Goal: Task Accomplishment & Management: Complete application form

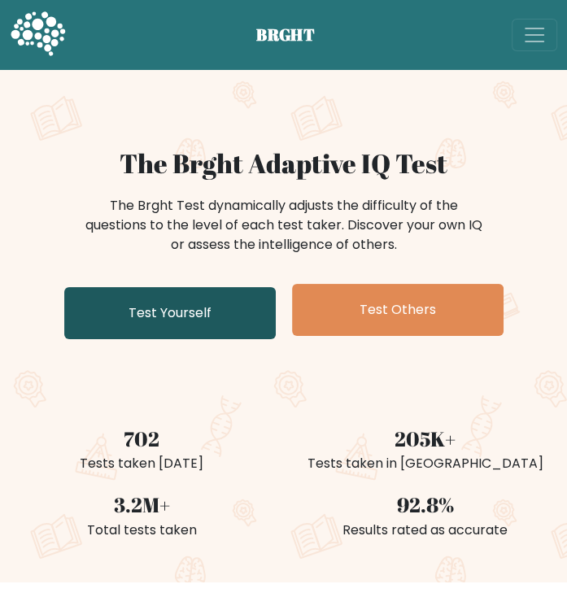
click at [209, 320] on link "Test Yourself" at bounding box center [170, 313] width 212 height 52
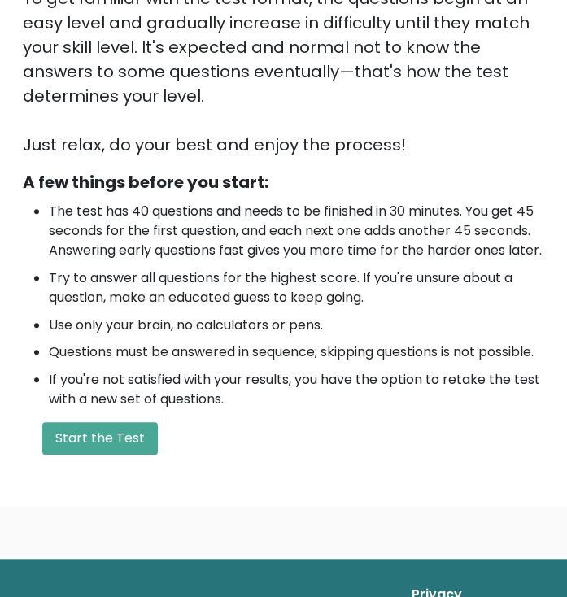
scroll to position [368, 0]
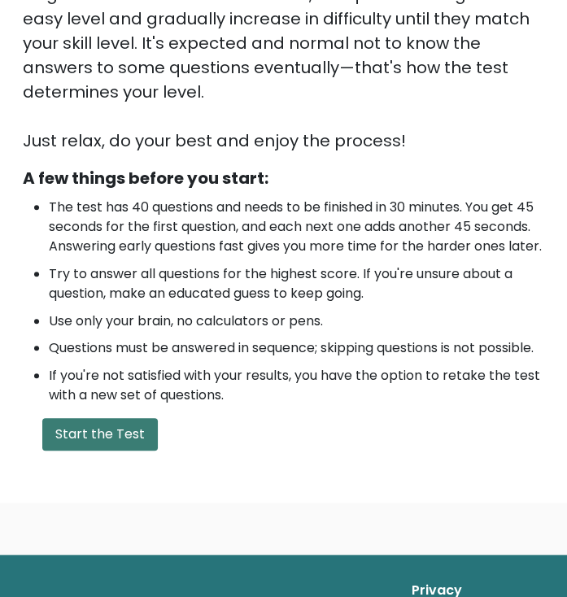
click at [95, 451] on button "Start the Test" at bounding box center [100, 434] width 116 height 33
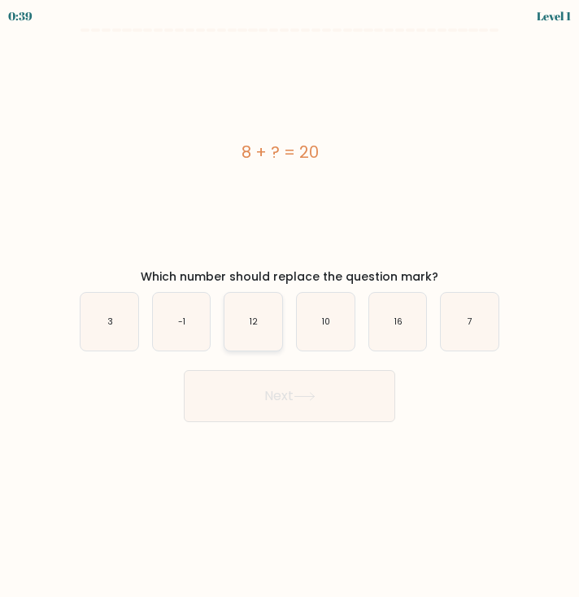
click at [238, 333] on icon "12" at bounding box center [254, 322] width 58 height 58
click at [290, 307] on input "c. 12" at bounding box center [290, 303] width 1 height 8
radio input "true"
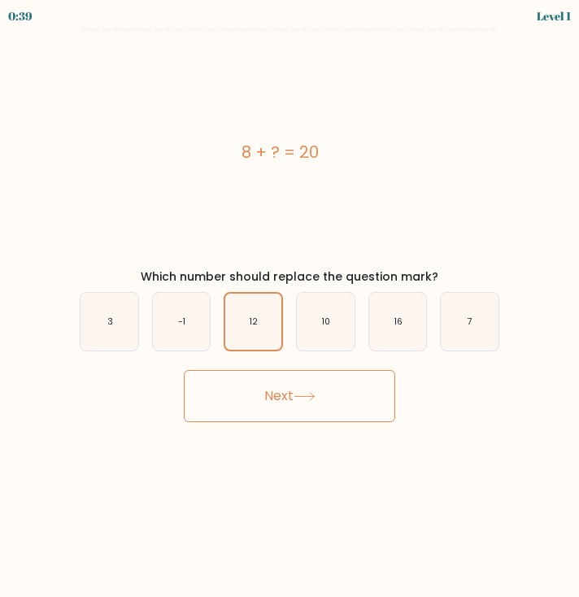
click at [265, 386] on button "Next" at bounding box center [290, 396] width 212 height 52
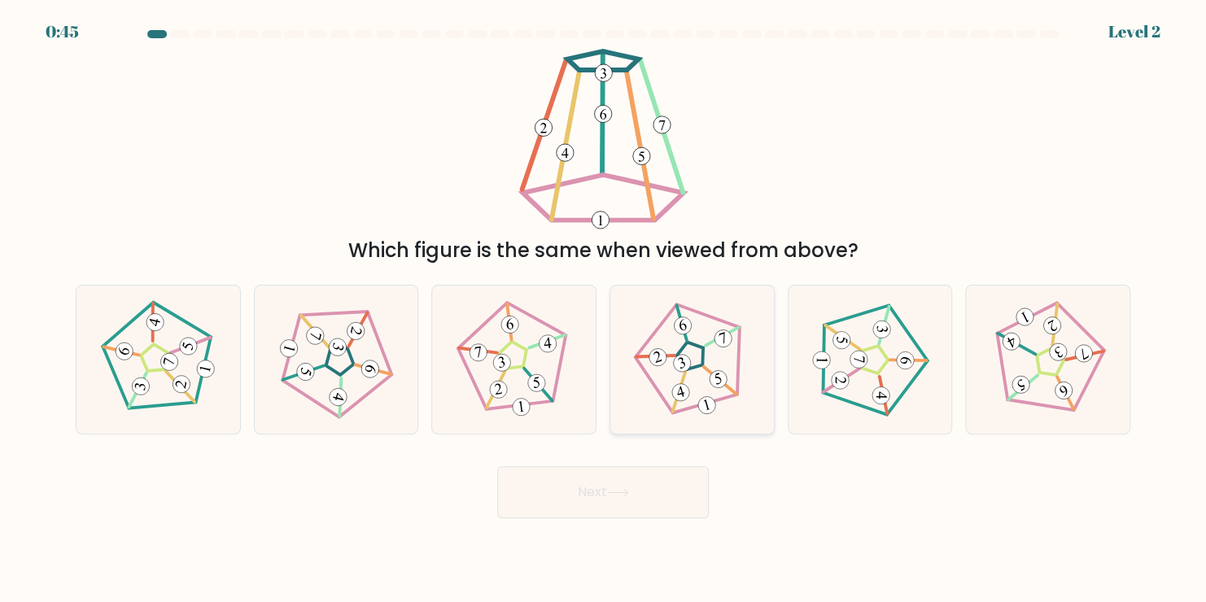
click at [579, 378] on icon at bounding box center [692, 359] width 118 height 118
click at [579, 309] on input "d." at bounding box center [603, 305] width 1 height 8
radio input "true"
click at [579, 502] on button "Next" at bounding box center [603, 492] width 212 height 52
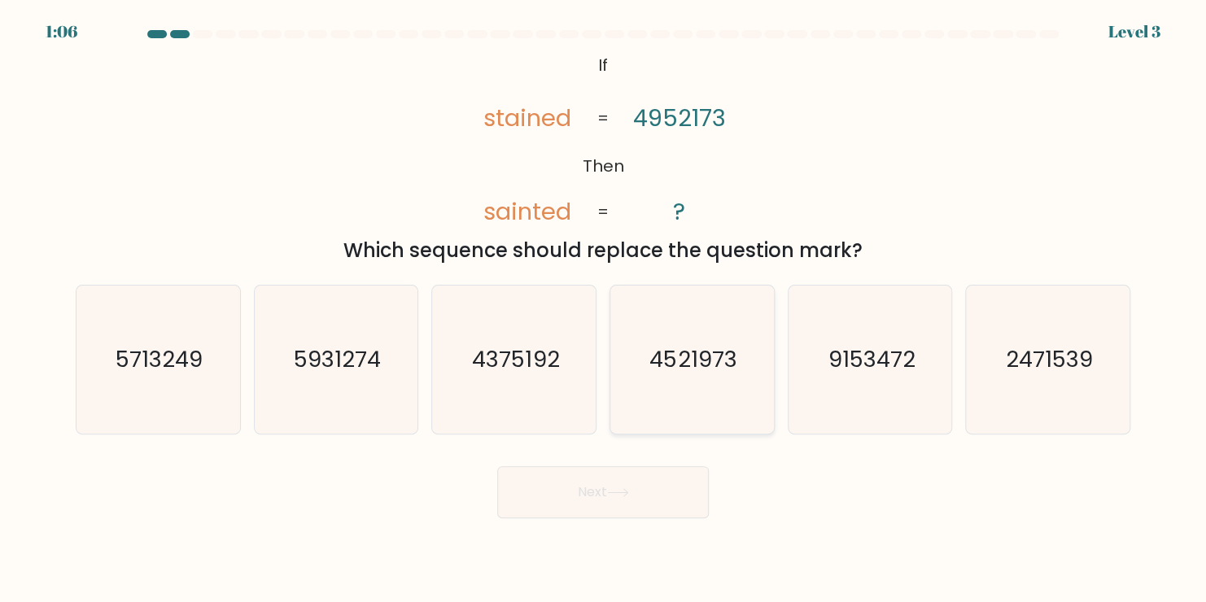
click at [579, 362] on text "4521973" at bounding box center [693, 359] width 87 height 32
click at [579, 309] on input "d. 4521973" at bounding box center [603, 305] width 1 height 8
radio input "true"
click at [579, 495] on button "Next" at bounding box center [603, 492] width 212 height 52
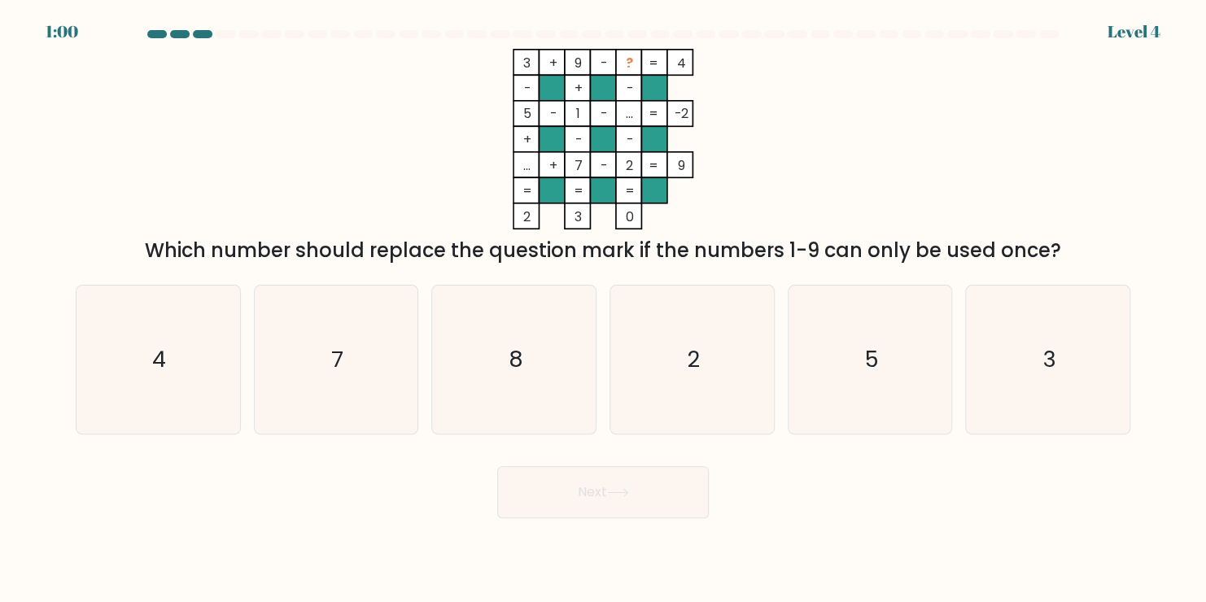
click at [579, 495] on button "Next" at bounding box center [603, 492] width 212 height 52
click at [561, 394] on icon "8" at bounding box center [514, 360] width 148 height 148
click at [579, 309] on input "c. 8" at bounding box center [603, 305] width 1 height 8
radio input "true"
click at [579, 495] on button "Next" at bounding box center [603, 492] width 212 height 52
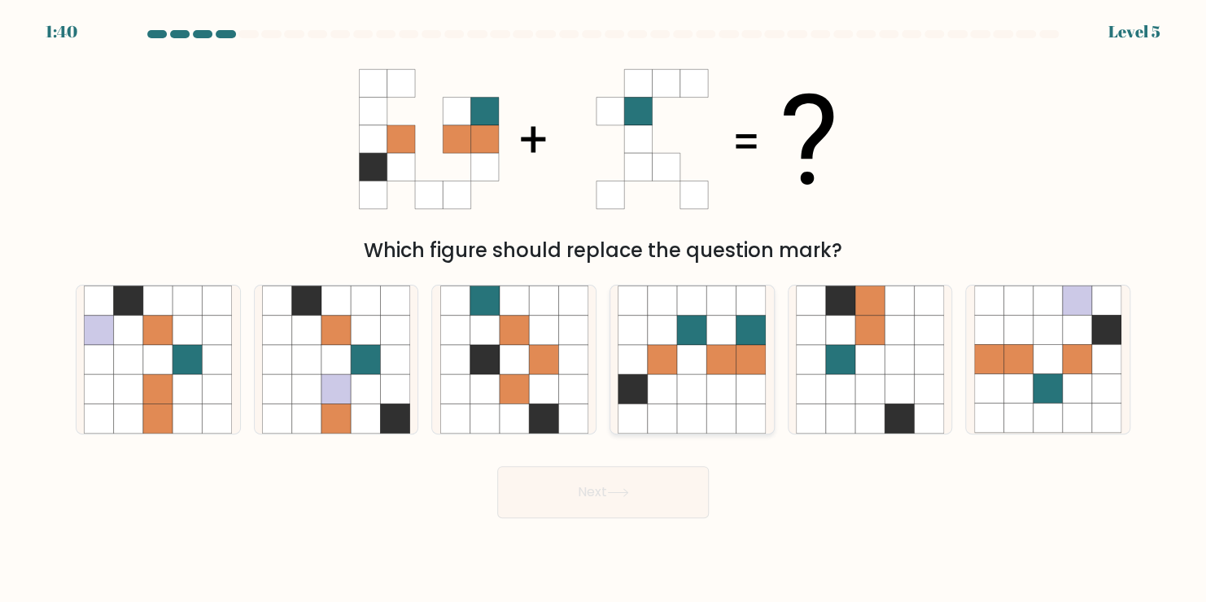
click at [579, 366] on icon at bounding box center [720, 359] width 29 height 29
click at [579, 309] on input "d." at bounding box center [603, 305] width 1 height 8
radio input "true"
click at [579, 508] on button "Next" at bounding box center [603, 492] width 212 height 52
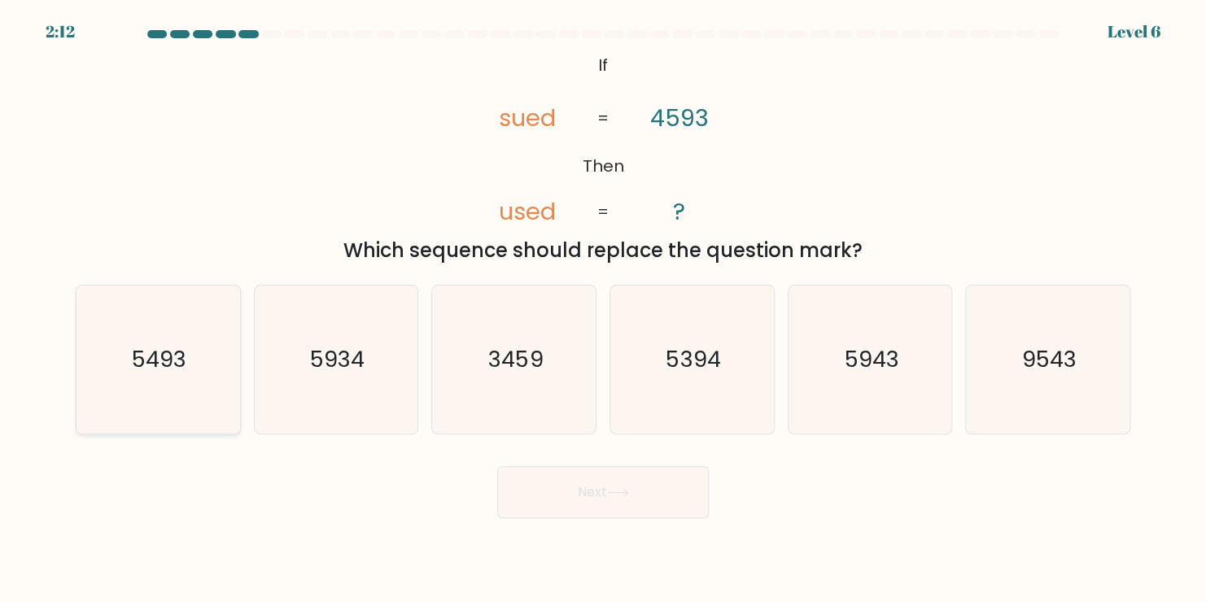
click at [220, 345] on icon "5493" at bounding box center [158, 360] width 148 height 148
click at [579, 309] on input "a. 5493" at bounding box center [603, 305] width 1 height 8
radio input "true"
click at [579, 505] on button "Next" at bounding box center [603, 492] width 212 height 52
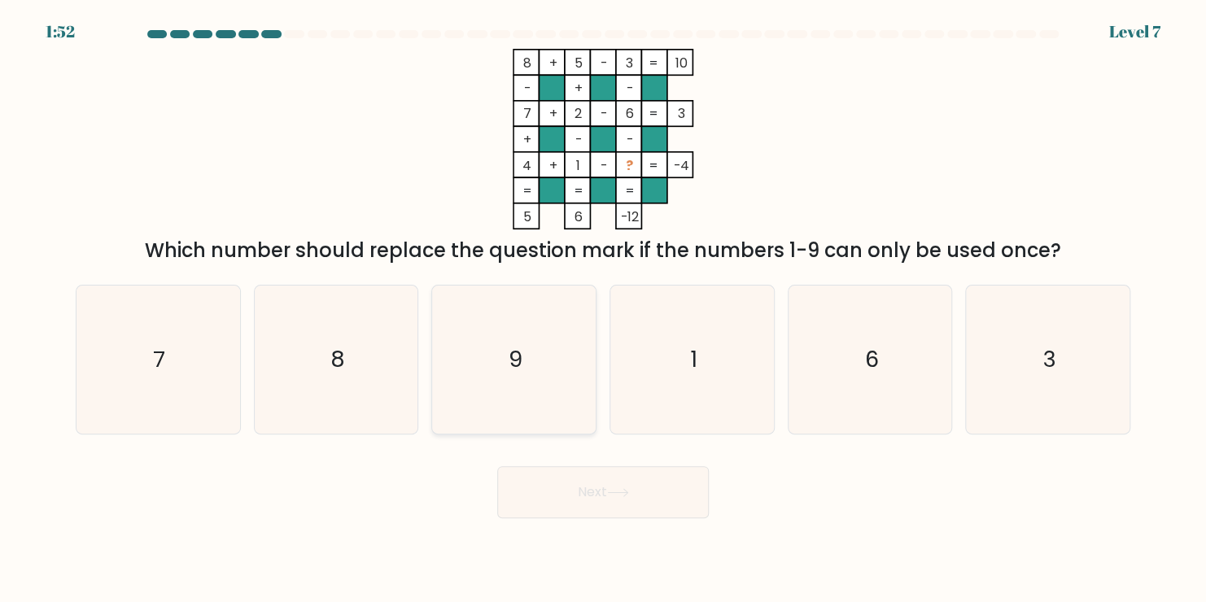
click at [486, 382] on icon "9" at bounding box center [514, 360] width 148 height 148
click at [579, 309] on input "c. 9" at bounding box center [603, 305] width 1 height 8
radio input "true"
click at [579, 488] on icon at bounding box center [618, 492] width 22 height 9
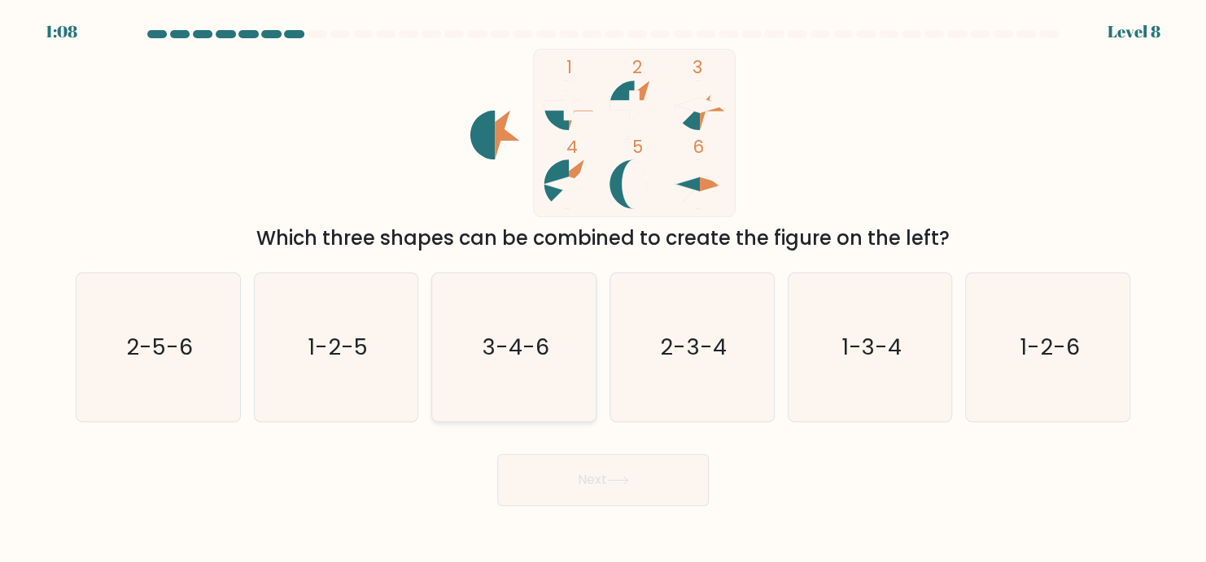
click at [557, 357] on icon "3-4-6" at bounding box center [514, 347] width 148 height 148
click at [579, 290] on input "c. 3-4-6" at bounding box center [603, 286] width 1 height 8
radio input "true"
click at [579, 503] on button "Next" at bounding box center [603, 480] width 212 height 52
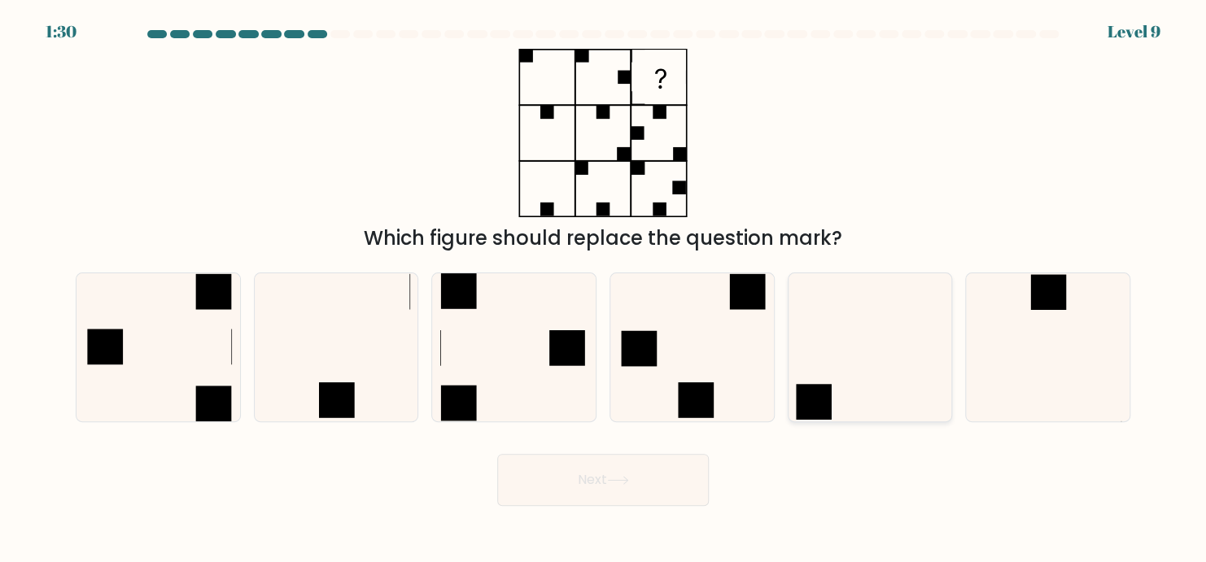
click at [579, 332] on icon at bounding box center [870, 347] width 148 height 148
click at [579, 290] on input "e." at bounding box center [603, 286] width 1 height 8
radio input "true"
click at [579, 332] on icon at bounding box center [870, 347] width 146 height 146
click at [579, 290] on input "e." at bounding box center [603, 286] width 1 height 8
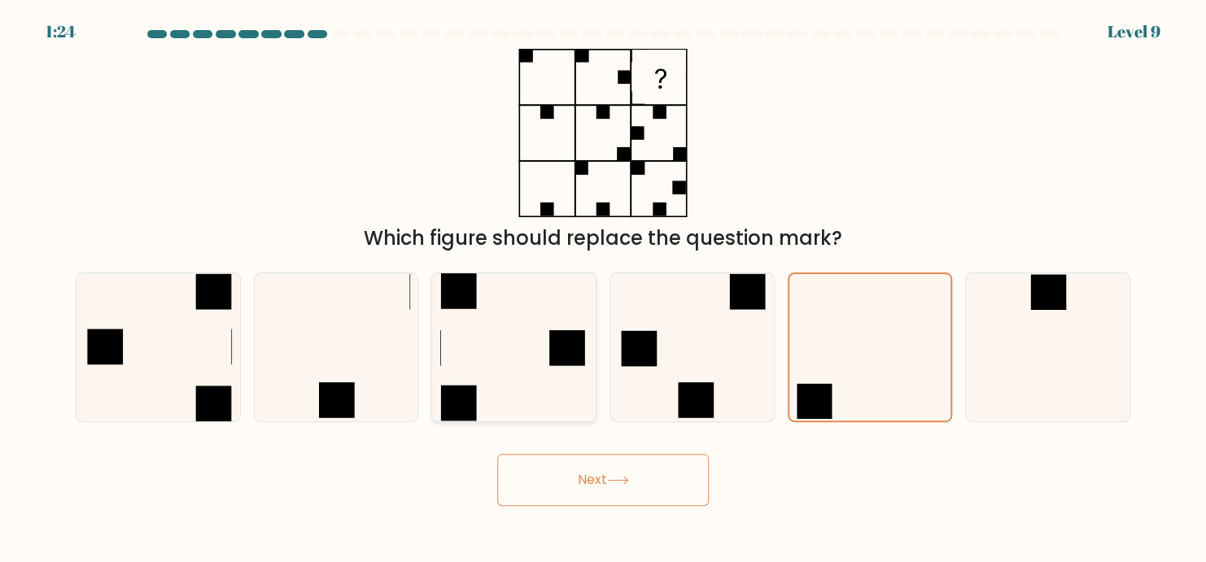
click at [508, 317] on icon at bounding box center [514, 347] width 148 height 148
click at [579, 290] on input "c." at bounding box center [603, 286] width 1 height 8
radio input "true"
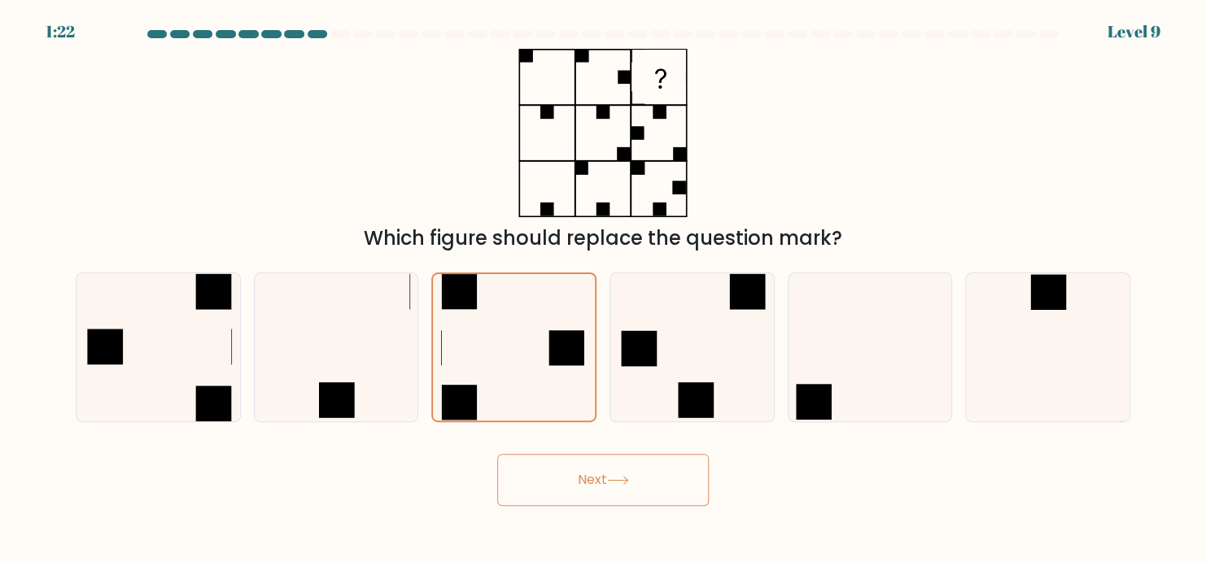
click at [579, 488] on button "Next" at bounding box center [603, 480] width 212 height 52
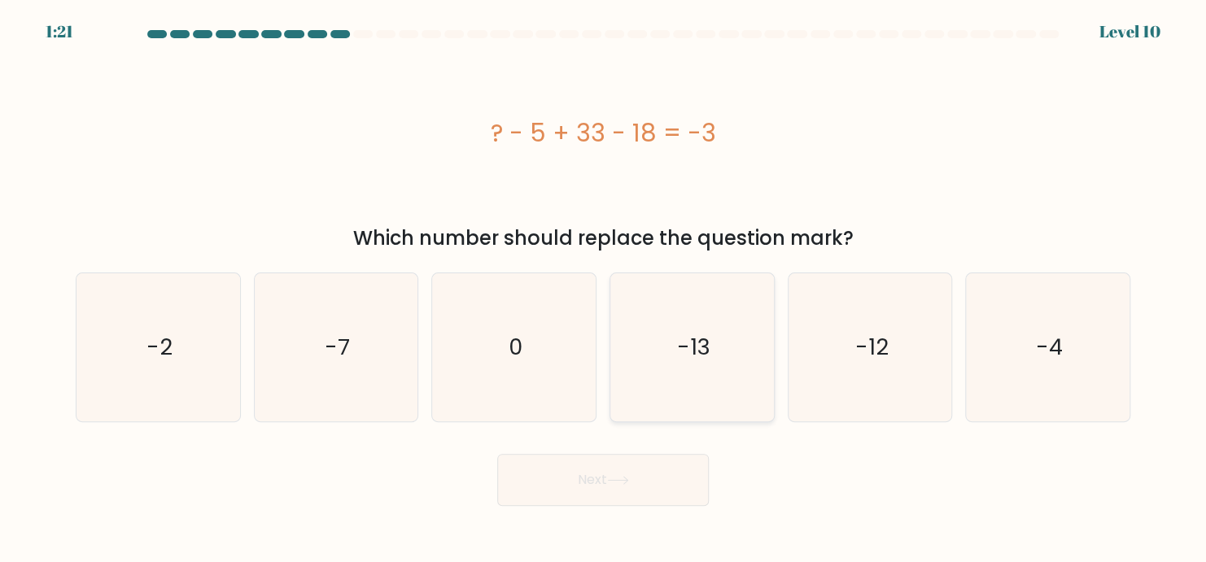
click at [579, 316] on icon "-13" at bounding box center [692, 347] width 148 height 148
click at [579, 290] on input "d. -13" at bounding box center [603, 286] width 1 height 8
radio input "true"
click at [579, 501] on button "Next" at bounding box center [603, 480] width 212 height 52
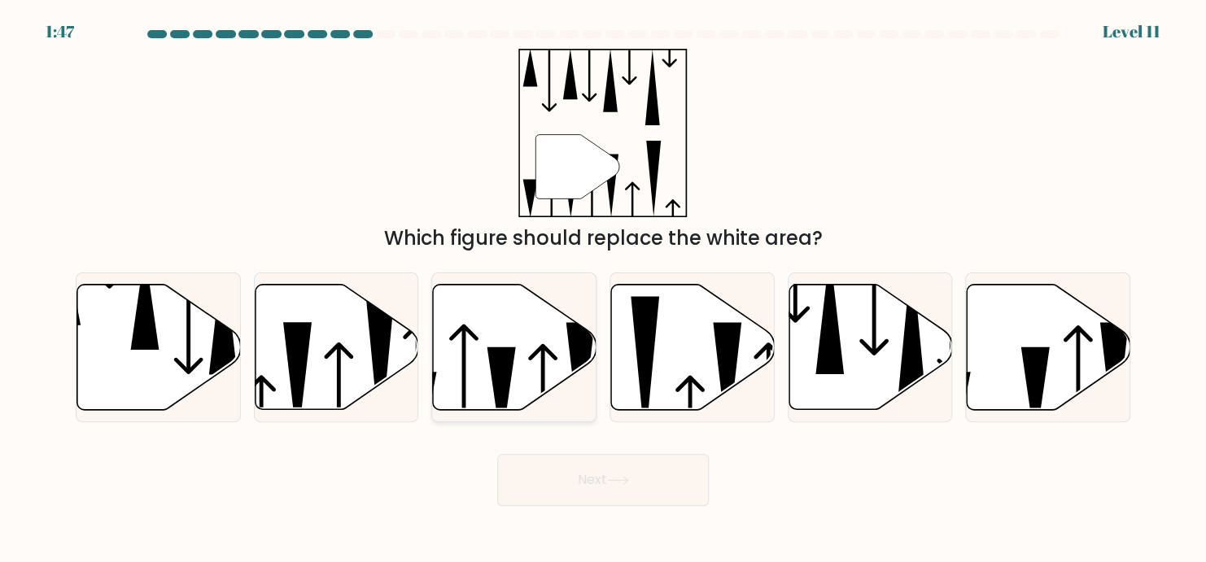
click at [526, 347] on icon at bounding box center [515, 347] width 164 height 125
click at [579, 290] on input "c." at bounding box center [603, 286] width 1 height 8
radio input "true"
click at [579, 474] on button "Next" at bounding box center [603, 480] width 212 height 52
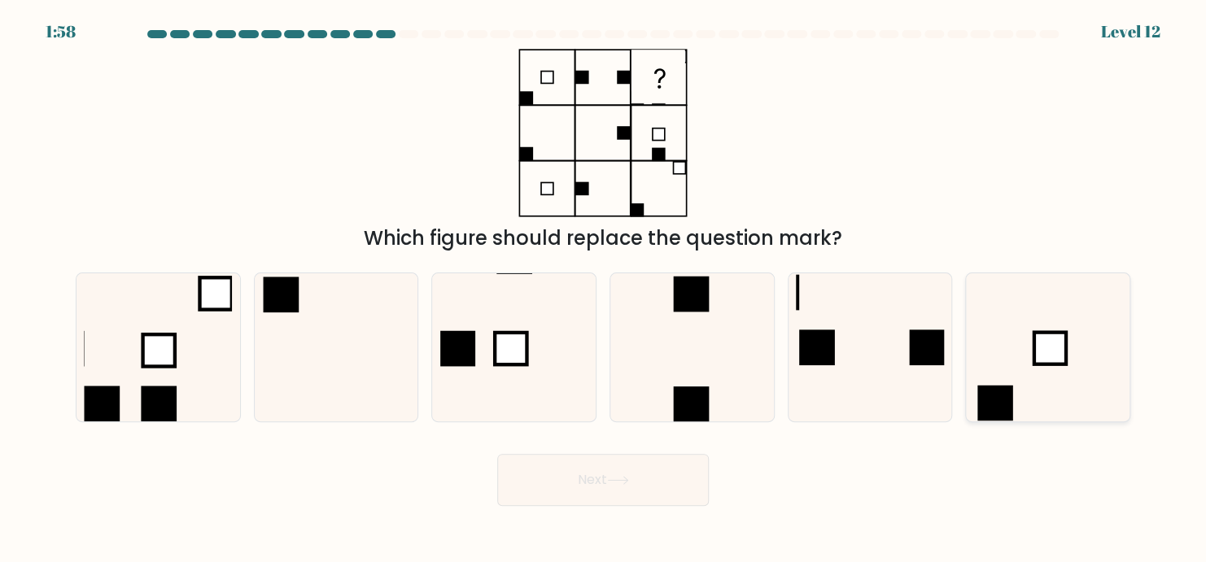
click at [579, 360] on div at bounding box center [1047, 348] width 165 height 150
click at [579, 290] on input "f." at bounding box center [603, 286] width 1 height 8
radio input "true"
click at [121, 388] on icon at bounding box center [158, 347] width 148 height 148
click at [579, 290] on input "a." at bounding box center [603, 286] width 1 height 8
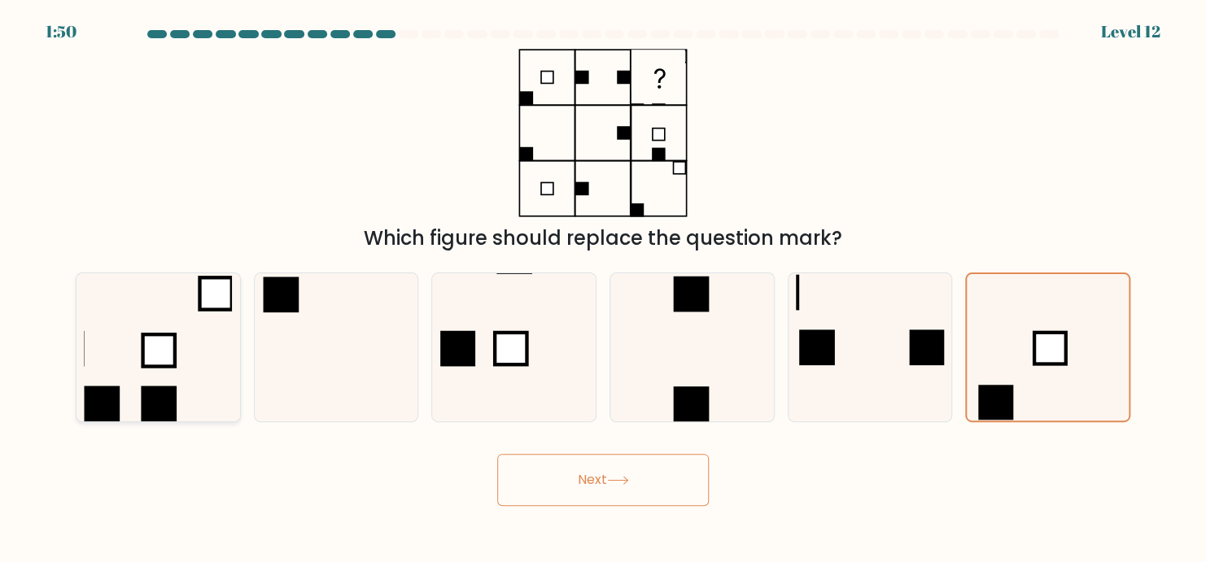
radio input "true"
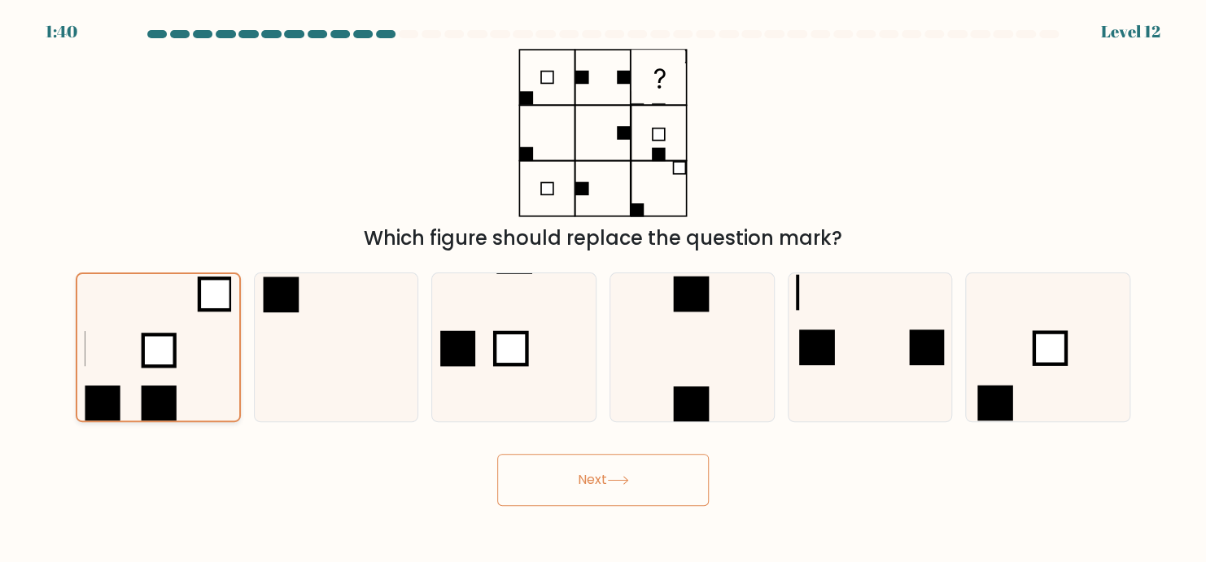
click at [212, 378] on icon at bounding box center [158, 347] width 146 height 146
click at [579, 290] on input "a." at bounding box center [603, 286] width 1 height 8
click at [361, 351] on icon at bounding box center [336, 347] width 148 height 148
click at [579, 290] on input "b." at bounding box center [603, 286] width 1 height 8
radio input "true"
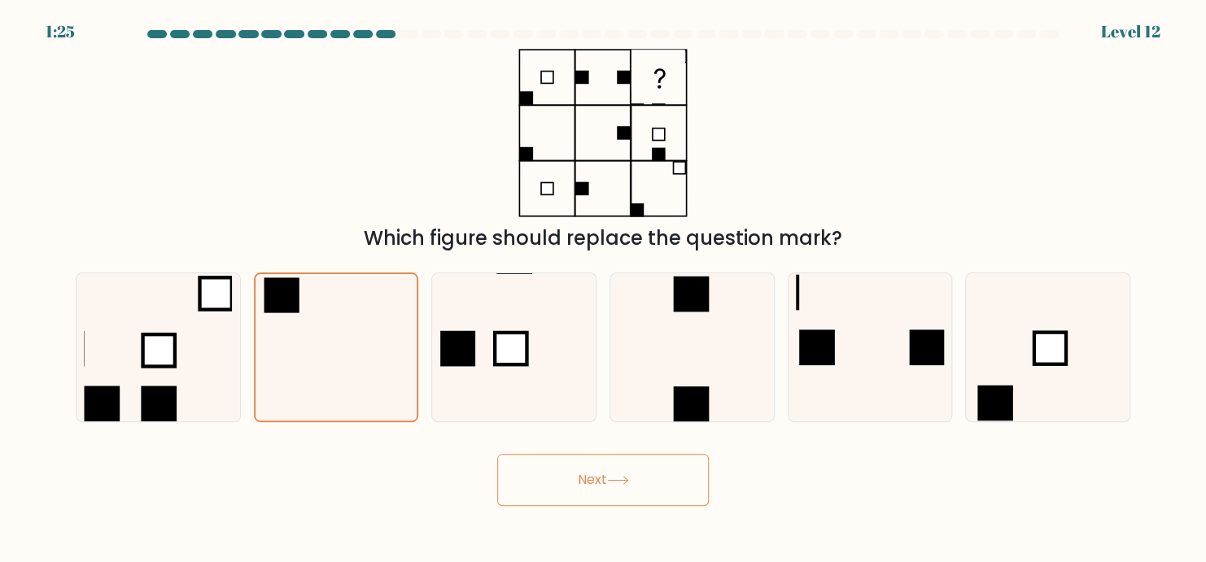
click at [579, 491] on button "Next" at bounding box center [603, 480] width 212 height 52
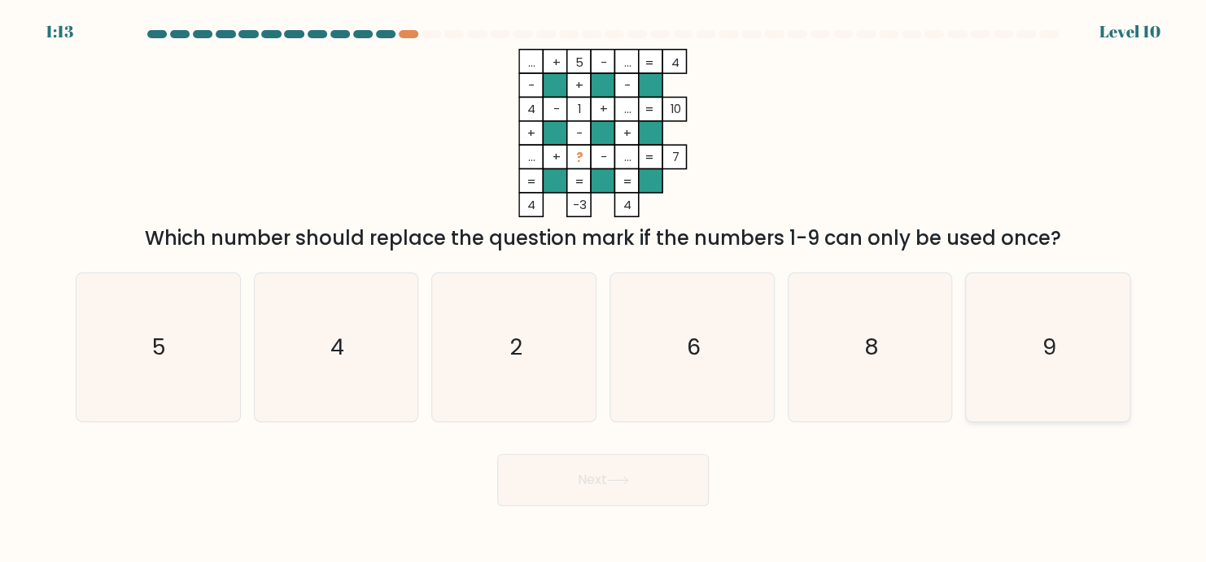
click at [579, 353] on icon "9" at bounding box center [1048, 347] width 148 height 148
click at [579, 290] on input "f. 9" at bounding box center [603, 286] width 1 height 8
radio input "true"
click at [579, 493] on button "Next" at bounding box center [603, 480] width 212 height 52
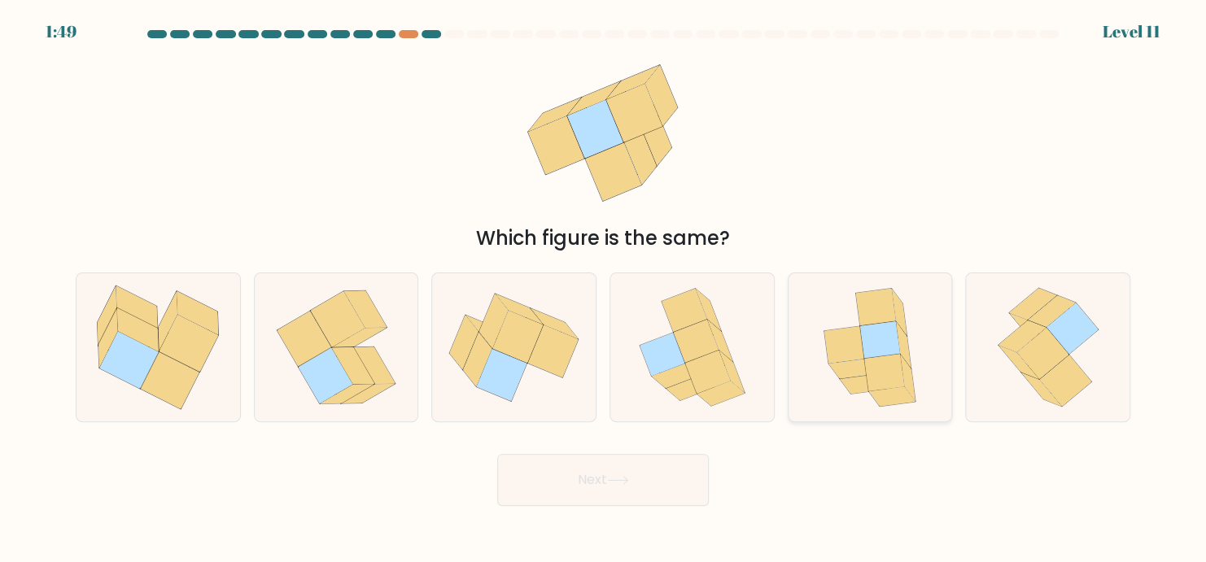
click at [579, 331] on icon at bounding box center [844, 344] width 40 height 37
click at [579, 290] on input "e." at bounding box center [603, 286] width 1 height 8
radio input "true"
click at [579, 480] on button "Next" at bounding box center [603, 480] width 212 height 52
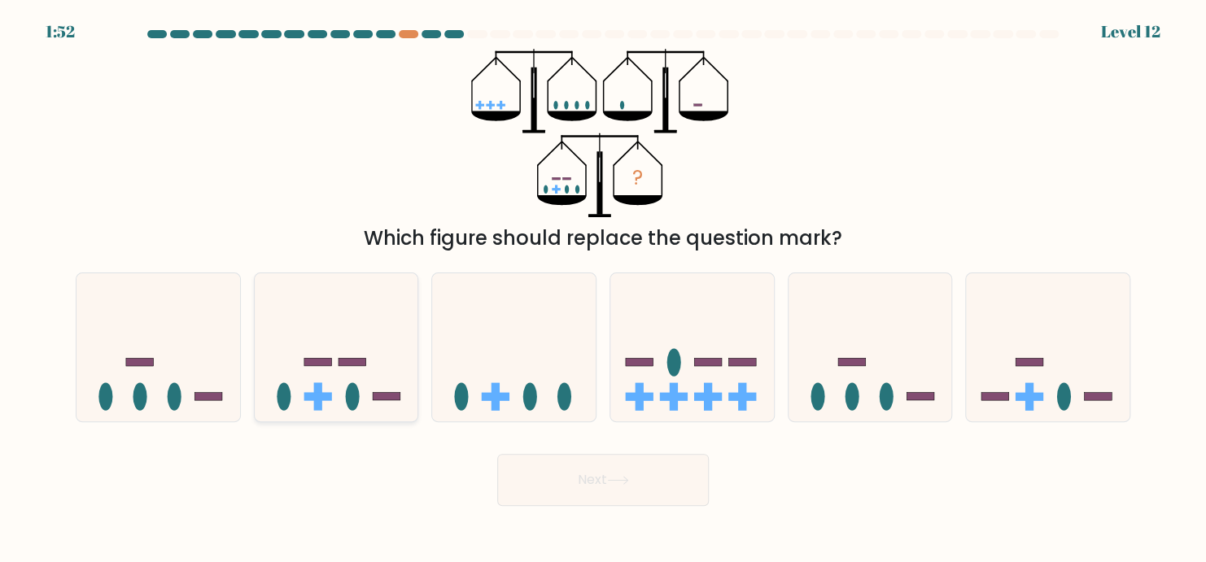
click at [331, 360] on rect at bounding box center [318, 363] width 28 height 8
click at [579, 290] on input "b." at bounding box center [603, 286] width 1 height 8
radio input "true"
click at [579, 378] on icon at bounding box center [692, 347] width 164 height 135
click at [579, 290] on input "d." at bounding box center [603, 286] width 1 height 8
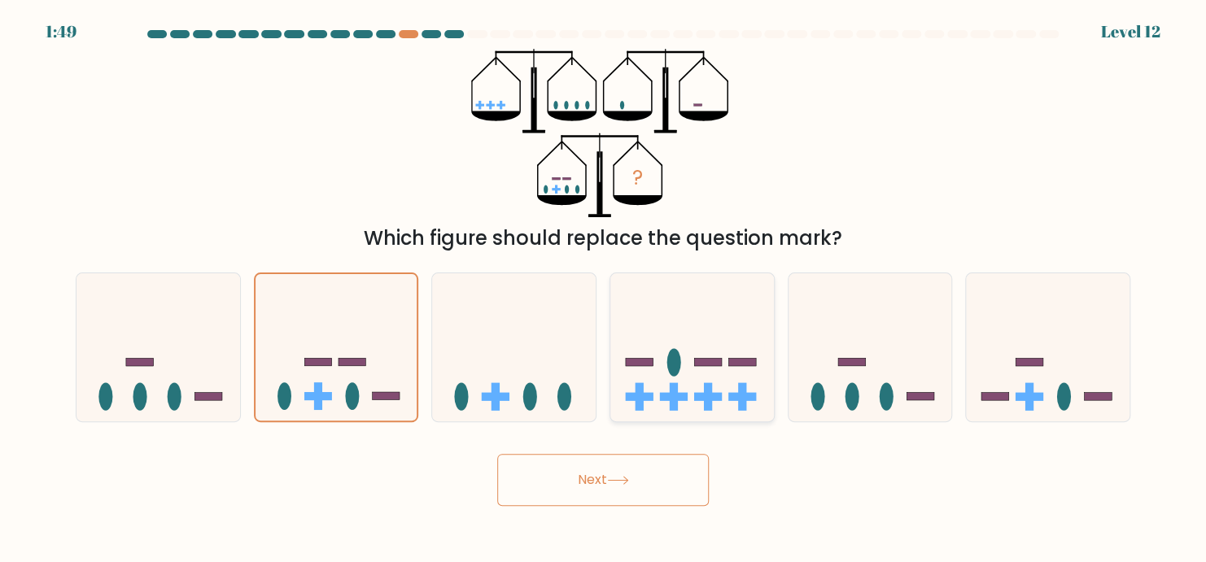
radio input "true"
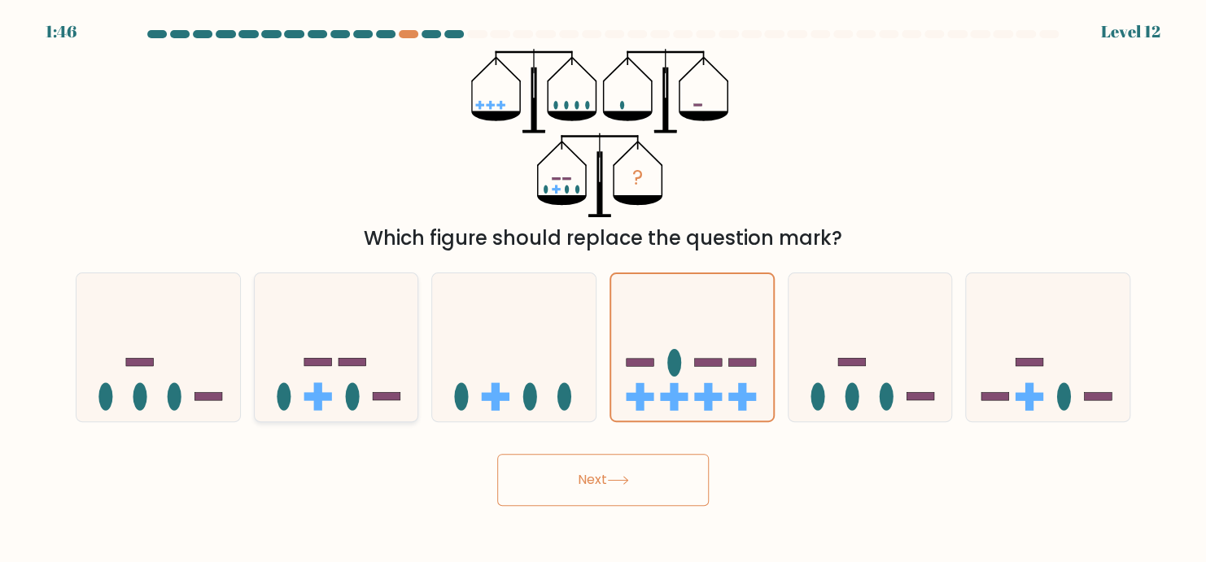
click at [322, 348] on icon at bounding box center [337, 347] width 164 height 135
click at [579, 290] on input "b." at bounding box center [603, 286] width 1 height 8
radio input "true"
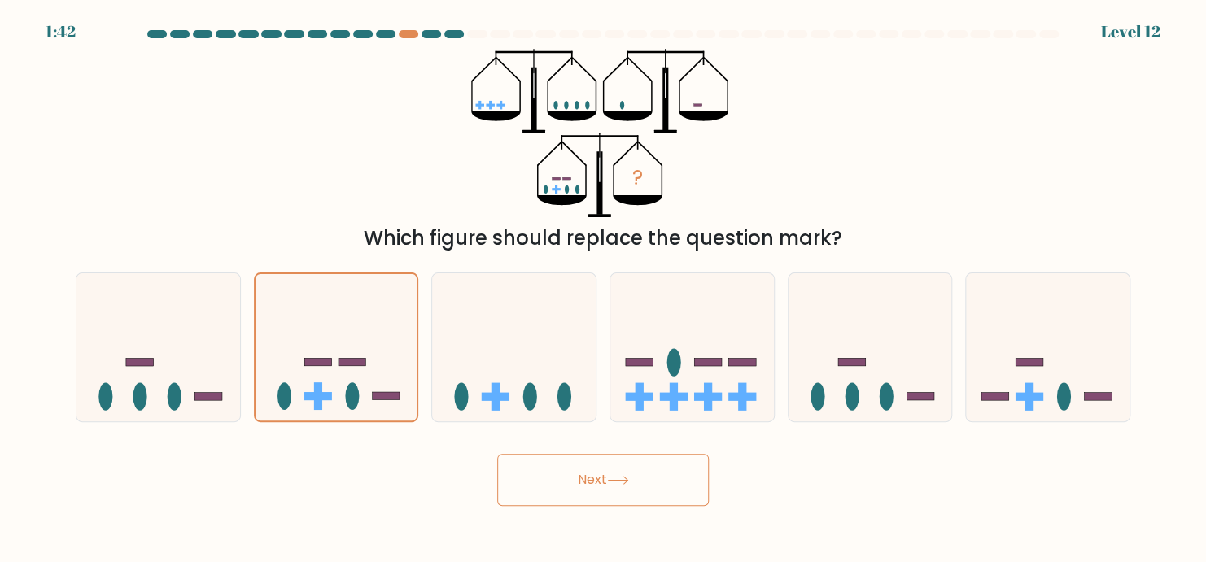
click at [579, 474] on button "Next" at bounding box center [603, 480] width 212 height 52
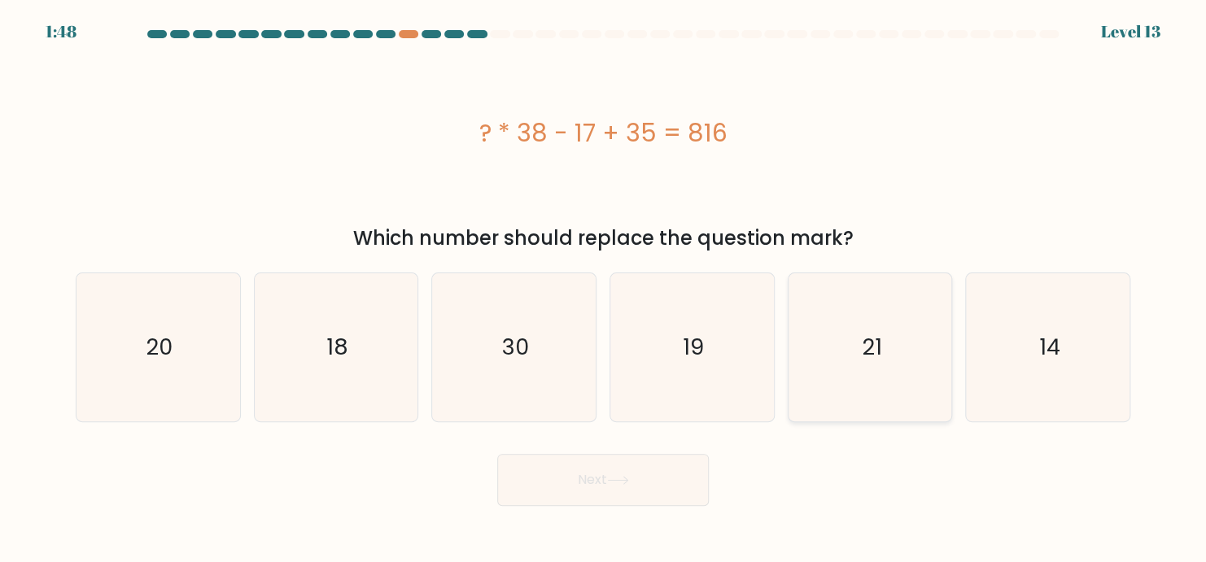
click at [579, 385] on icon "21" at bounding box center [870, 347] width 148 height 148
click at [579, 290] on input "e. 21" at bounding box center [603, 286] width 1 height 8
radio input "true"
click at [579, 475] on button "Next" at bounding box center [603, 480] width 212 height 52
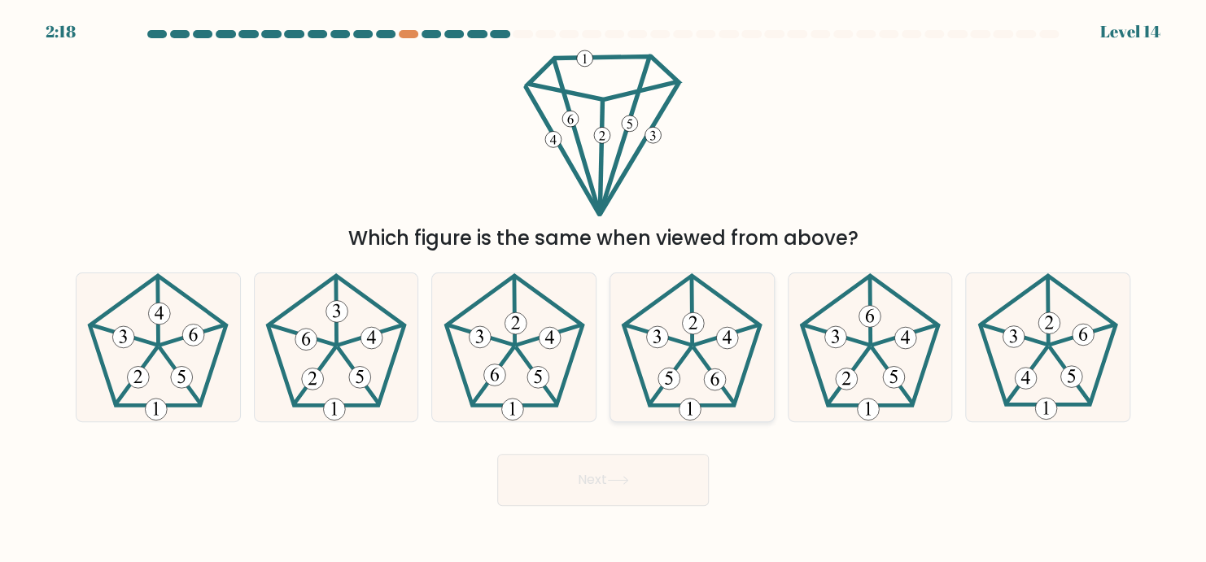
click at [579, 364] on icon at bounding box center [692, 347] width 148 height 148
click at [579, 290] on input "d." at bounding box center [603, 286] width 1 height 8
radio input "true"
click at [579, 474] on button "Next" at bounding box center [603, 480] width 212 height 52
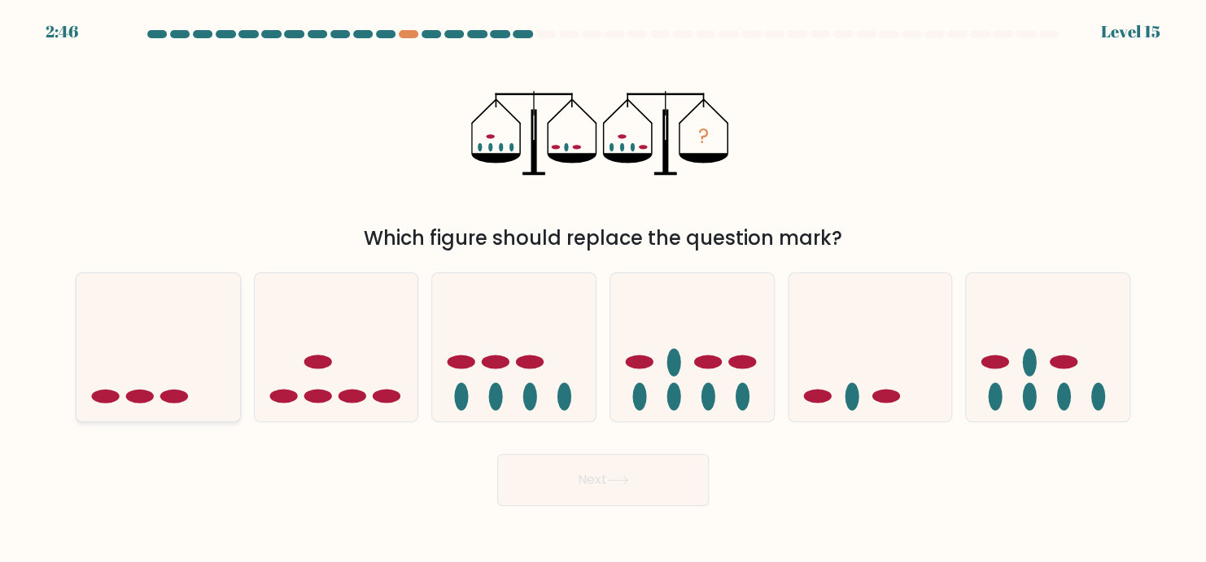
click at [180, 421] on div at bounding box center [158, 348] width 165 height 150
click at [579, 290] on input "a." at bounding box center [603, 286] width 1 height 8
radio input "true"
click at [579, 367] on icon at bounding box center [692, 347] width 164 height 135
click at [579, 290] on input "d." at bounding box center [603, 286] width 1 height 8
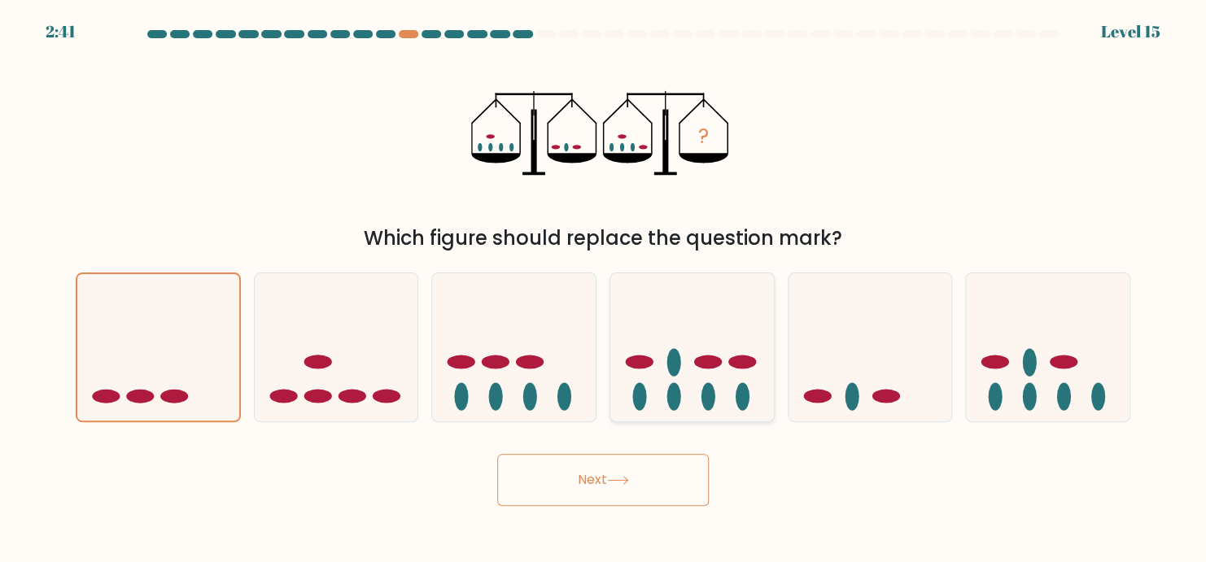
radio input "true"
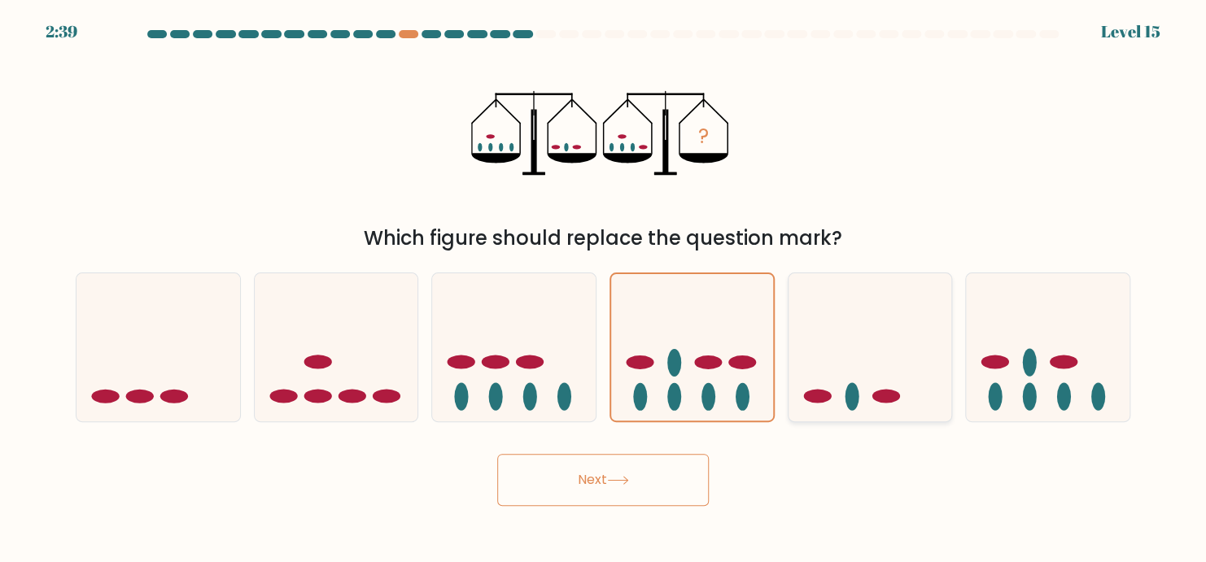
click at [579, 325] on icon at bounding box center [870, 347] width 164 height 135
click at [579, 290] on input "e." at bounding box center [603, 286] width 1 height 8
radio input "true"
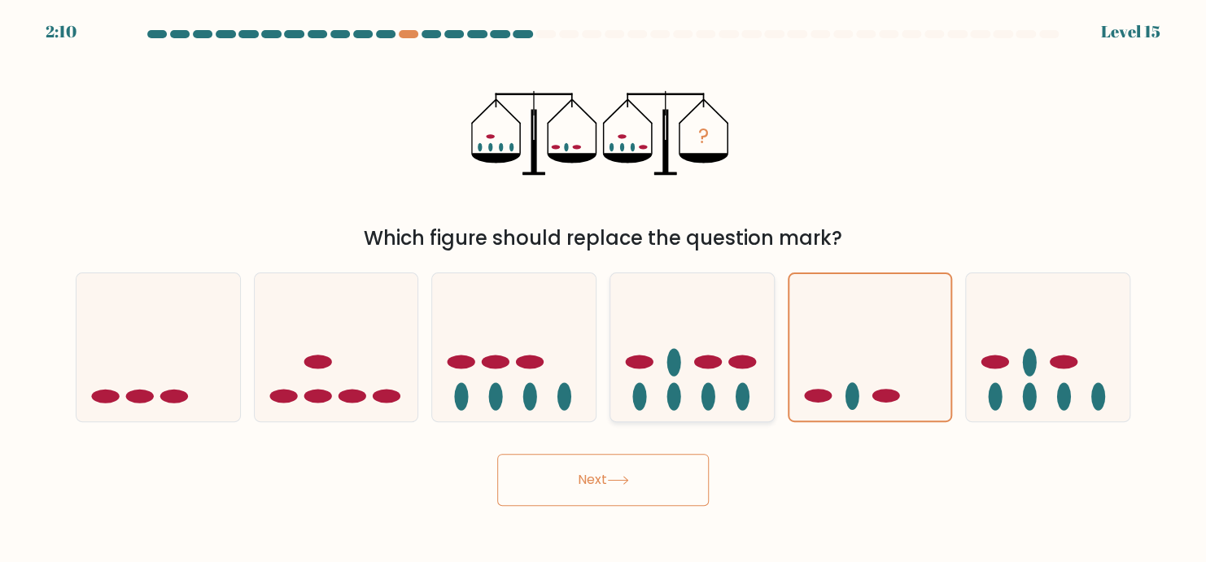
click at [579, 403] on ellipse at bounding box center [708, 397] width 14 height 28
click at [579, 290] on input "d." at bounding box center [603, 286] width 1 height 8
radio input "true"
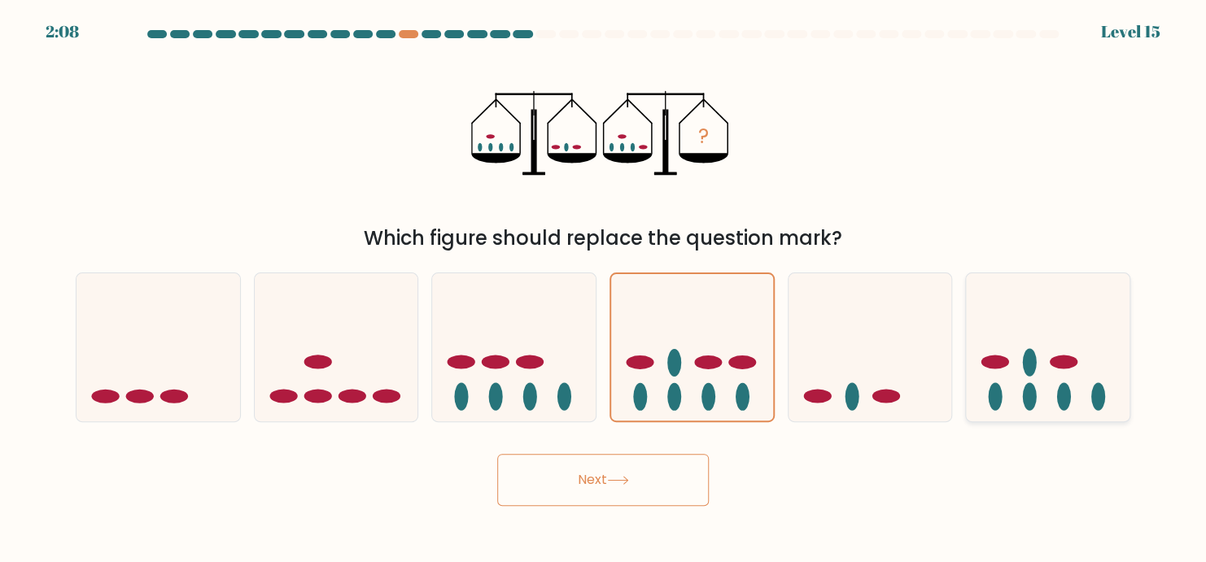
click at [579, 375] on icon at bounding box center [1048, 347] width 164 height 135
click at [579, 290] on input "f." at bounding box center [603, 286] width 1 height 8
radio input "true"
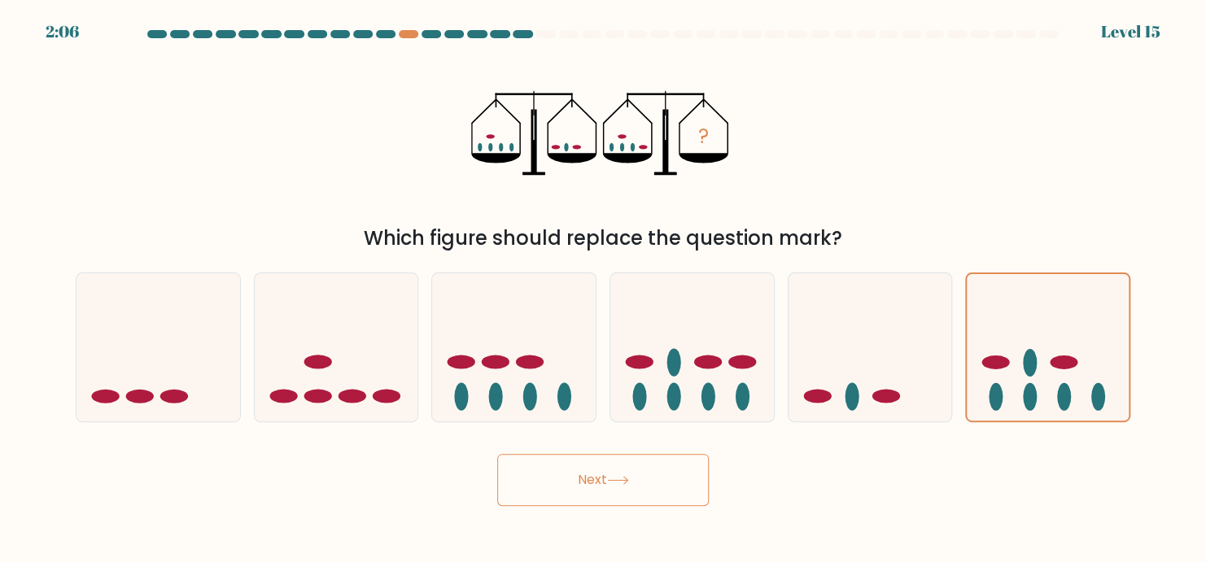
click at [579, 485] on button "Next" at bounding box center [603, 480] width 212 height 52
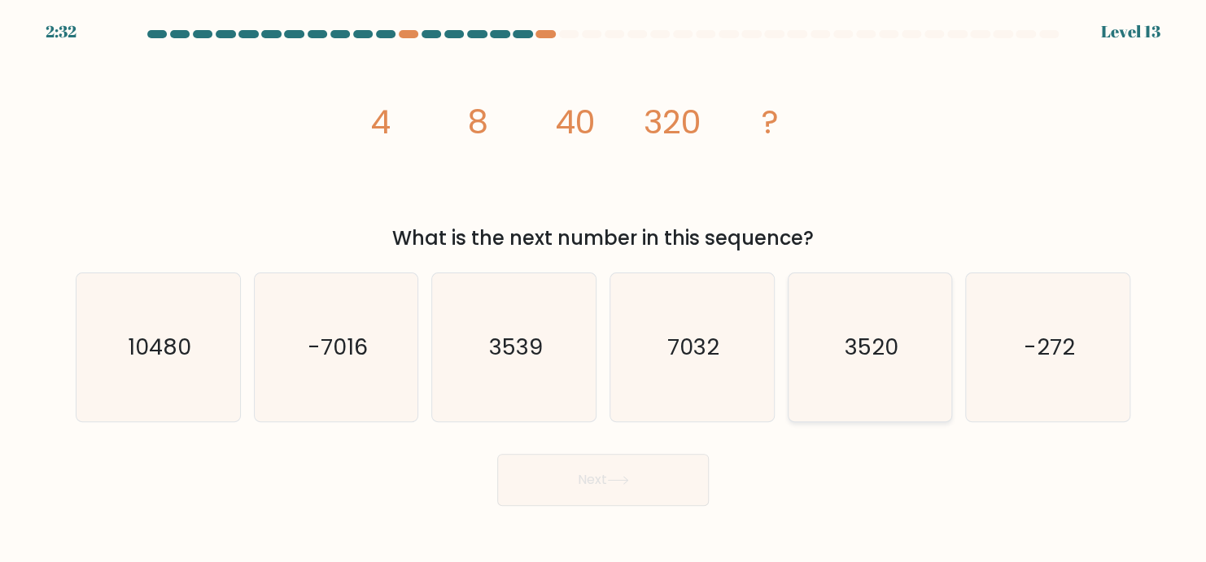
click at [579, 373] on icon "3520" at bounding box center [870, 347] width 148 height 148
click at [579, 290] on input "e. 3520" at bounding box center [603, 286] width 1 height 8
radio input "true"
click at [579, 373] on icon "3520" at bounding box center [870, 347] width 146 height 146
click at [579, 290] on input "e. 3520" at bounding box center [603, 286] width 1 height 8
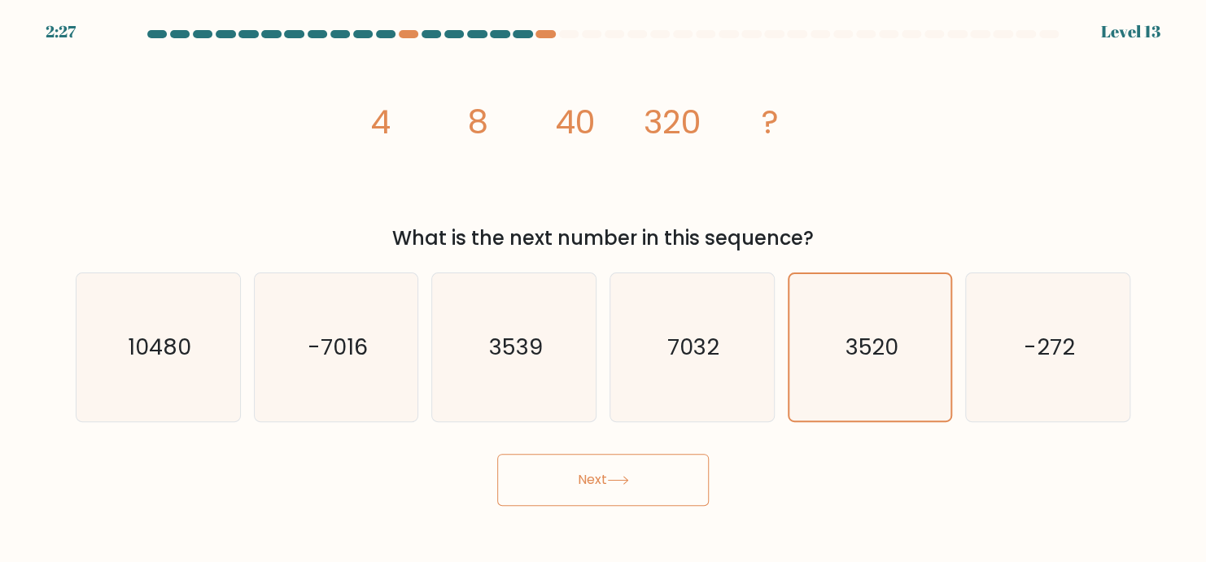
click at [579, 493] on button "Next" at bounding box center [603, 480] width 212 height 52
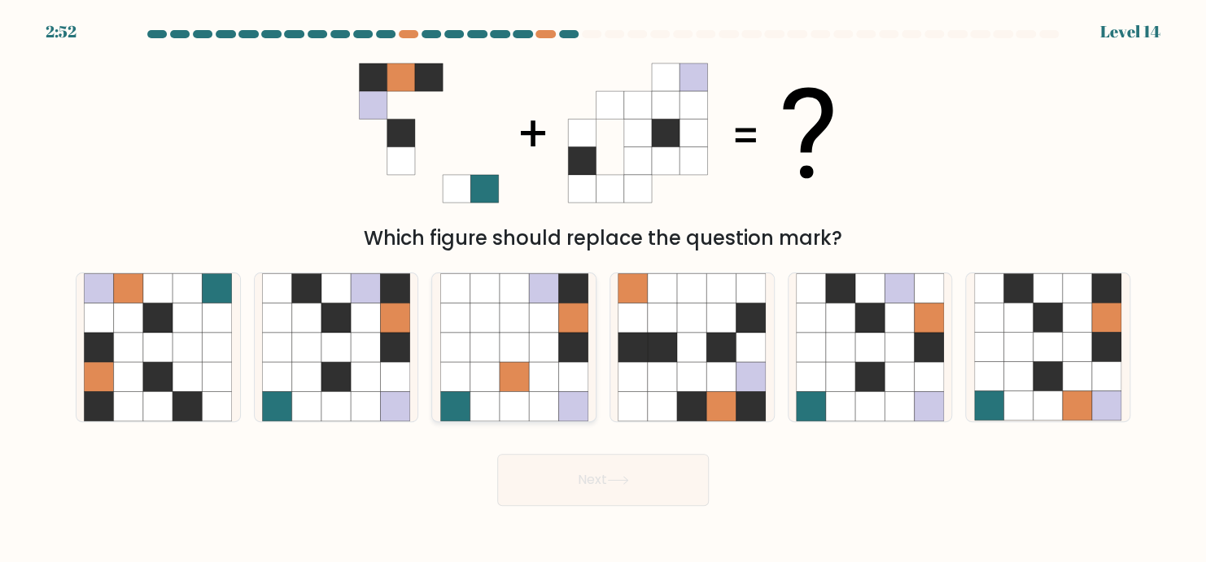
click at [531, 376] on icon at bounding box center [543, 376] width 29 height 29
click at [579, 290] on input "c." at bounding box center [603, 286] width 1 height 8
radio input "true"
click at [579, 400] on icon at bounding box center [662, 405] width 29 height 29
click at [579, 290] on input "d." at bounding box center [603, 286] width 1 height 8
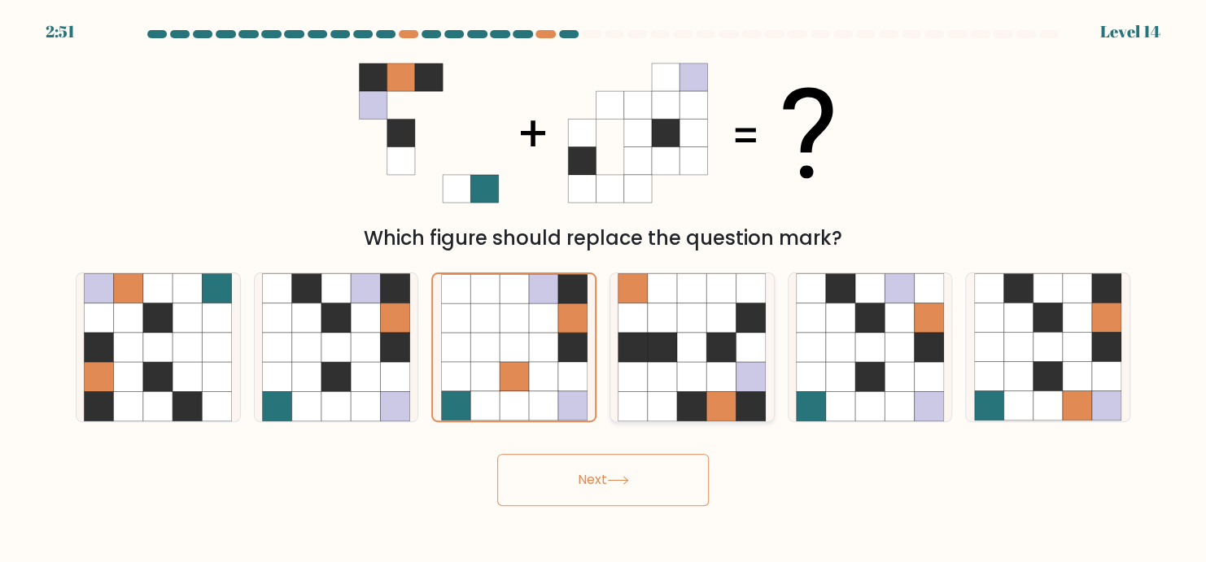
radio input "true"
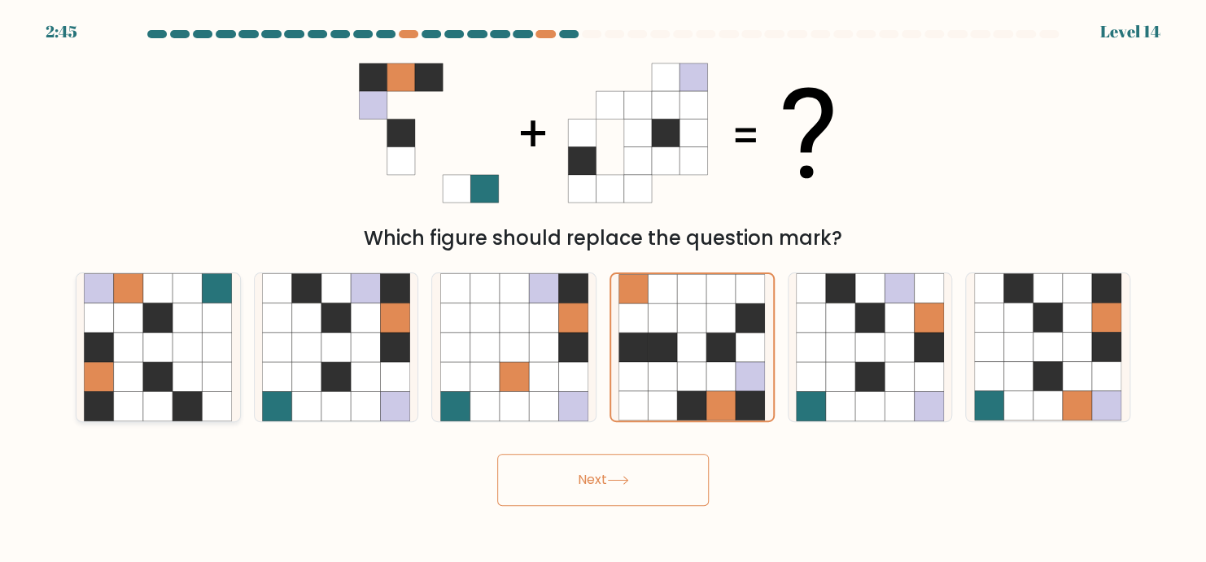
click at [141, 354] on icon at bounding box center [128, 347] width 29 height 29
click at [579, 290] on input "a." at bounding box center [603, 286] width 1 height 8
radio input "true"
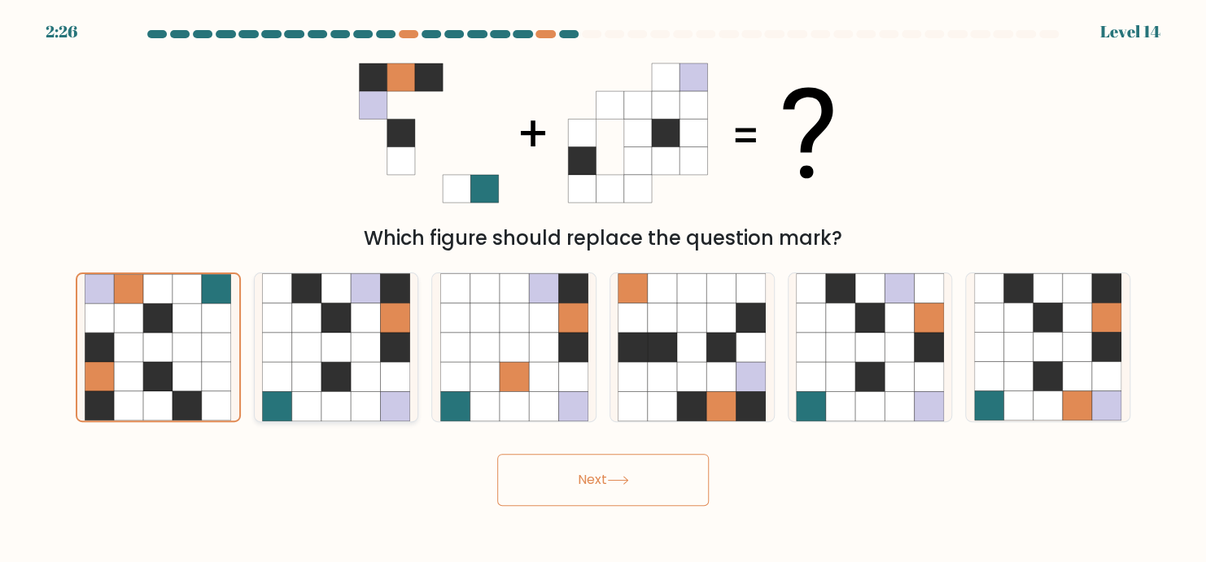
click at [333, 339] on icon at bounding box center [335, 347] width 29 height 29
click at [579, 290] on input "b." at bounding box center [603, 286] width 1 height 8
radio input "true"
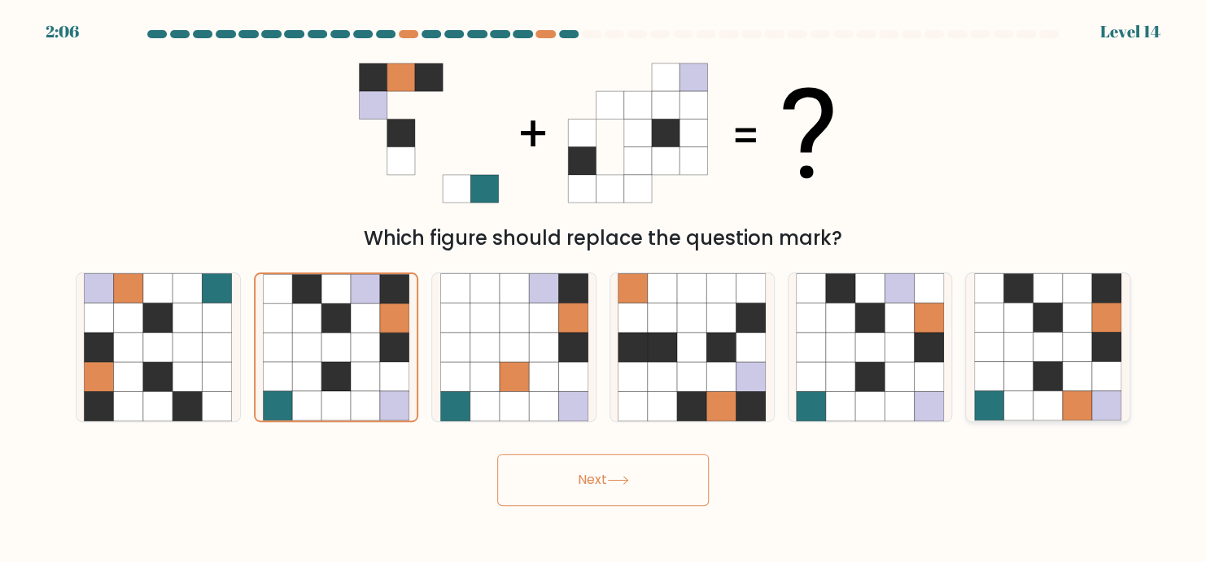
click at [579, 364] on icon at bounding box center [1077, 376] width 29 height 29
click at [579, 290] on input "f." at bounding box center [603, 286] width 1 height 8
radio input "true"
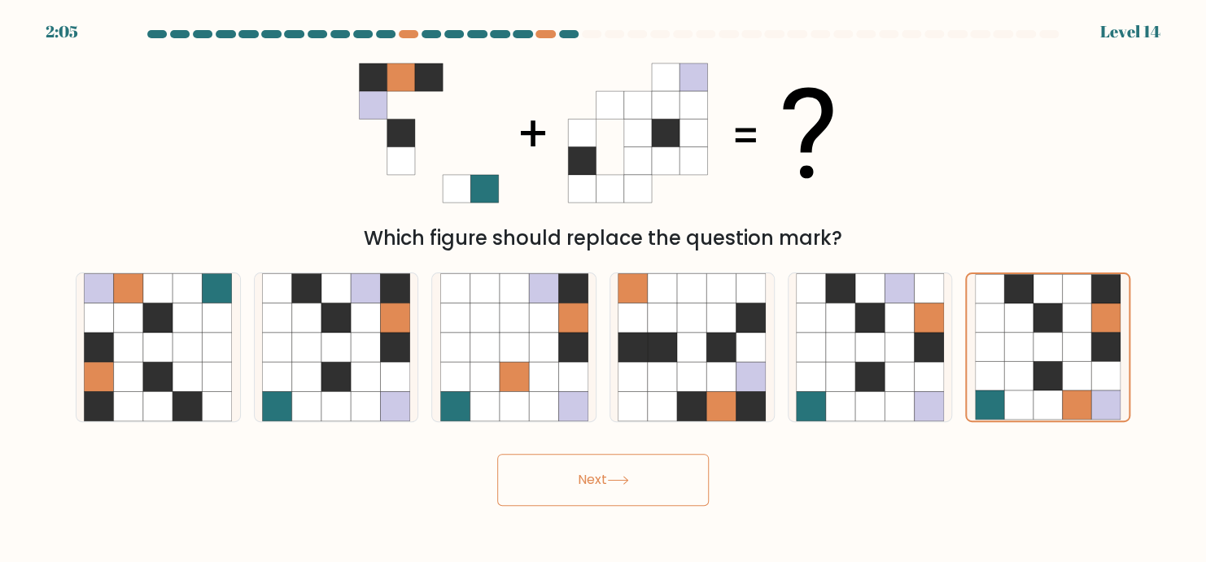
click at [579, 486] on button "Next" at bounding box center [603, 480] width 212 height 52
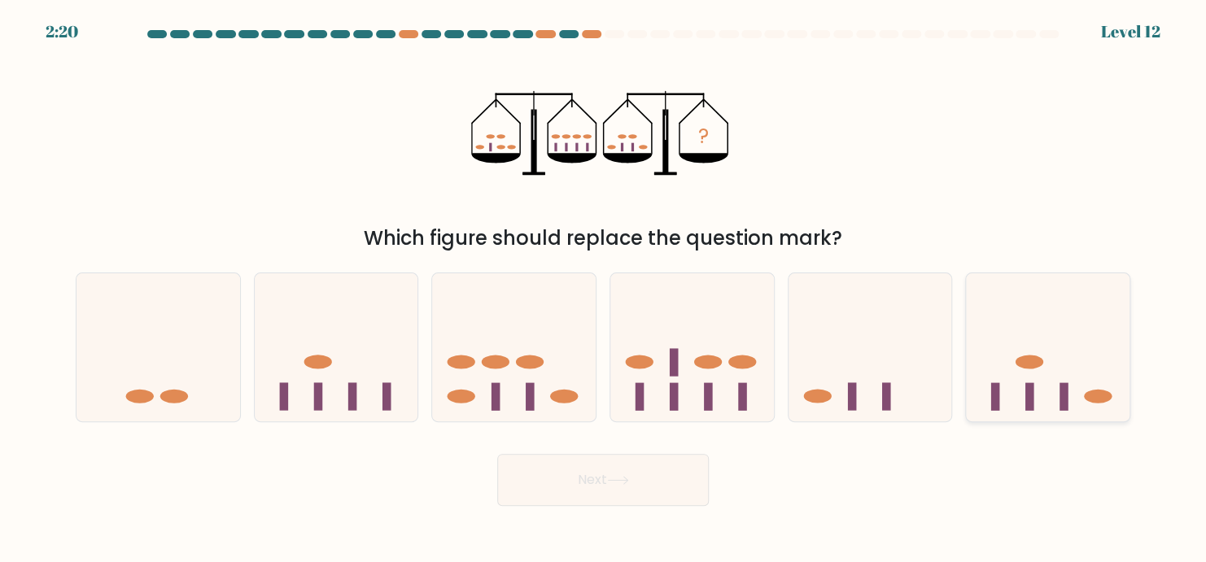
click at [579, 358] on icon at bounding box center [1048, 347] width 164 height 135
click at [579, 290] on input "f." at bounding box center [603, 286] width 1 height 8
radio input "true"
click at [579, 363] on icon at bounding box center [870, 347] width 164 height 135
click at [579, 290] on input "e." at bounding box center [603, 286] width 1 height 8
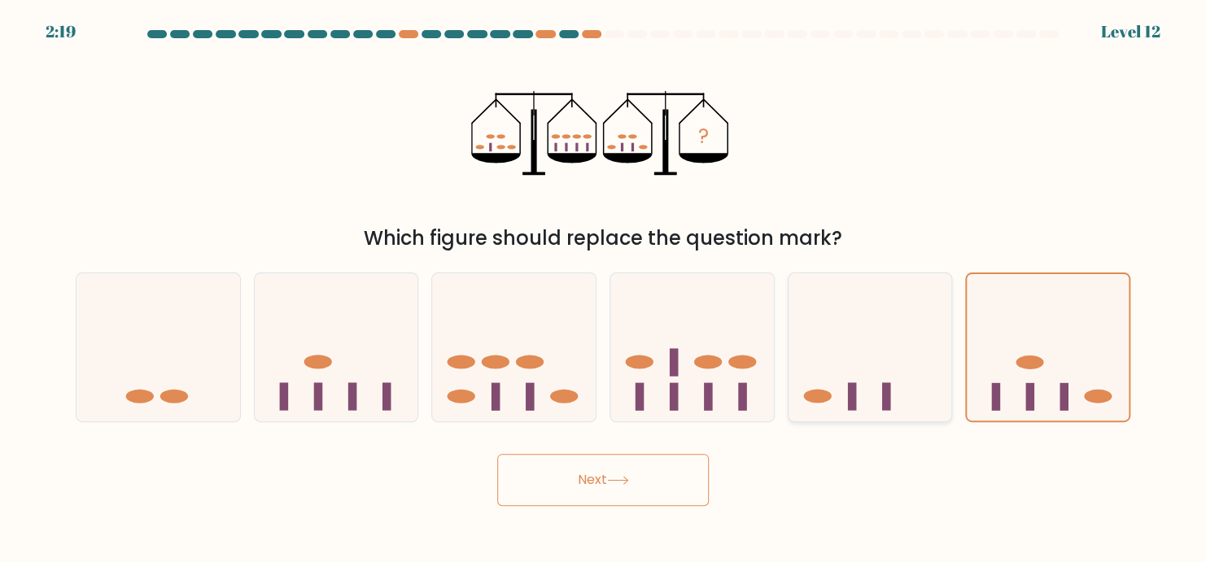
radio input "true"
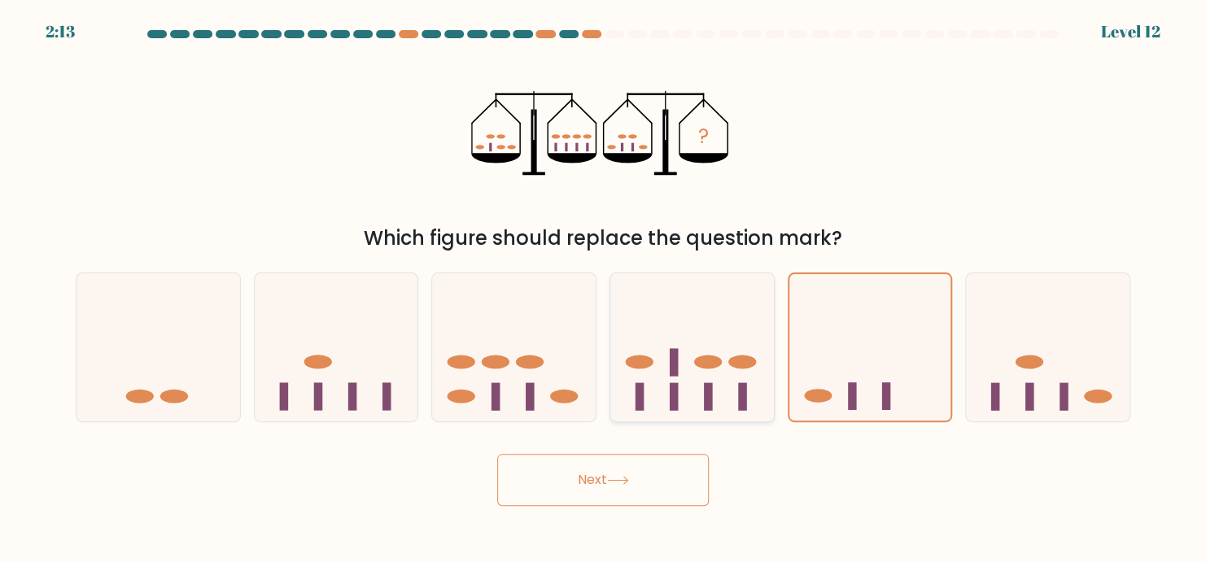
click at [579, 325] on icon at bounding box center [692, 347] width 164 height 135
click at [579, 290] on input "d." at bounding box center [603, 286] width 1 height 8
radio input "true"
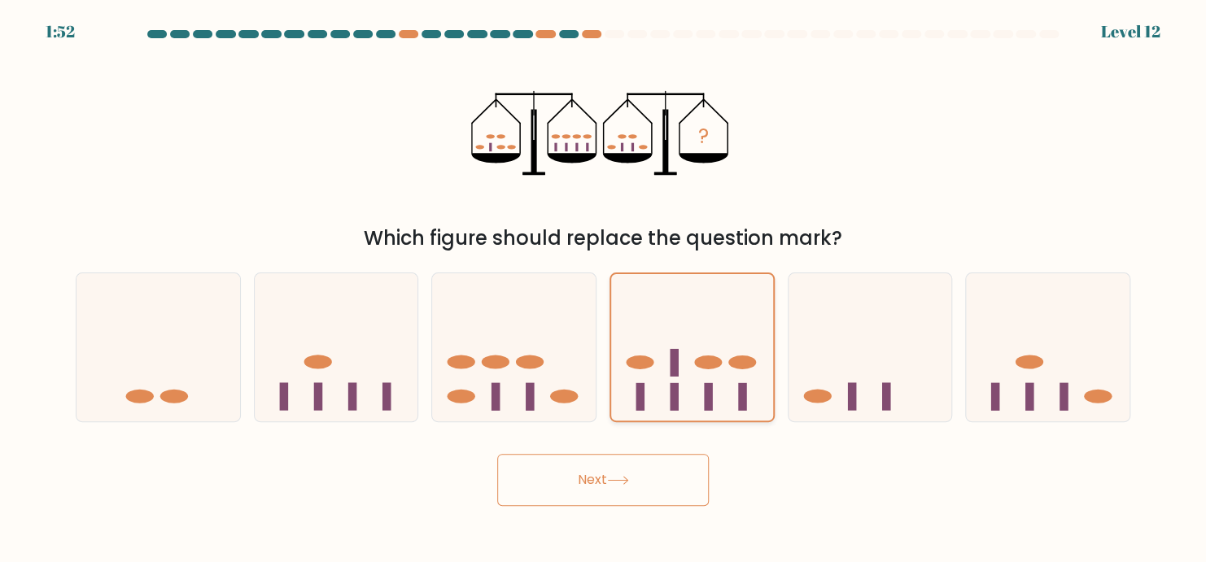
drag, startPoint x: 745, startPoint y: 318, endPoint x: 675, endPoint y: 319, distance: 70.0
click at [579, 319] on icon at bounding box center [692, 348] width 162 height 134
click at [579, 290] on input "d." at bounding box center [603, 286] width 1 height 8
click at [579, 319] on icon at bounding box center [692, 348] width 162 height 134
click at [579, 290] on input "d." at bounding box center [603, 286] width 1 height 8
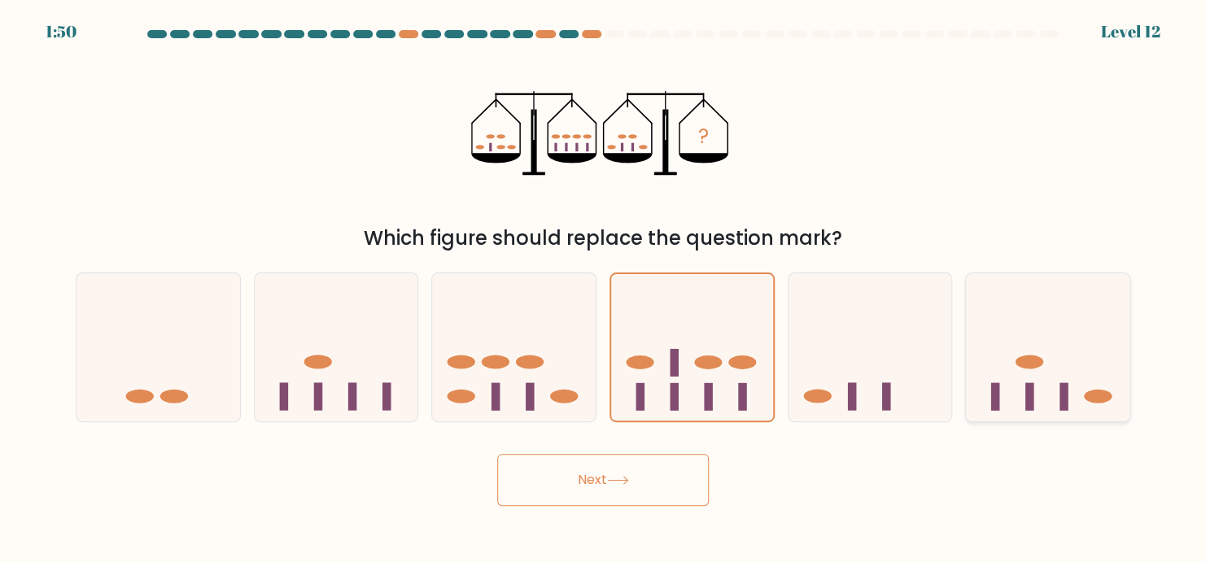
click at [579, 326] on icon at bounding box center [1048, 347] width 164 height 135
click at [579, 290] on input "f." at bounding box center [603, 286] width 1 height 8
radio input "true"
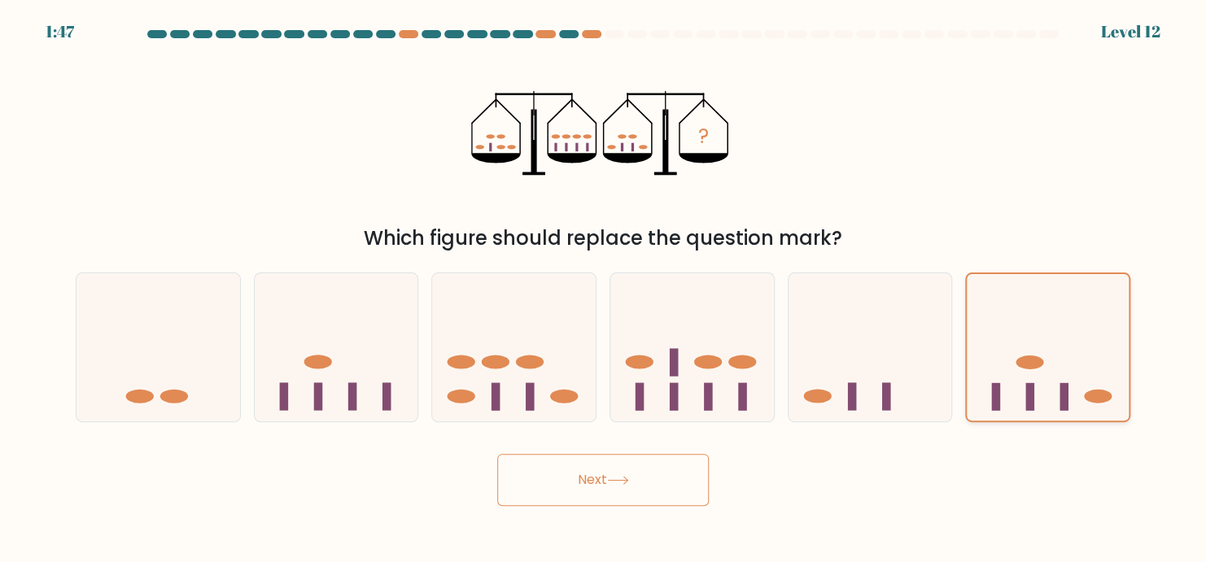
click at [579, 347] on icon at bounding box center [1048, 348] width 162 height 134
click at [579, 290] on input "f." at bounding box center [603, 286] width 1 height 8
click at [579, 478] on button "Next" at bounding box center [603, 480] width 212 height 52
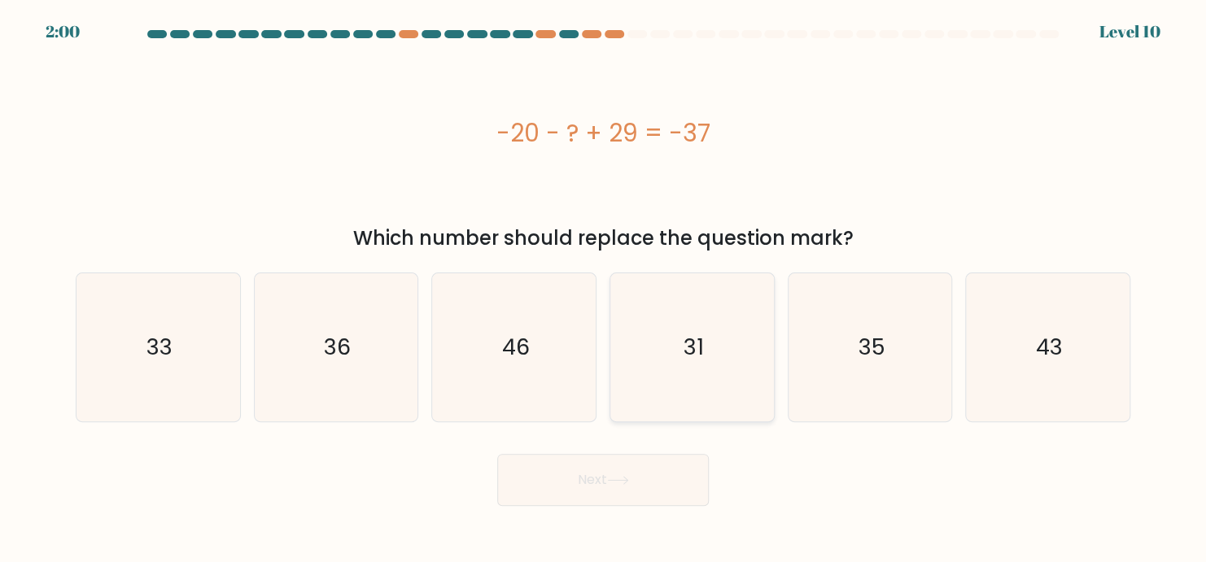
click at [579, 312] on icon "31" at bounding box center [692, 347] width 148 height 148
click at [579, 290] on input "d. 31" at bounding box center [603, 286] width 1 height 8
radio input "true"
click at [531, 363] on icon "46" at bounding box center [514, 347] width 148 height 148
click at [579, 290] on input "c. 46" at bounding box center [603, 286] width 1 height 8
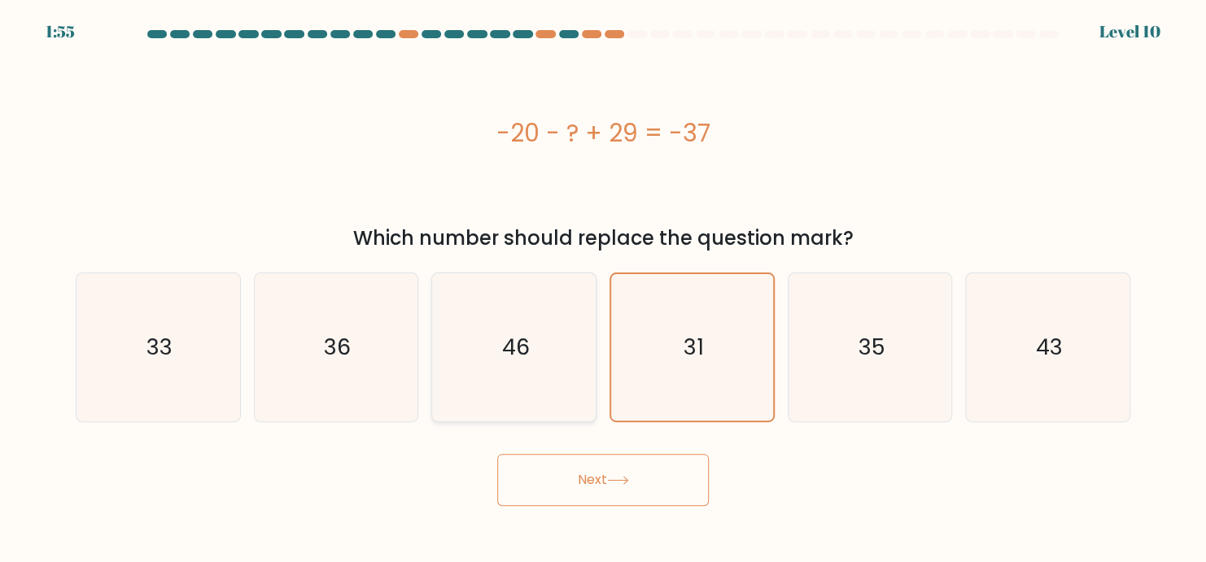
radio input "true"
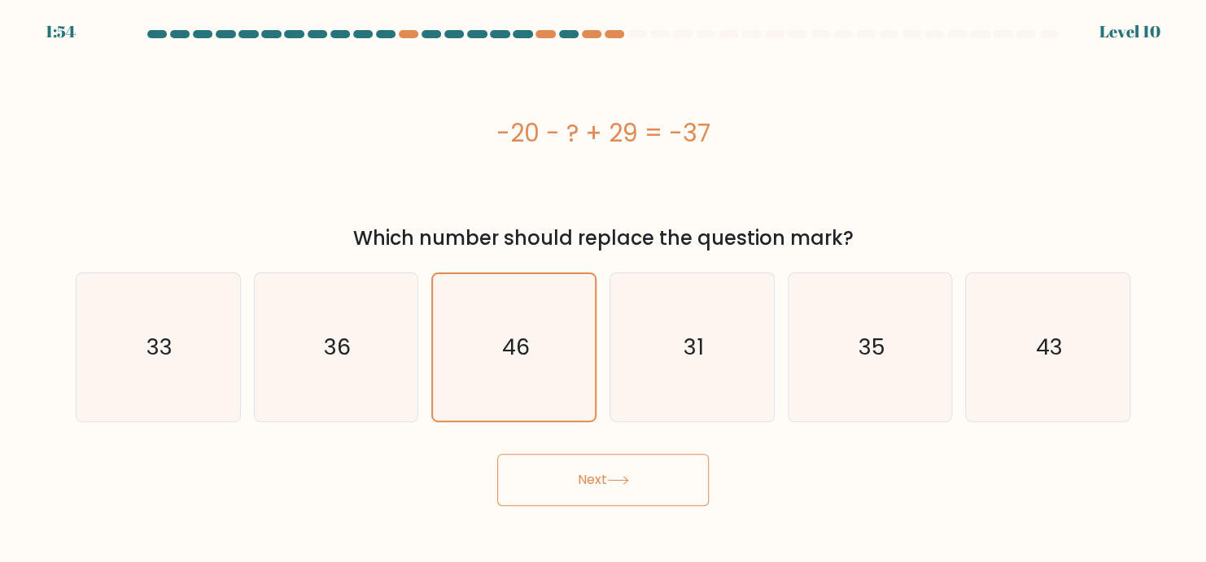
click at [579, 487] on button "Next" at bounding box center [603, 480] width 212 height 52
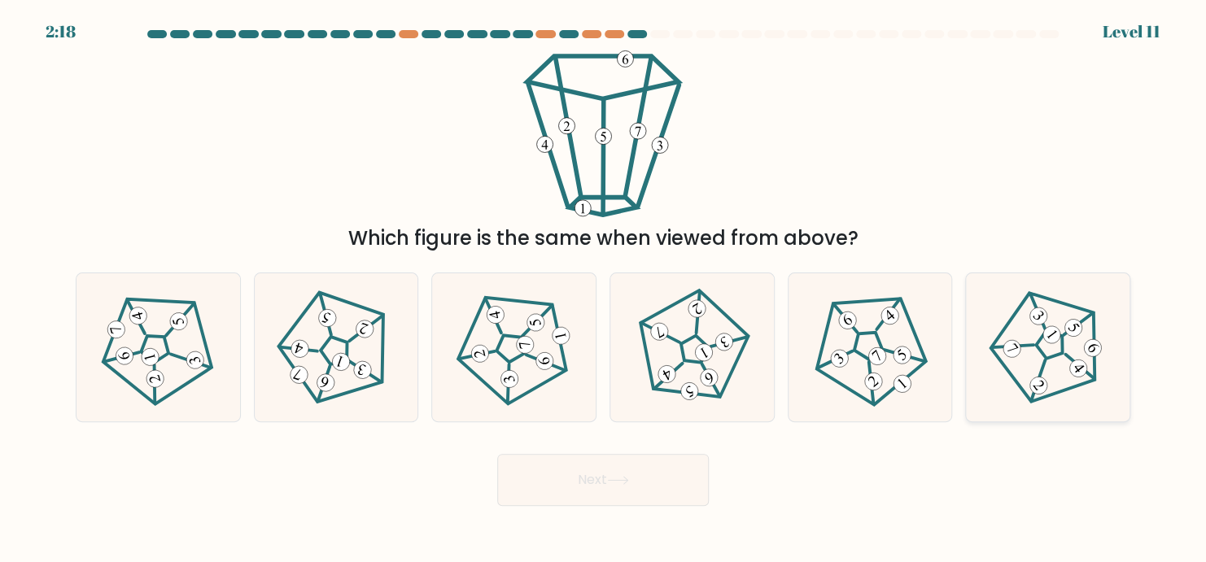
click at [579, 358] on icon at bounding box center [1048, 347] width 118 height 118
click at [579, 290] on input "f." at bounding box center [603, 286] width 1 height 8
radio input "true"
click at [579, 479] on button "Next" at bounding box center [603, 480] width 212 height 52
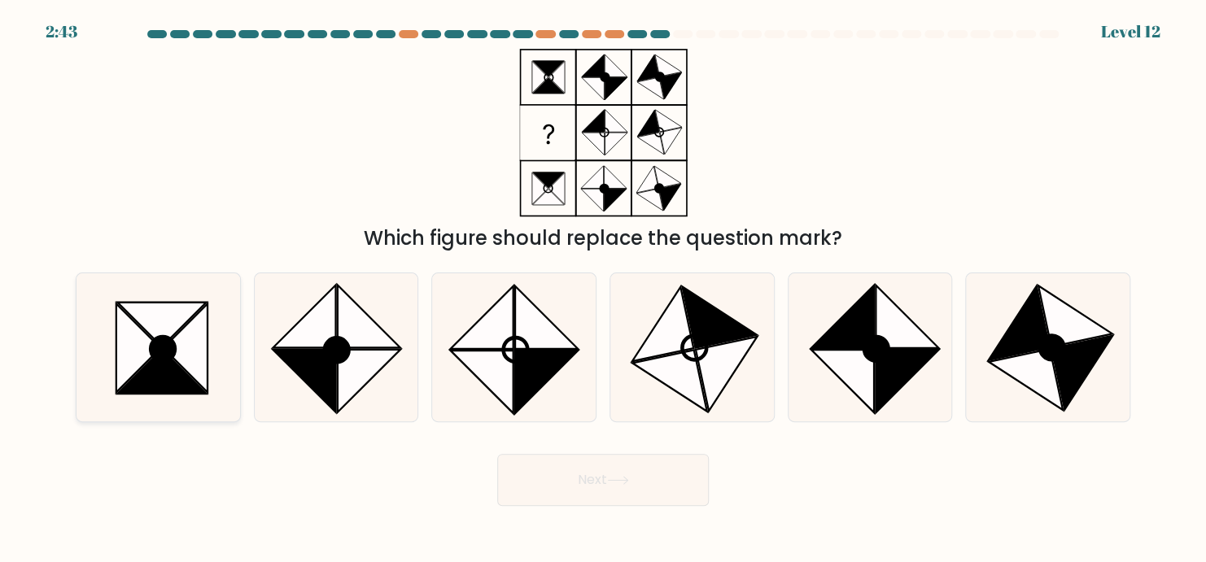
click at [128, 341] on icon at bounding box center [138, 348] width 44 height 89
click at [579, 290] on input "a." at bounding box center [603, 286] width 1 height 8
radio input "true"
click at [157, 360] on icon at bounding box center [163, 349] width 24 height 24
click at [579, 290] on input "a." at bounding box center [603, 286] width 1 height 8
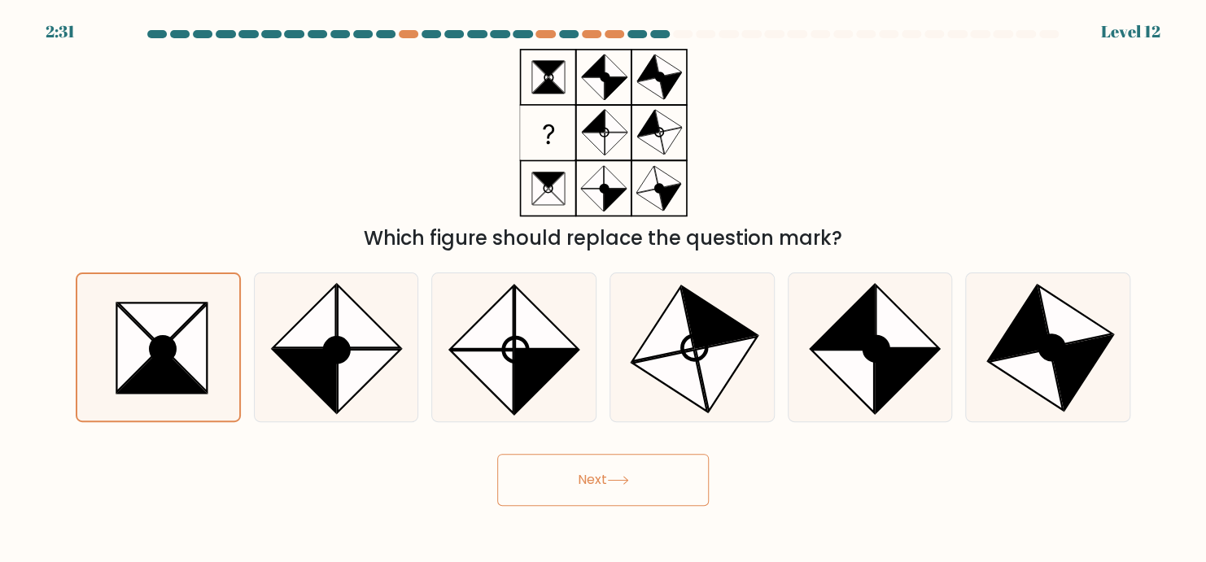
click at [579, 478] on icon at bounding box center [618, 480] width 22 height 9
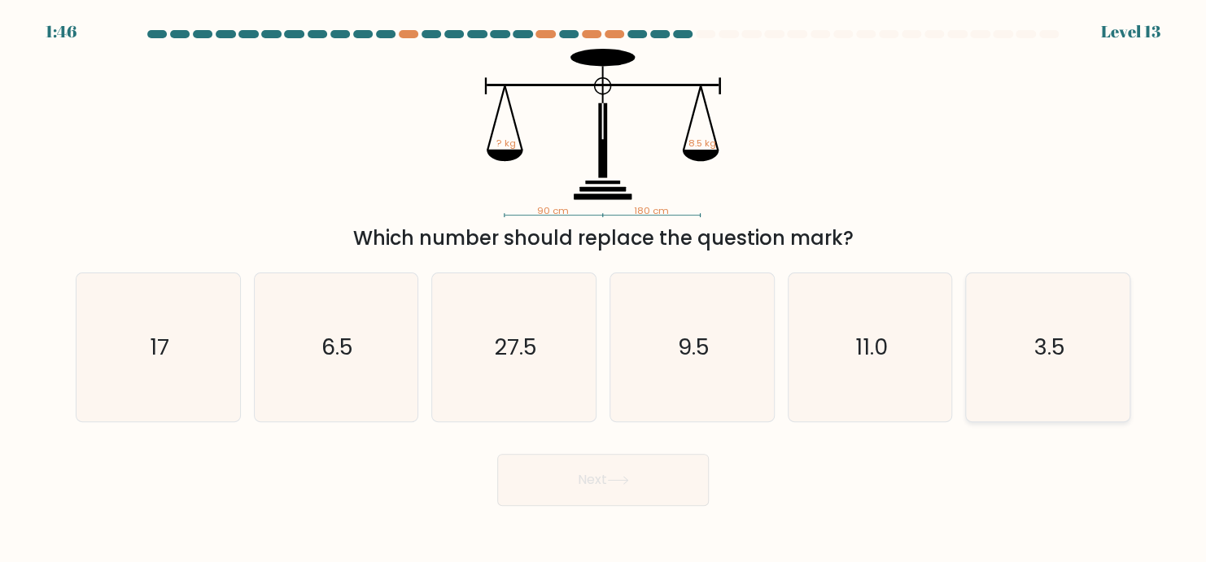
click at [579, 335] on icon "3.5" at bounding box center [1048, 347] width 148 height 148
click at [579, 290] on input "f. 3.5" at bounding box center [603, 286] width 1 height 8
radio input "true"
click at [579, 494] on button "Next" at bounding box center [603, 480] width 212 height 52
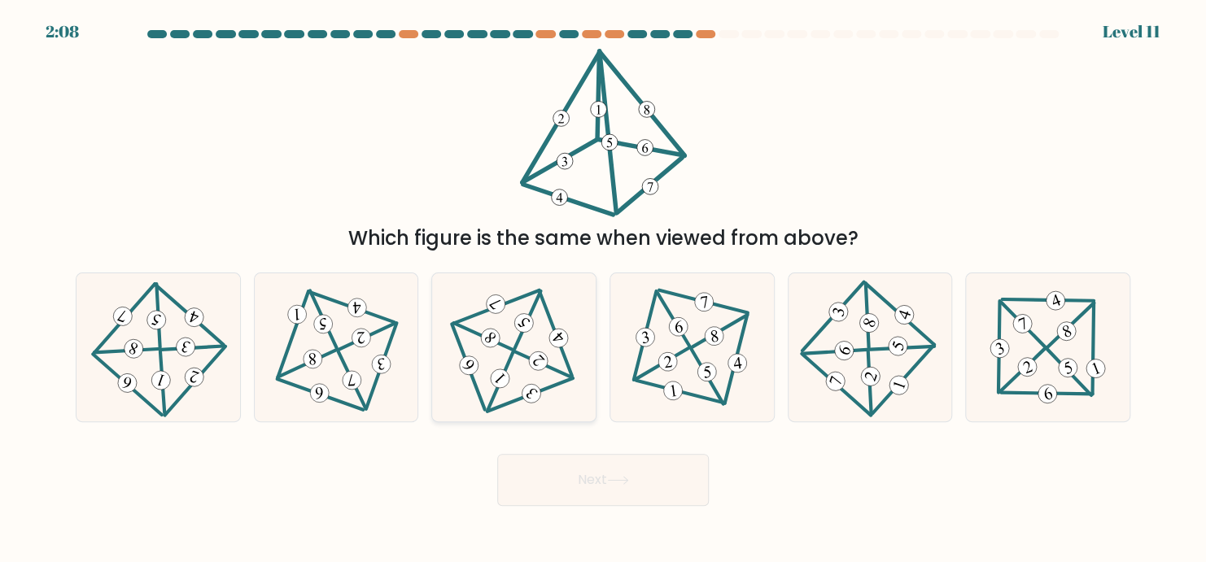
click at [522, 360] on icon at bounding box center [513, 347] width 121 height 118
click at [579, 290] on input "c." at bounding box center [603, 286] width 1 height 8
radio input "true"
click at [579, 483] on button "Next" at bounding box center [603, 480] width 212 height 52
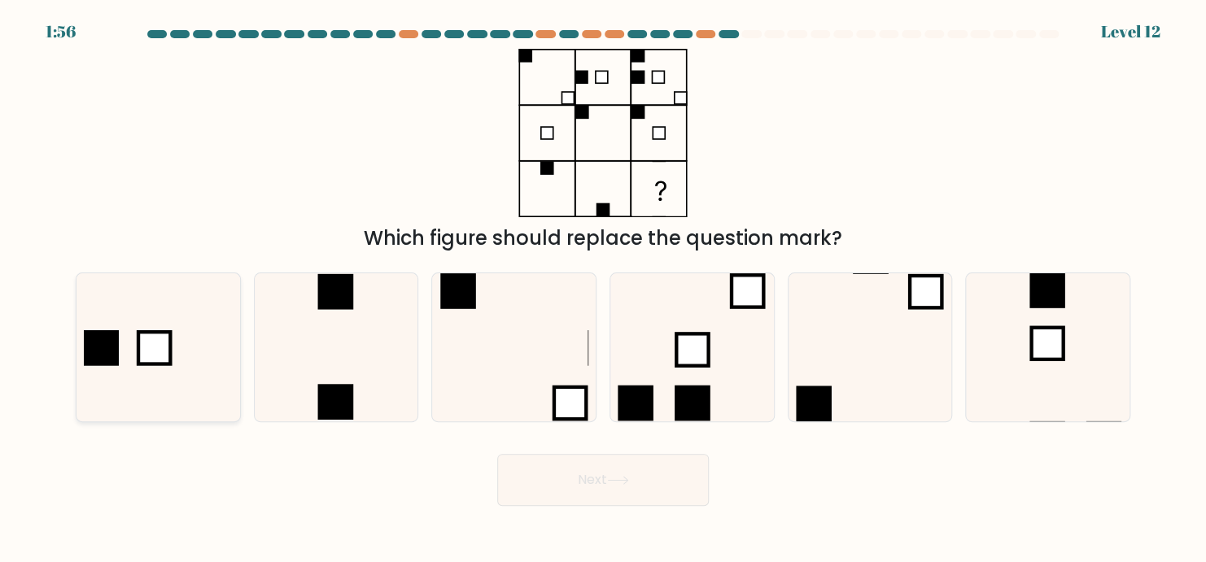
click at [138, 364] on rect at bounding box center [154, 348] width 32 height 32
click at [579, 290] on input "a." at bounding box center [603, 286] width 1 height 8
radio input "true"
click at [358, 354] on icon at bounding box center [336, 347] width 148 height 148
click at [579, 290] on input "b." at bounding box center [603, 286] width 1 height 8
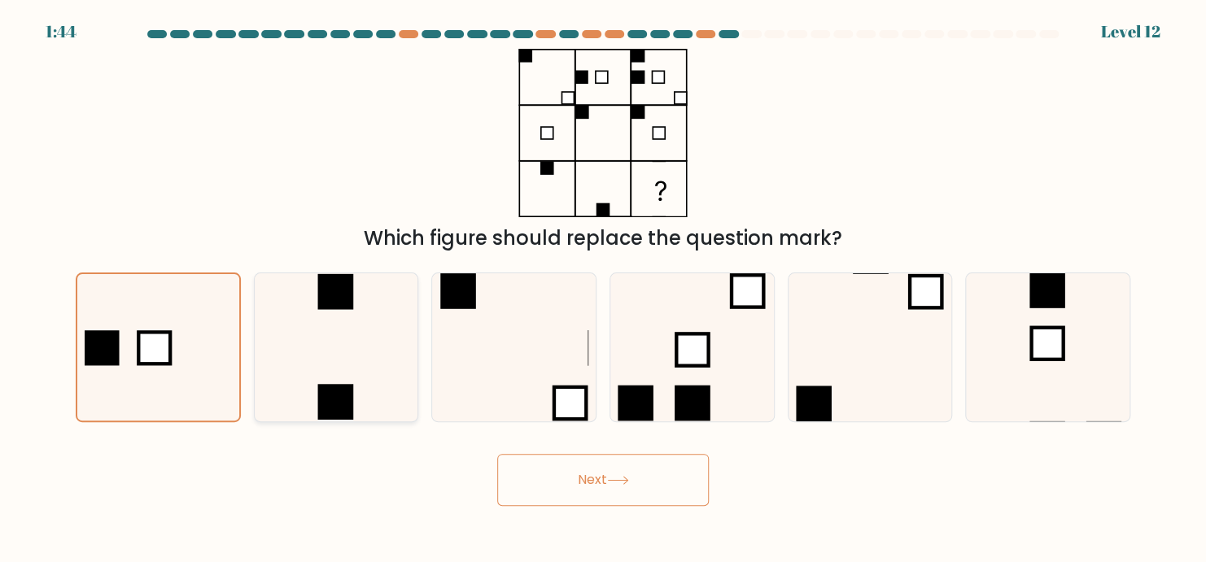
radio input "true"
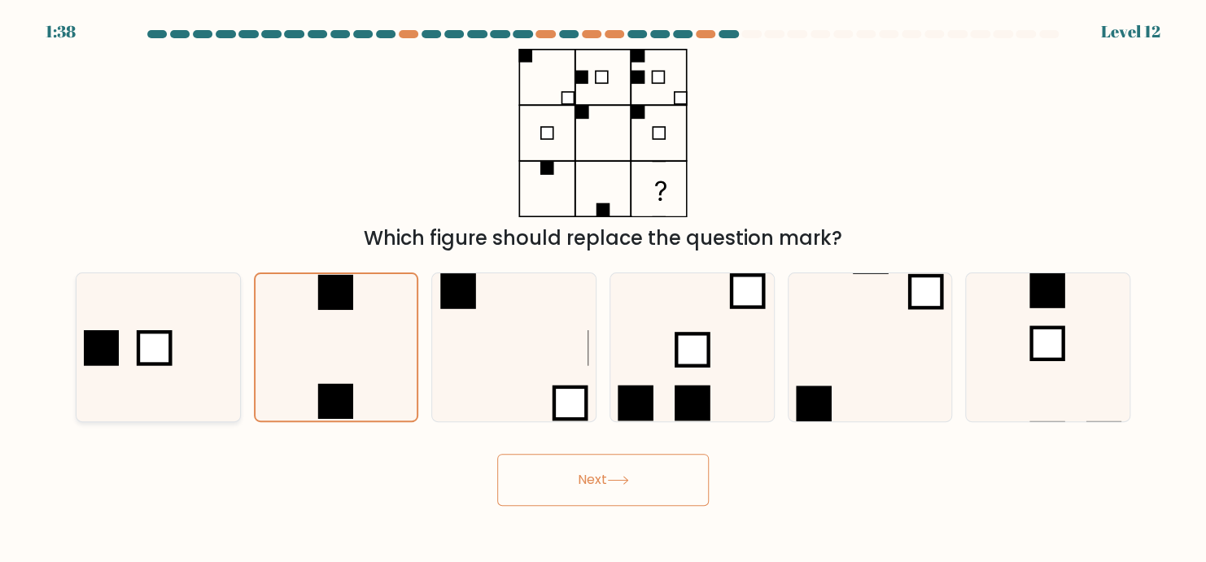
click at [157, 318] on icon at bounding box center [158, 347] width 148 height 148
click at [579, 290] on input "a." at bounding box center [603, 286] width 1 height 8
radio input "true"
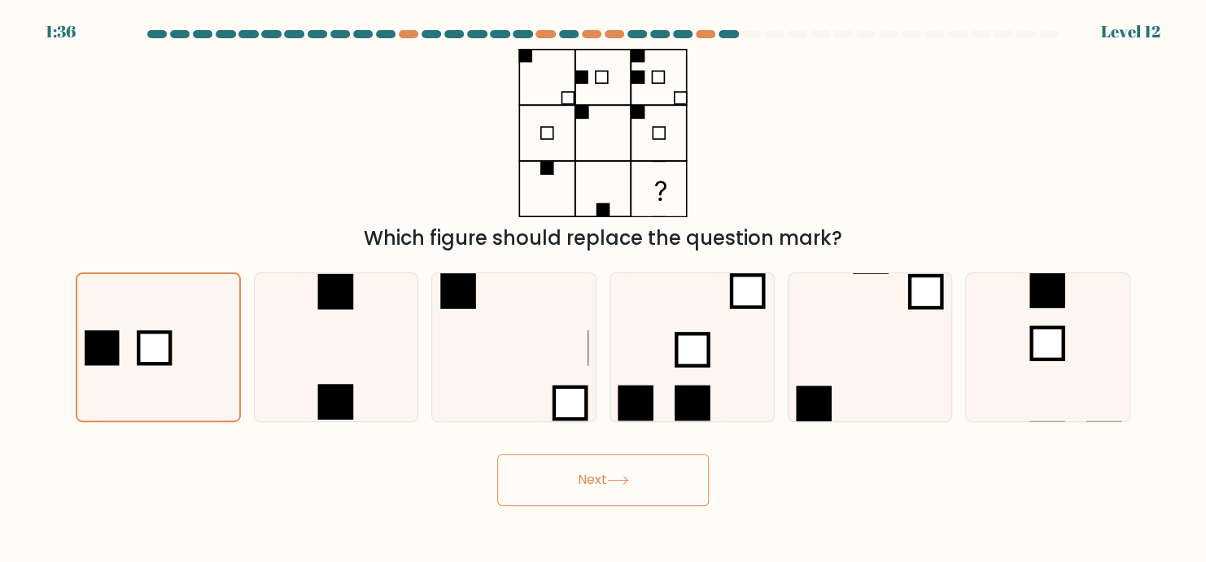
click at [579, 478] on icon at bounding box center [618, 480] width 22 height 9
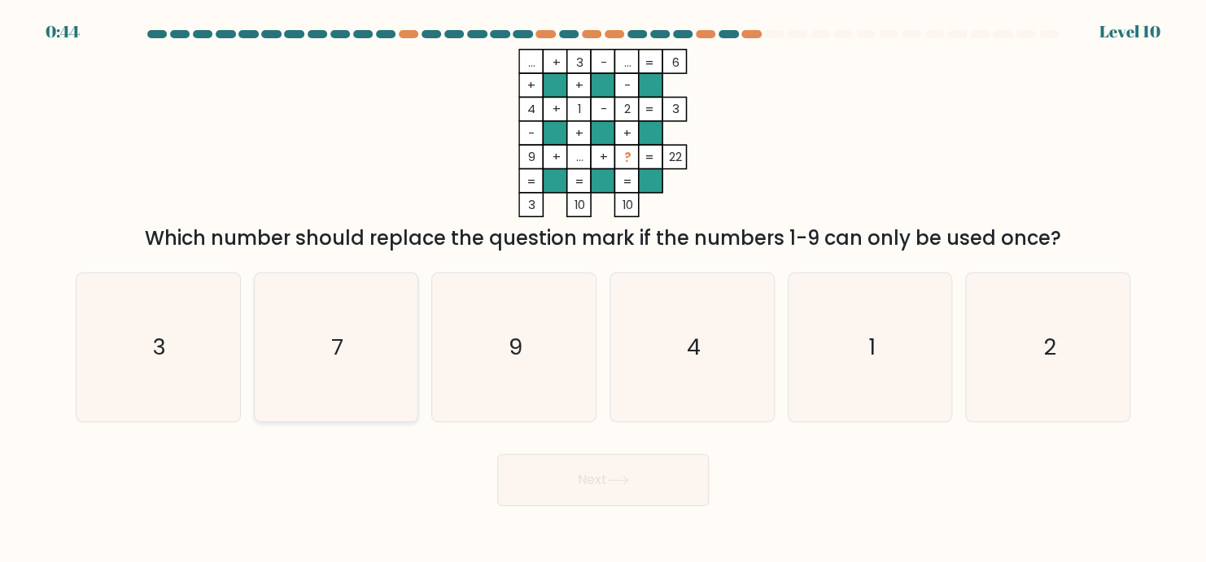
click at [303, 377] on icon "7" at bounding box center [336, 347] width 148 height 148
click at [579, 290] on input "b. 7" at bounding box center [603, 286] width 1 height 8
radio input "true"
click at [538, 471] on button "Next" at bounding box center [603, 480] width 212 height 52
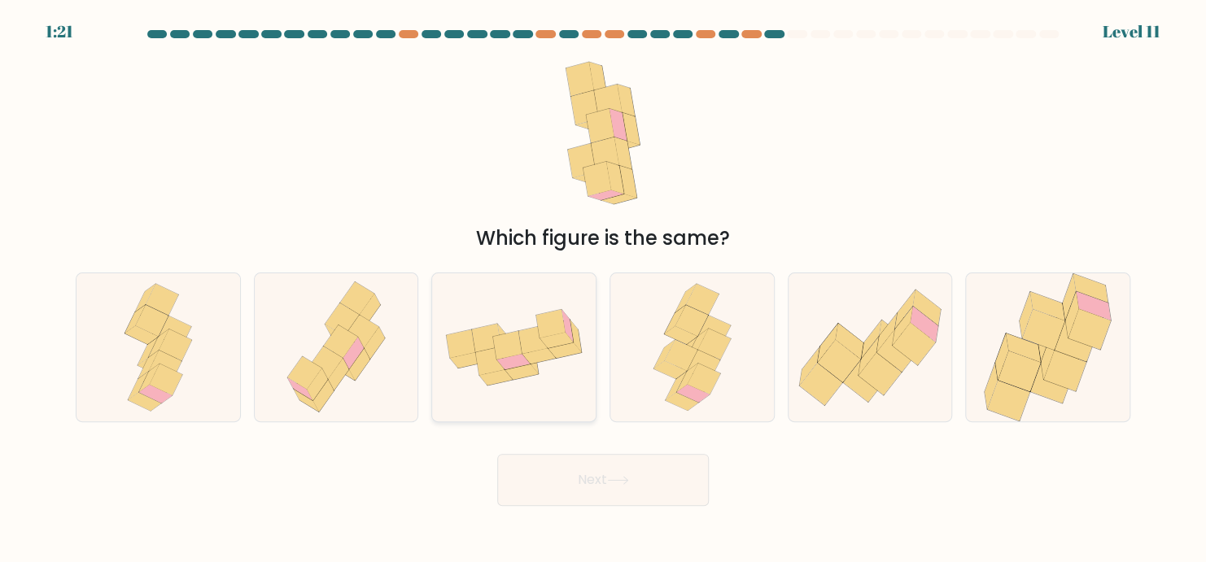
click at [524, 321] on icon at bounding box center [514, 347] width 164 height 103
click at [579, 290] on input "c." at bounding box center [603, 286] width 1 height 8
radio input "true"
click at [524, 321] on icon at bounding box center [514, 348] width 162 height 102
click at [579, 290] on input "c." at bounding box center [603, 286] width 1 height 8
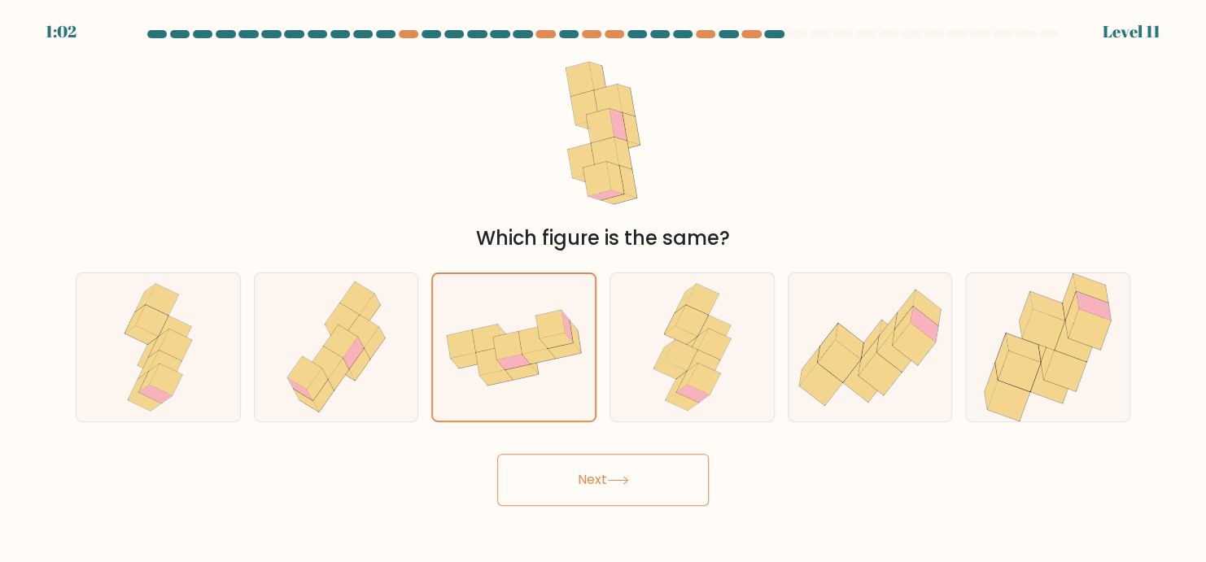
click at [579, 481] on button "Next" at bounding box center [603, 480] width 212 height 52
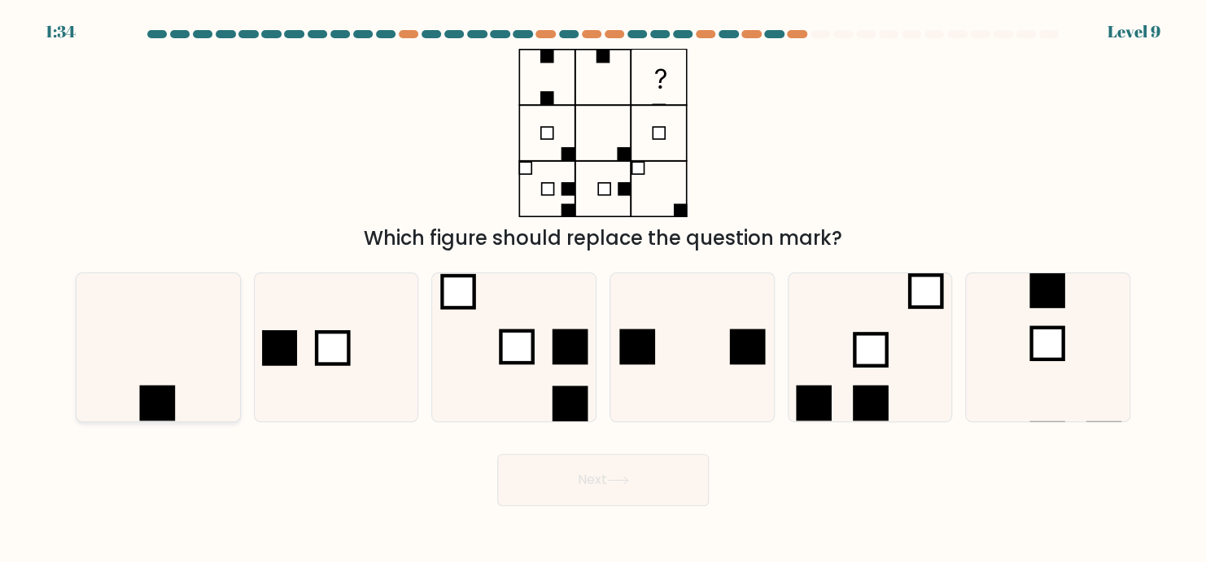
click at [234, 360] on div at bounding box center [158, 348] width 165 height 150
click at [579, 290] on input "a." at bounding box center [603, 286] width 1 height 8
radio input "true"
click at [579, 484] on icon at bounding box center [618, 480] width 22 height 9
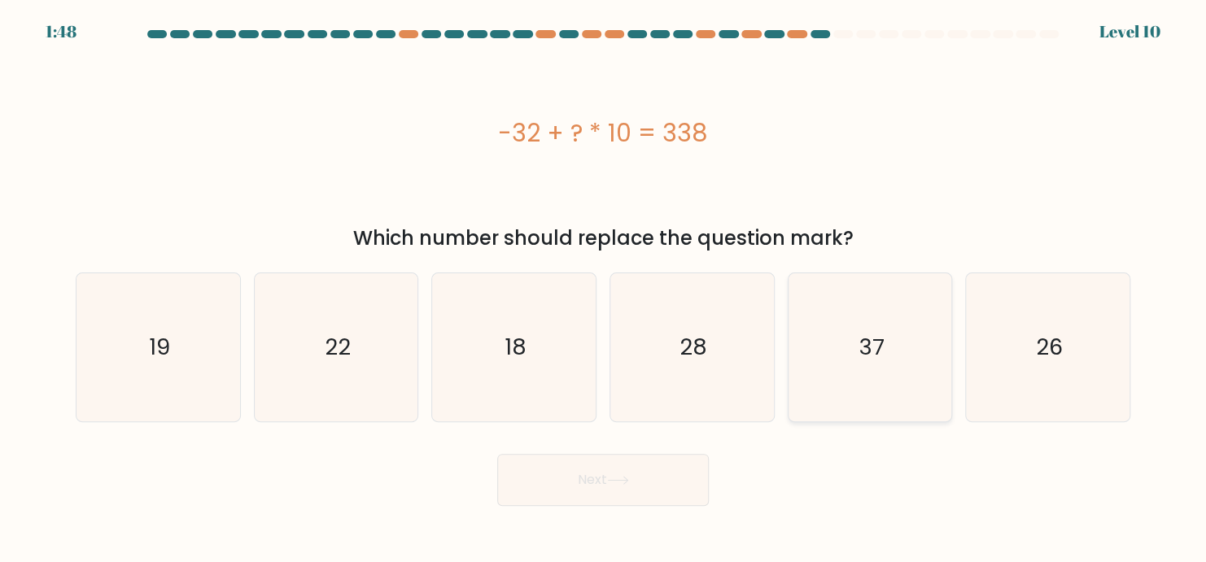
click at [579, 342] on icon "37" at bounding box center [870, 347] width 148 height 148
click at [579, 290] on input "e. 37" at bounding box center [603, 286] width 1 height 8
radio input "true"
click at [579, 486] on button "Next" at bounding box center [603, 480] width 212 height 52
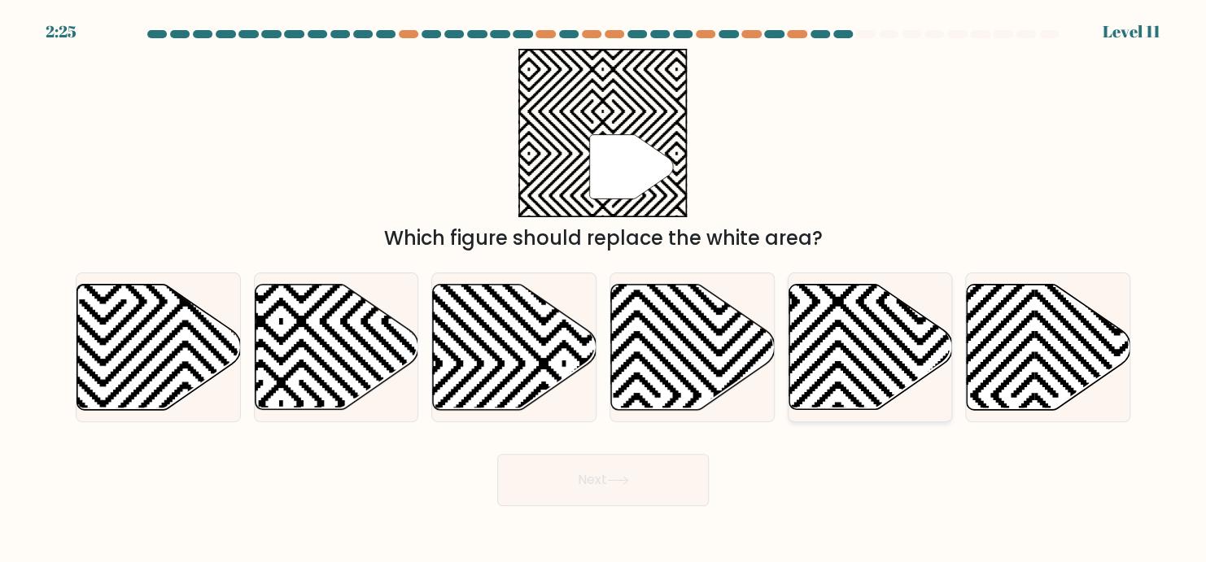
click at [579, 325] on icon at bounding box center [870, 347] width 164 height 125
click at [579, 290] on input "e." at bounding box center [603, 286] width 1 height 8
radio input "true"
click at [290, 398] on icon at bounding box center [281, 404] width 330 height 330
click at [579, 290] on input "b." at bounding box center [603, 286] width 1 height 8
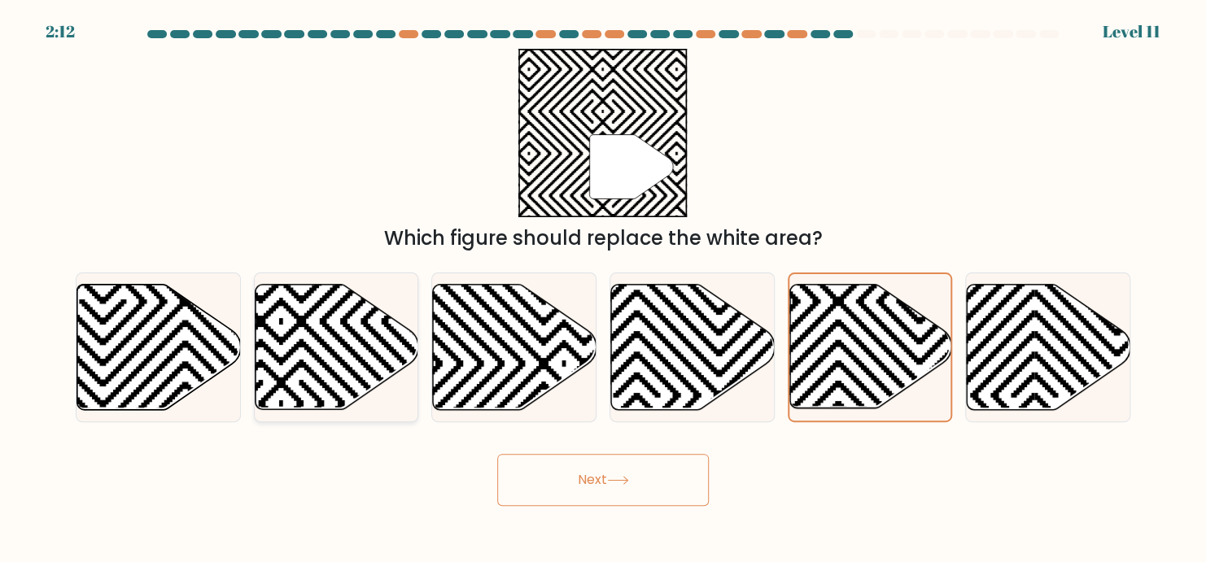
radio input "true"
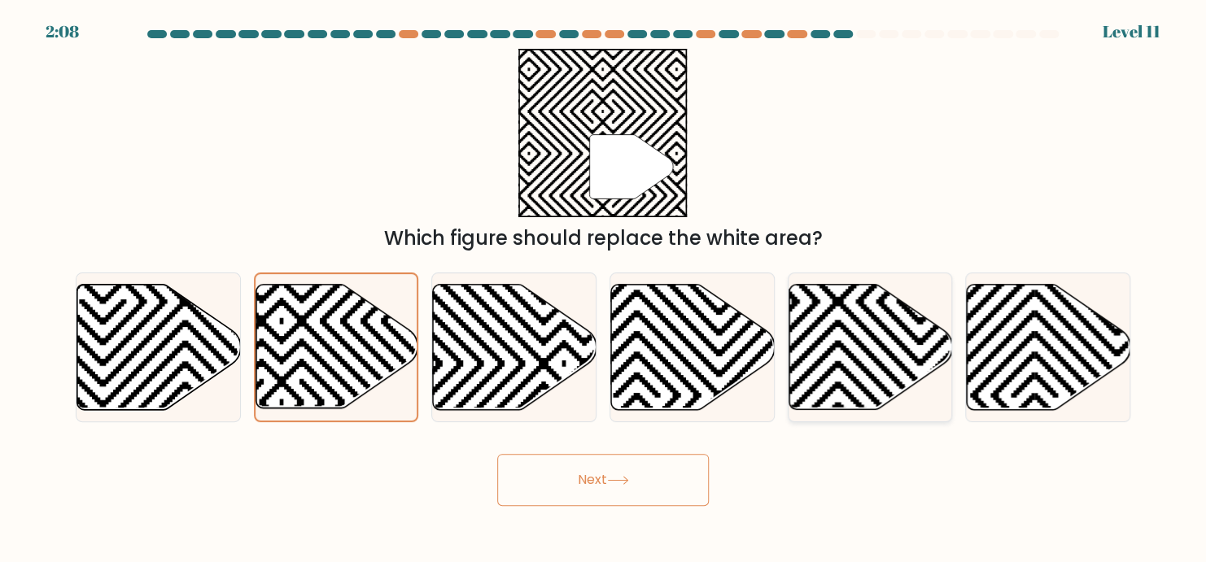
click at [579, 305] on icon at bounding box center [870, 348] width 164 height 128
click at [579, 290] on input "e." at bounding box center [603, 286] width 1 height 8
radio input "true"
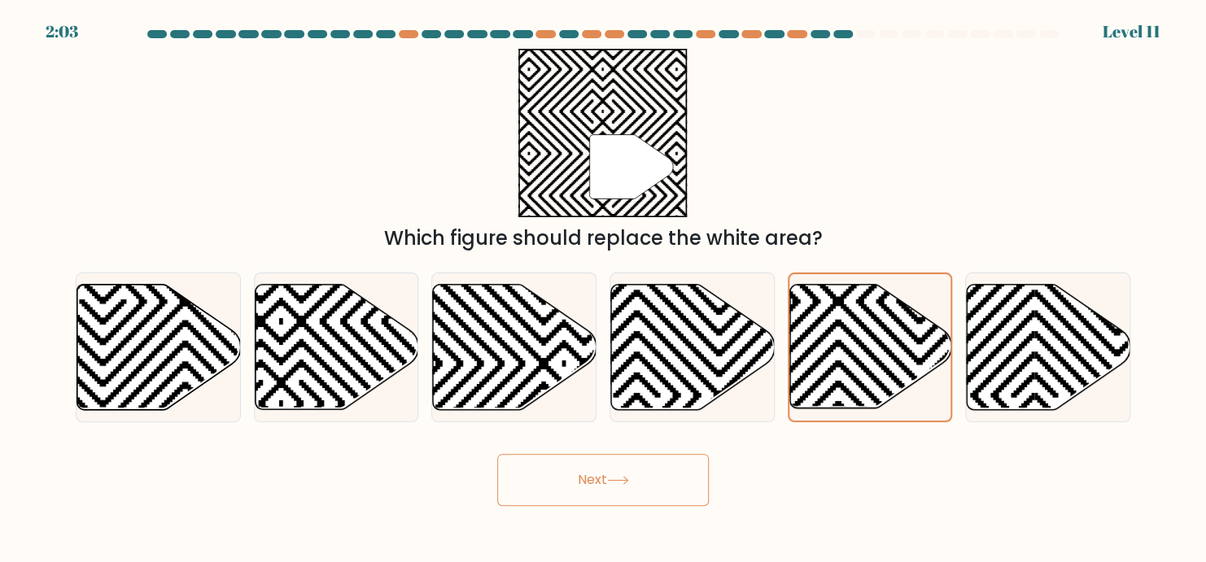
click at [579, 156] on icon at bounding box center [632, 167] width 84 height 64
click at [579, 324] on icon at bounding box center [870, 347] width 162 height 124
click at [579, 290] on input "e." at bounding box center [603, 286] width 1 height 8
click at [336, 354] on icon at bounding box center [281, 404] width 330 height 330
click at [579, 290] on input "b." at bounding box center [603, 286] width 1 height 8
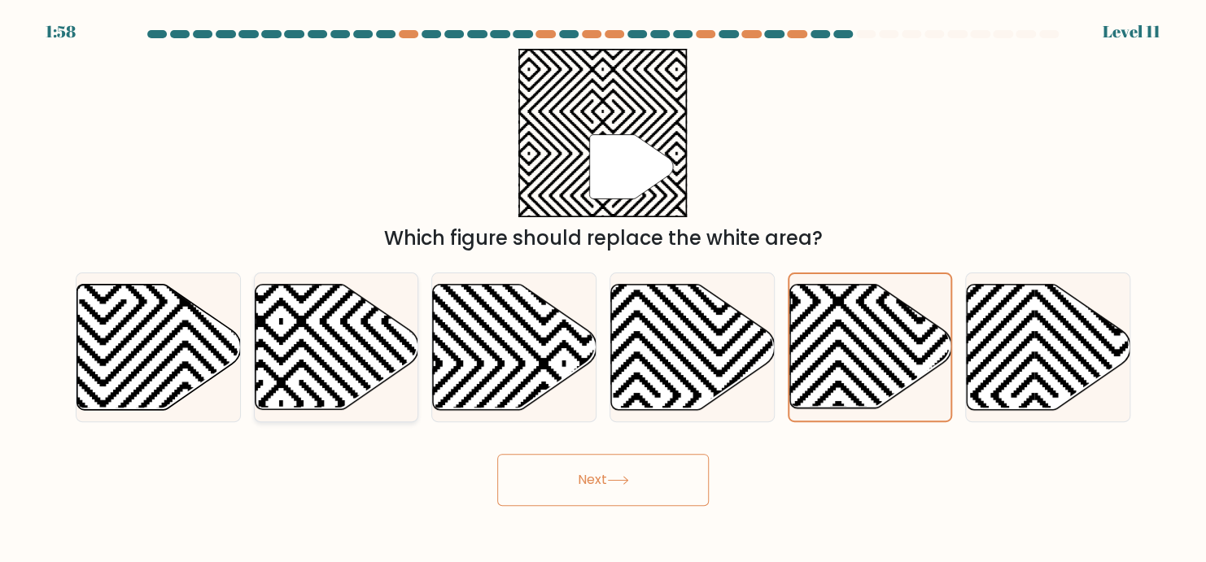
radio input "true"
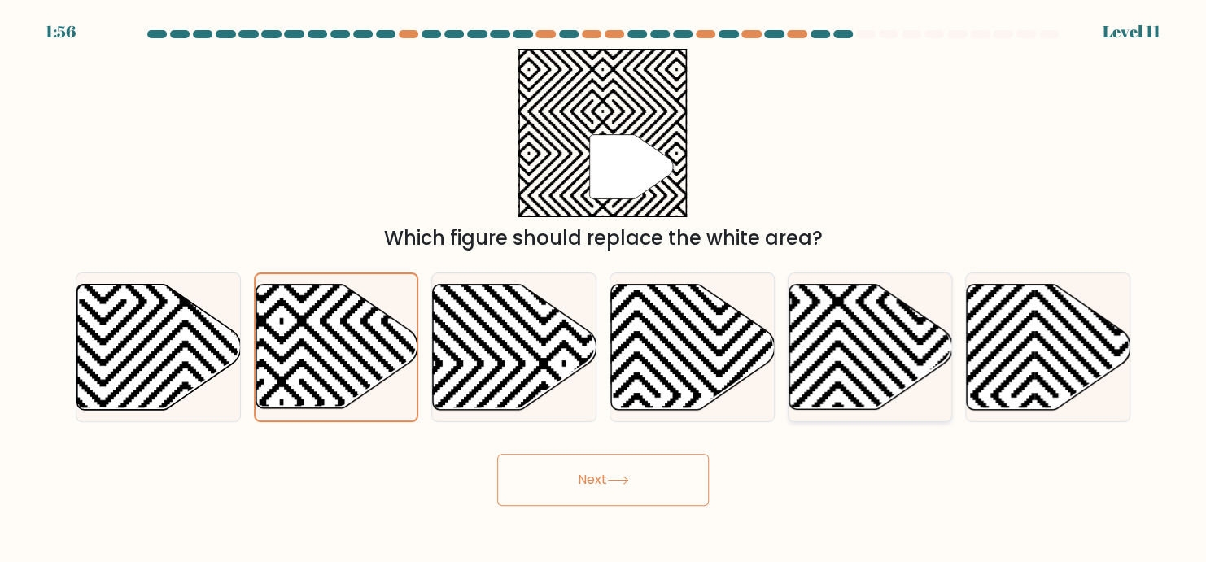
click at [579, 357] on icon at bounding box center [920, 281] width 330 height 330
click at [579, 290] on input "e." at bounding box center [603, 286] width 1 height 8
radio input "true"
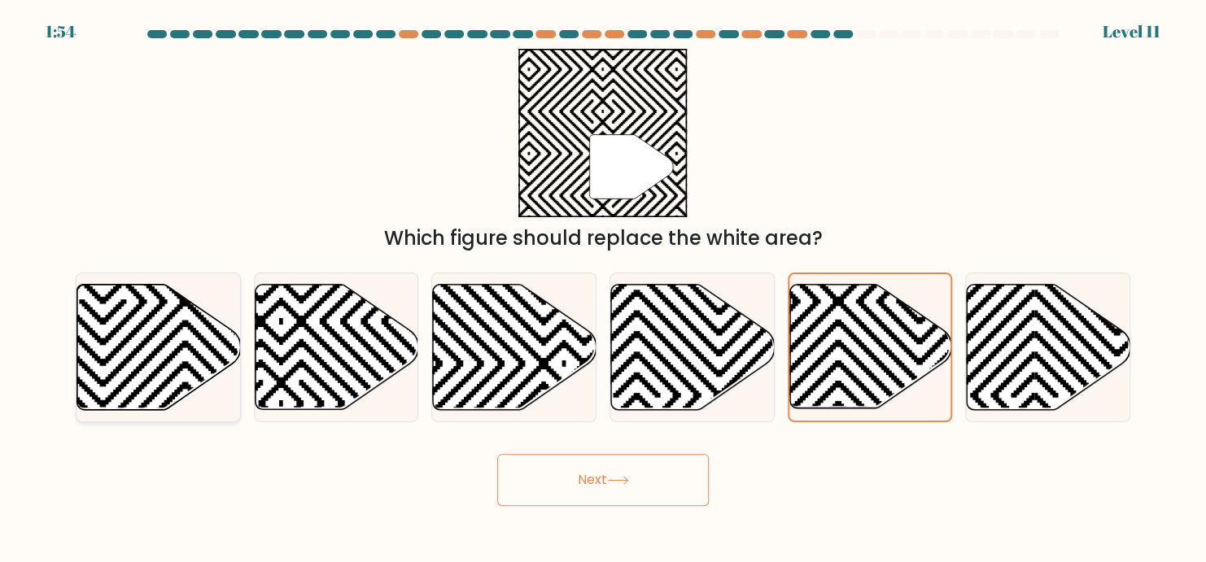
click at [181, 332] on icon at bounding box center [159, 347] width 164 height 125
click at [579, 290] on input "a." at bounding box center [603, 286] width 1 height 8
radio input "true"
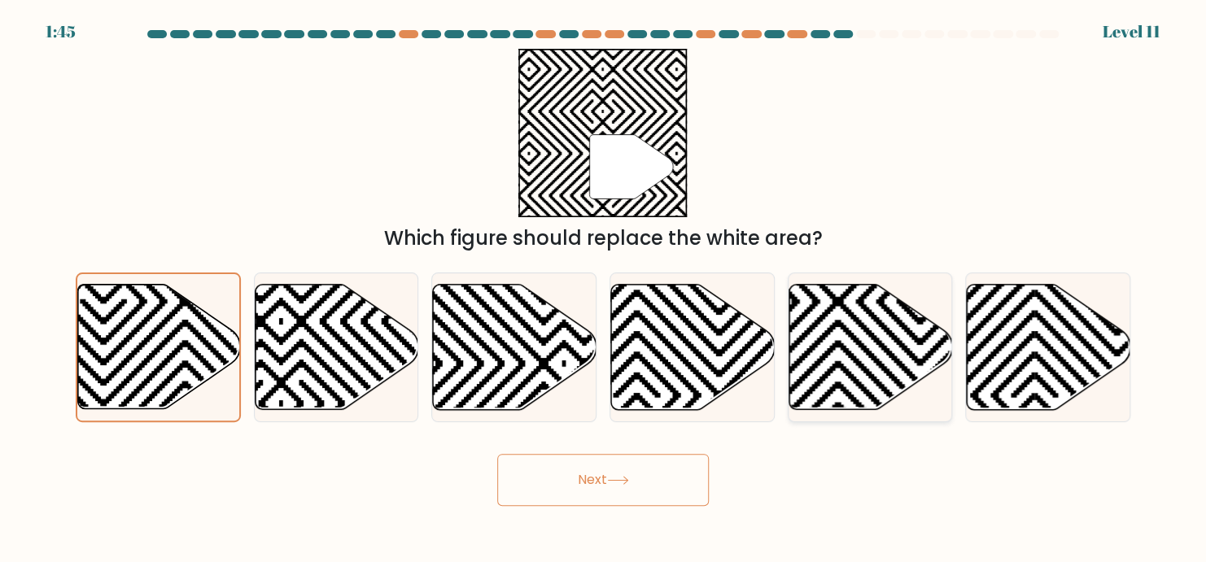
click at [579, 396] on icon at bounding box center [920, 281] width 330 height 330
click at [579, 290] on input "e." at bounding box center [603, 286] width 1 height 8
radio input "true"
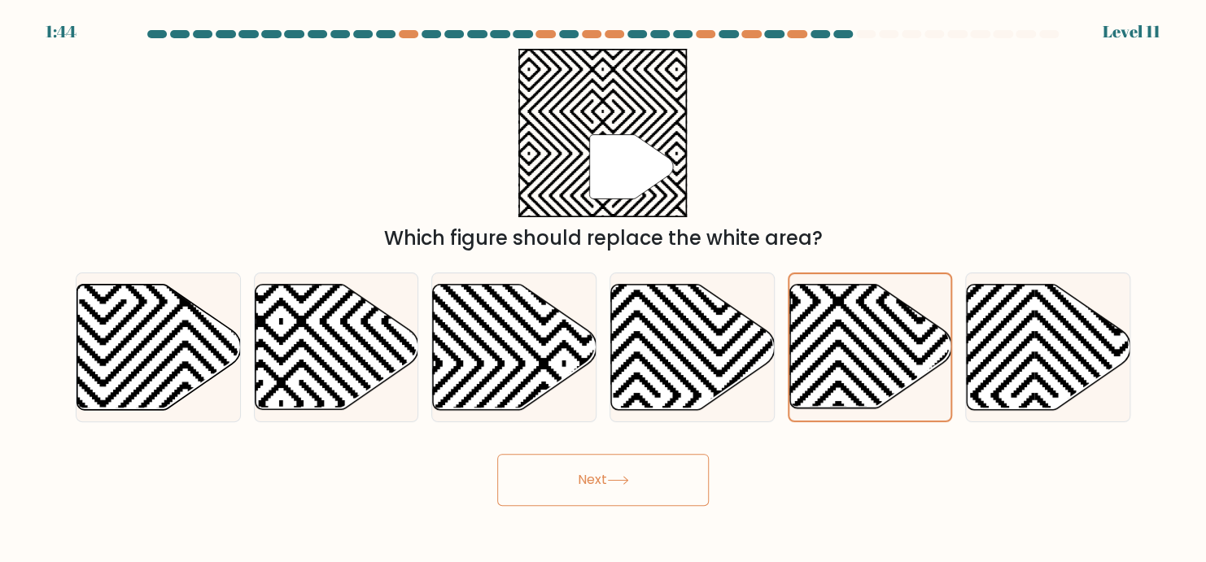
click at [579, 461] on button "Next" at bounding box center [603, 480] width 212 height 52
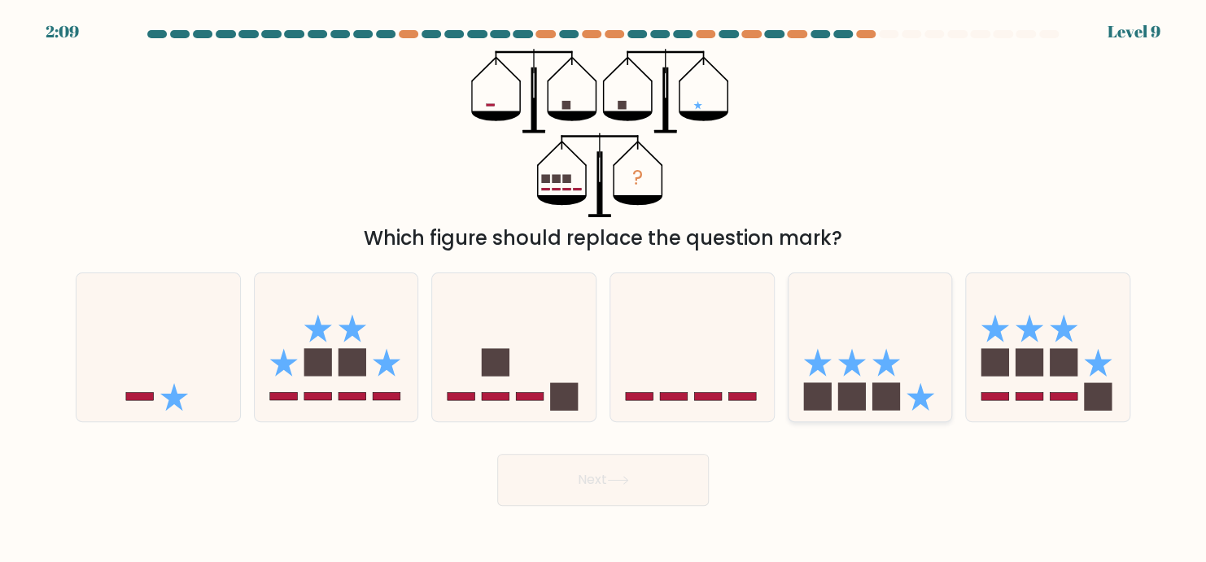
click at [579, 349] on icon at bounding box center [870, 347] width 164 height 135
click at [579, 290] on input "e." at bounding box center [603, 286] width 1 height 8
radio input "true"
click at [579, 482] on icon at bounding box center [618, 480] width 22 height 9
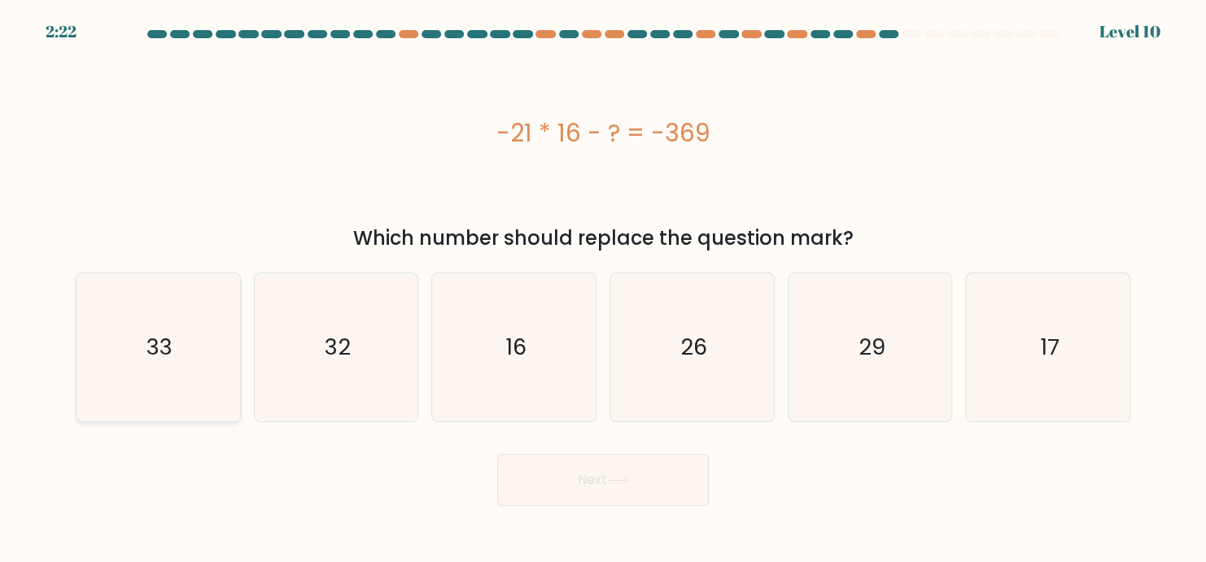
click at [140, 350] on icon "33" at bounding box center [158, 347] width 148 height 148
click at [579, 290] on input "a. 33" at bounding box center [603, 286] width 1 height 8
radio input "true"
click at [559, 477] on button "Next" at bounding box center [603, 480] width 212 height 52
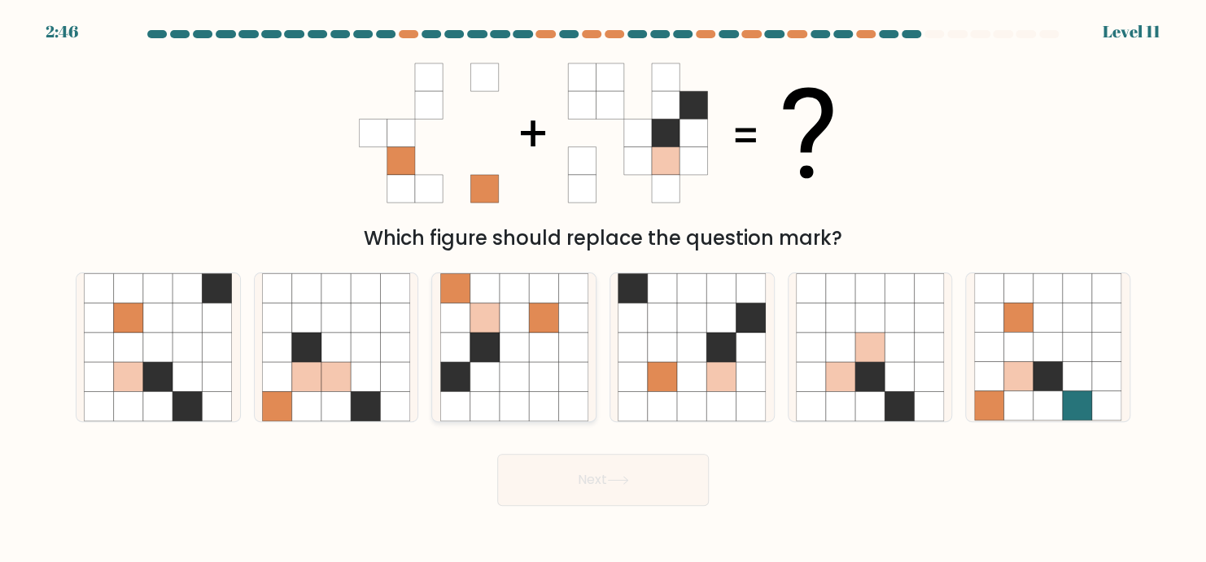
click at [489, 340] on icon at bounding box center [483, 347] width 29 height 29
click at [579, 290] on input "c." at bounding box center [603, 286] width 1 height 8
radio input "true"
click at [579, 490] on button "Next" at bounding box center [603, 480] width 212 height 52
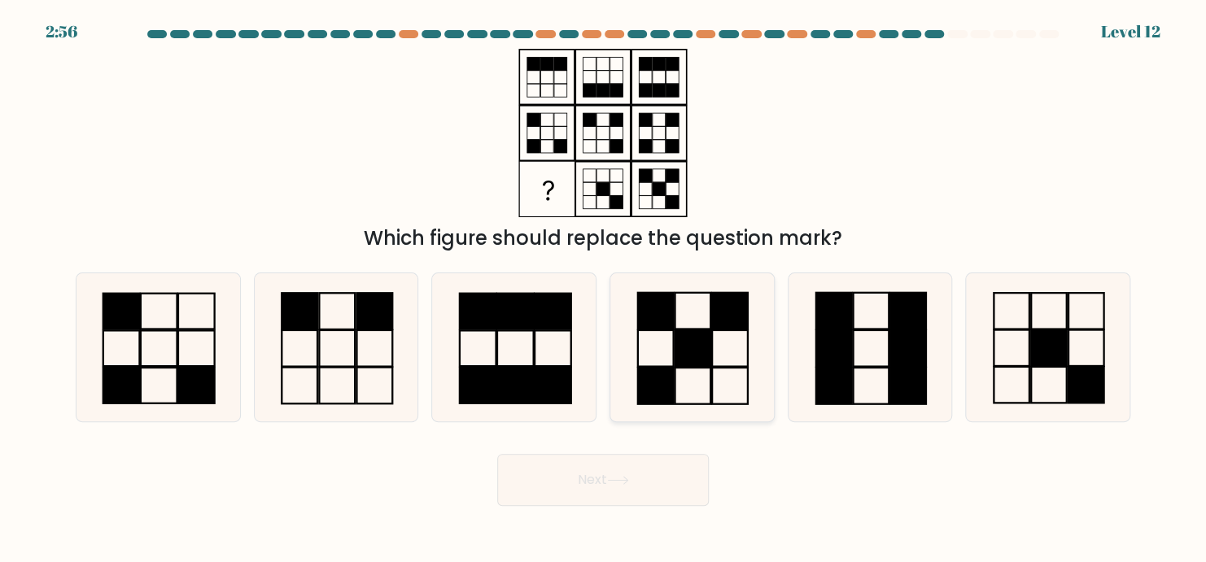
click at [579, 366] on rect at bounding box center [730, 348] width 36 height 37
click at [579, 290] on input "d." at bounding box center [603, 286] width 1 height 8
radio input "true"
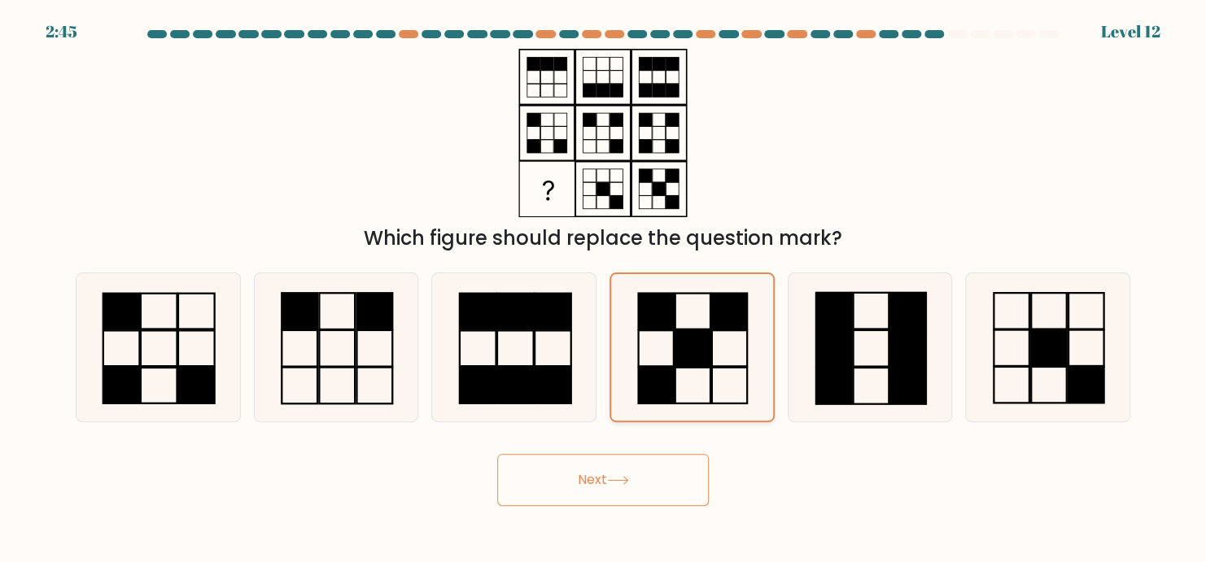
click at [579, 323] on rect at bounding box center [729, 312] width 35 height 36
click at [579, 290] on input "d." at bounding box center [603, 286] width 1 height 8
click at [347, 351] on icon at bounding box center [336, 347] width 148 height 148
click at [579, 290] on input "b." at bounding box center [603, 286] width 1 height 8
radio input "true"
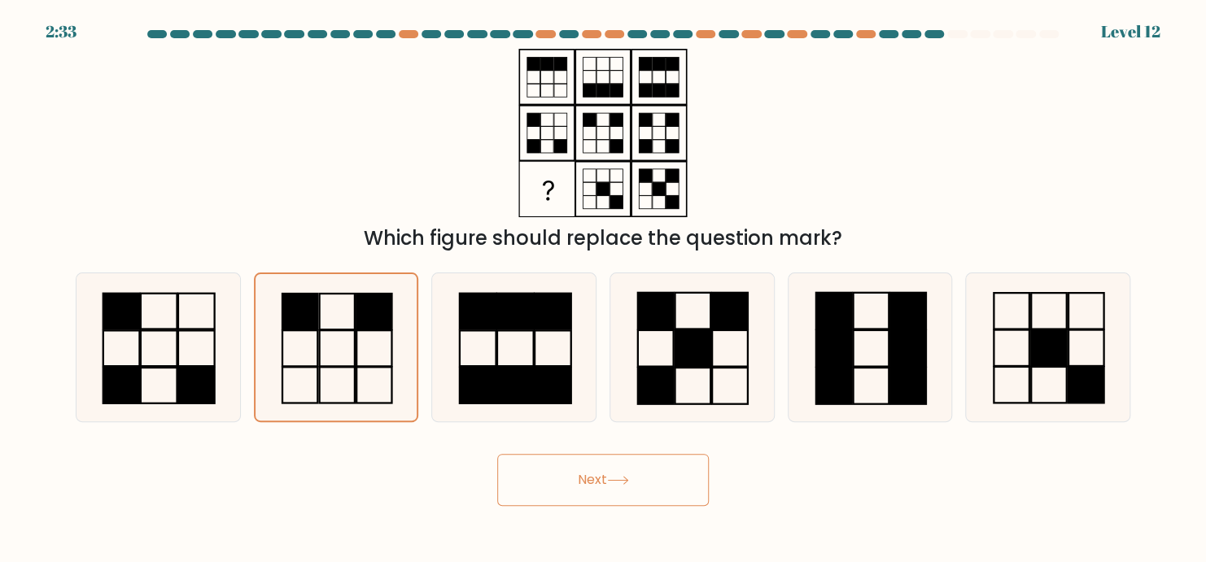
click at [579, 494] on button "Next" at bounding box center [603, 480] width 212 height 52
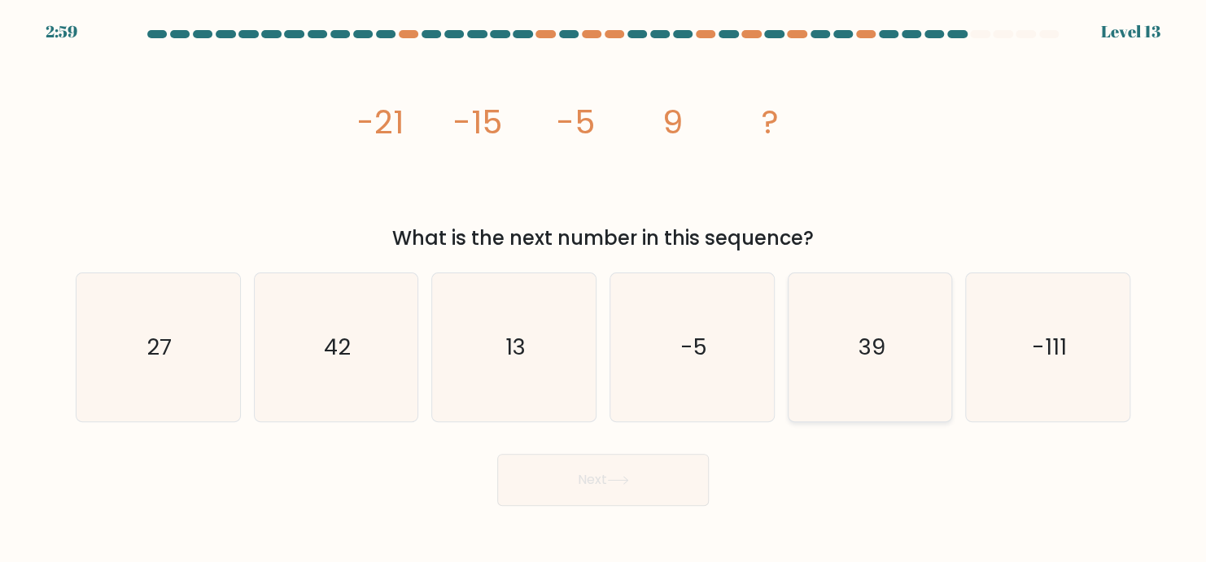
click at [579, 343] on icon "39" at bounding box center [870, 347] width 148 height 148
click at [579, 290] on input "e. 39" at bounding box center [603, 286] width 1 height 8
radio input "true"
click at [179, 329] on icon "27" at bounding box center [158, 347] width 148 height 148
click at [579, 290] on input "a. 27" at bounding box center [603, 286] width 1 height 8
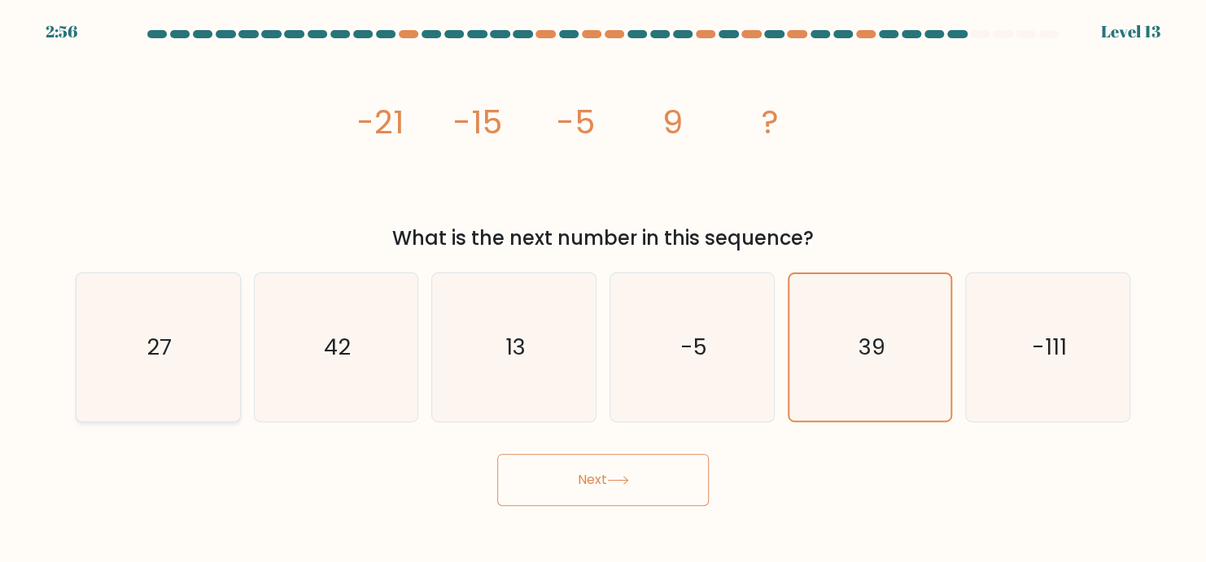
radio input "true"
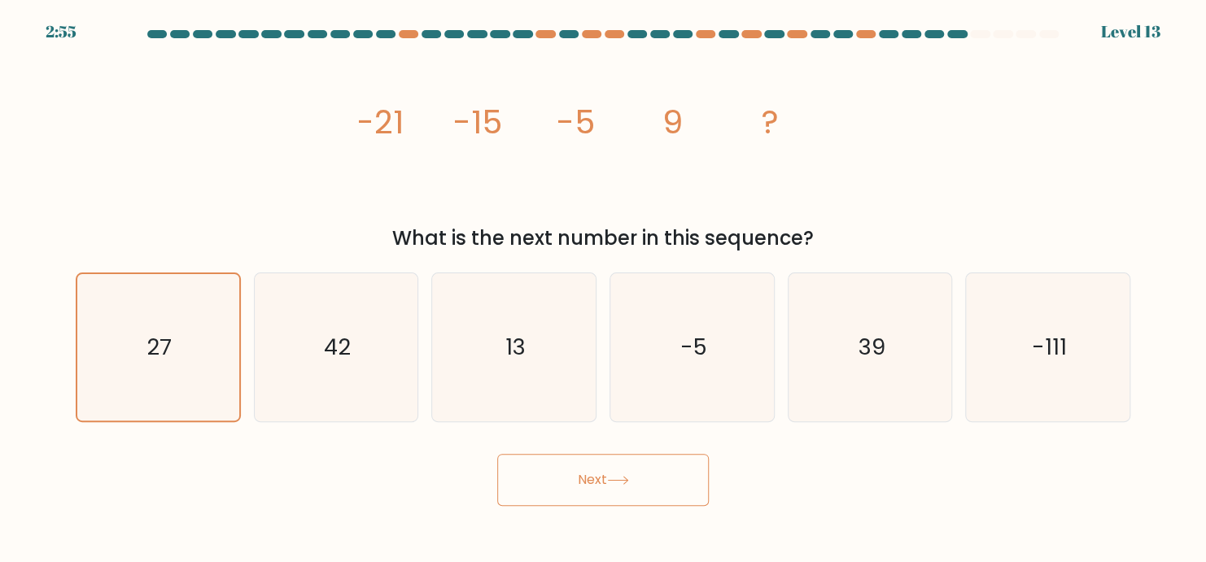
click at [579, 482] on button "Next" at bounding box center [603, 480] width 212 height 52
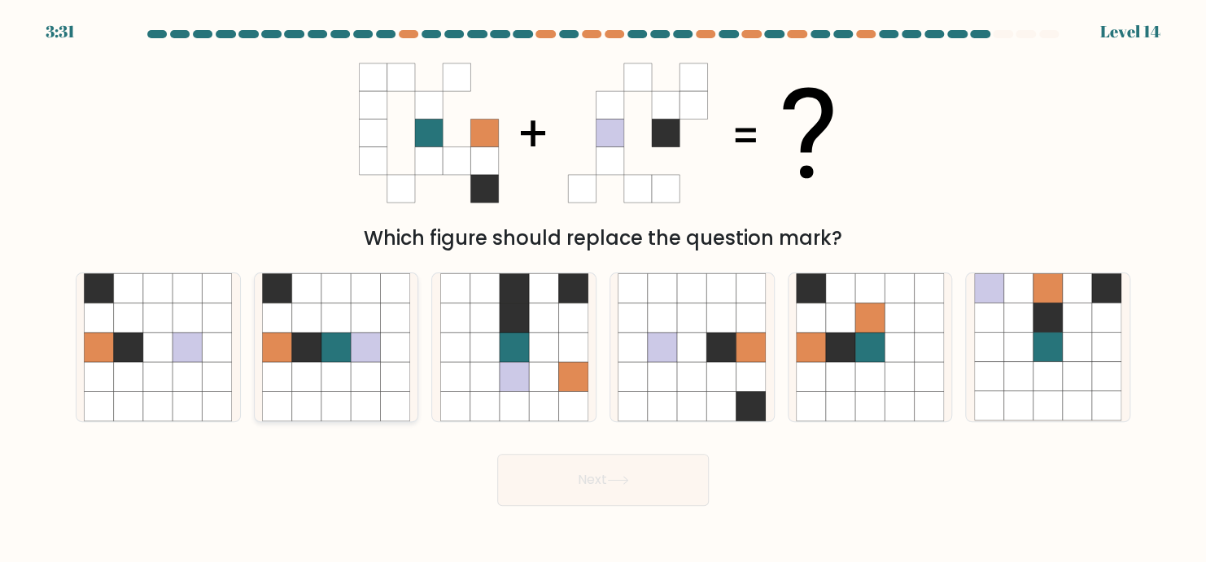
click at [313, 360] on icon at bounding box center [306, 347] width 29 height 29
click at [579, 290] on input "b." at bounding box center [603, 286] width 1 height 8
radio input "true"
click at [563, 489] on button "Next" at bounding box center [603, 480] width 212 height 52
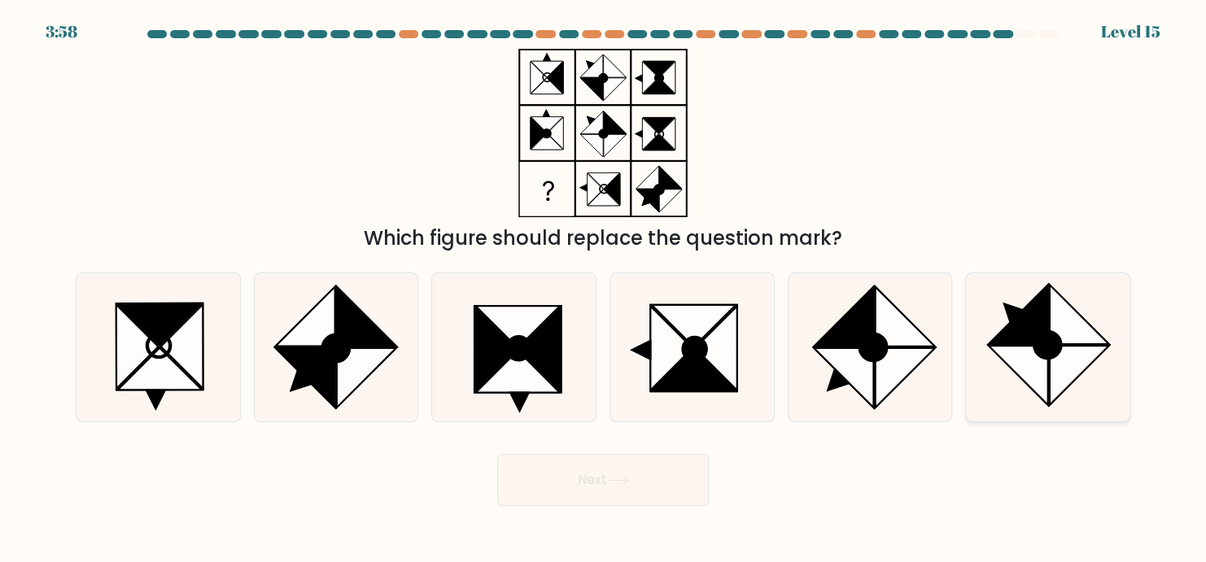
click at [579, 353] on ellipse at bounding box center [1046, 345] width 37 height 37
click at [579, 290] on input "f." at bounding box center [603, 286] width 1 height 8
radio input "true"
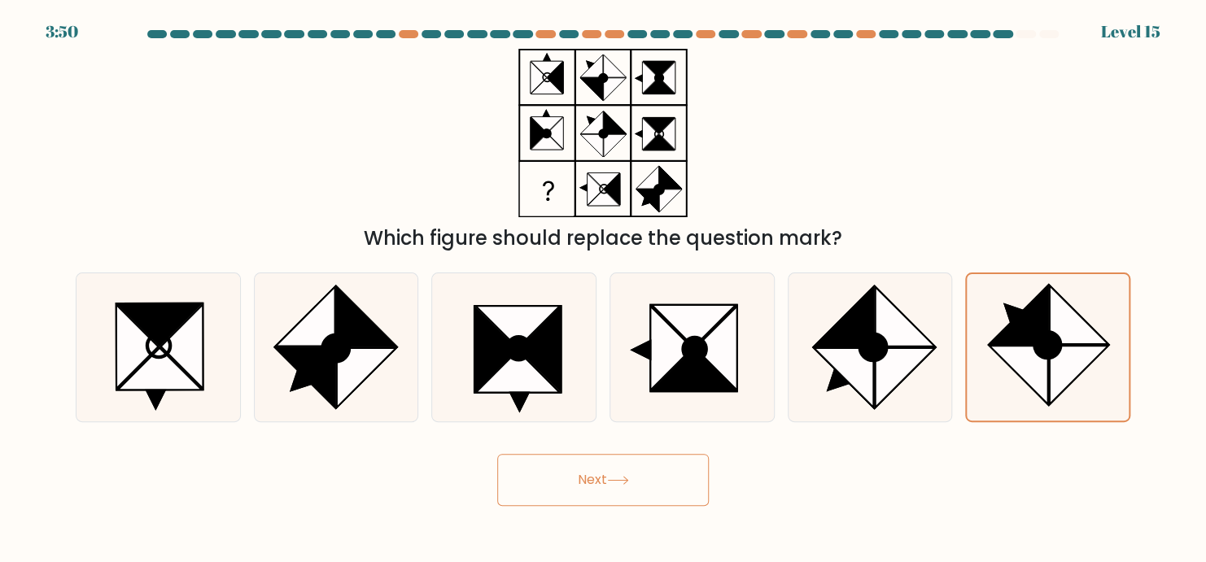
click at [548, 484] on button "Next" at bounding box center [603, 480] width 212 height 52
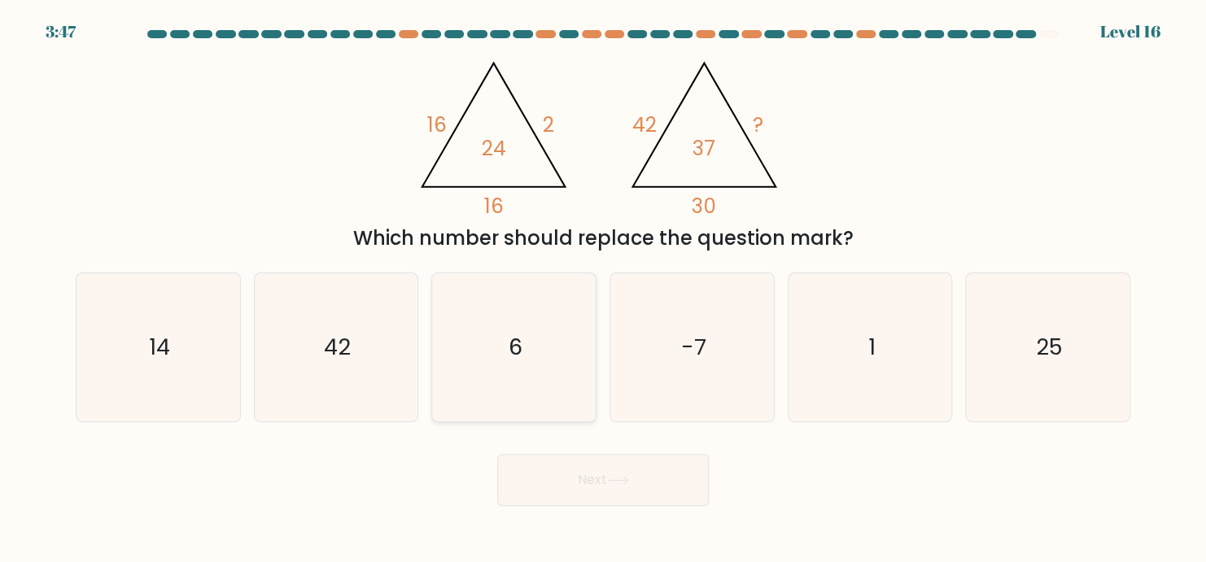
click at [561, 338] on icon "6" at bounding box center [514, 347] width 148 height 148
click at [579, 290] on input "c. 6" at bounding box center [603, 286] width 1 height 8
radio input "true"
click at [579, 339] on text "25" at bounding box center [1049, 347] width 27 height 32
click at [579, 290] on input "f. 25" at bounding box center [603, 286] width 1 height 8
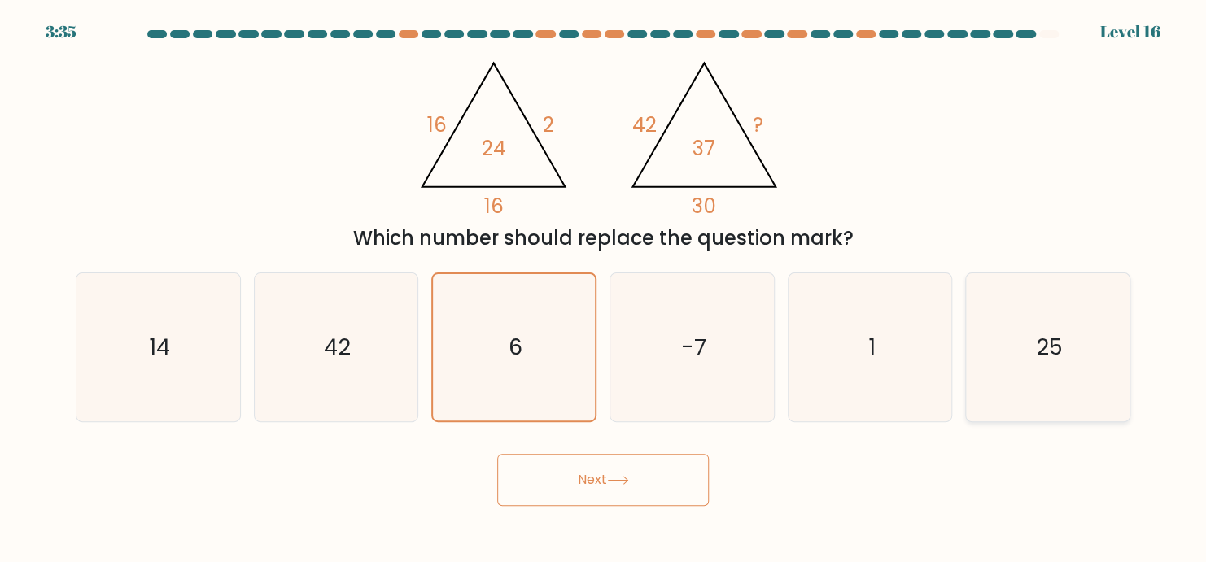
radio input "true"
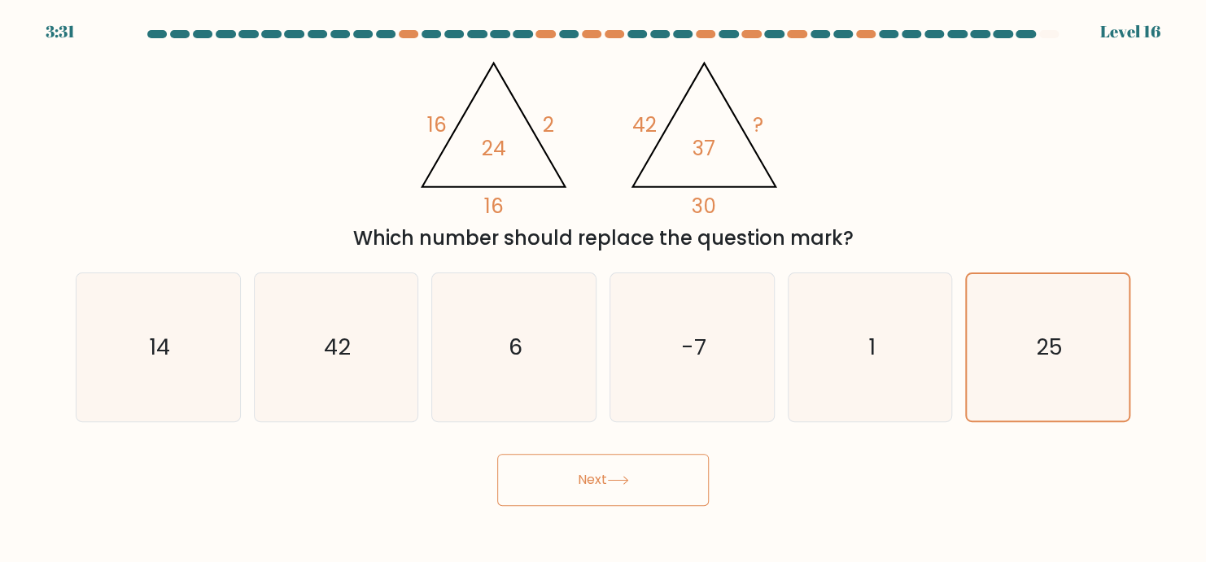
click at [579, 476] on button "Next" at bounding box center [603, 480] width 212 height 52
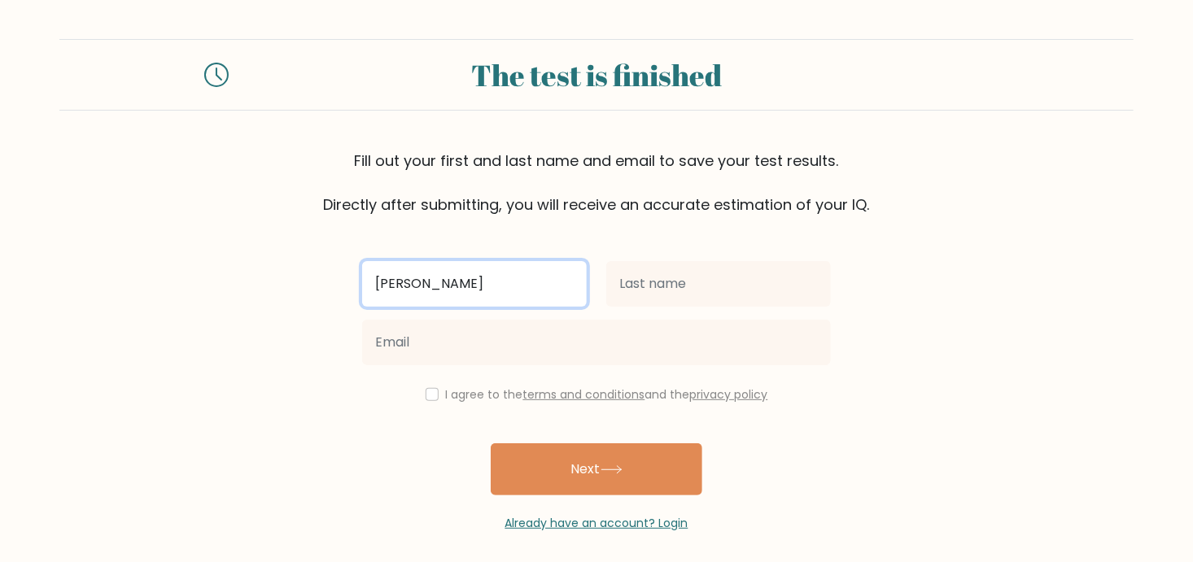
click at [473, 282] on input "Jara" at bounding box center [474, 284] width 225 height 46
type input "Jara Denne"
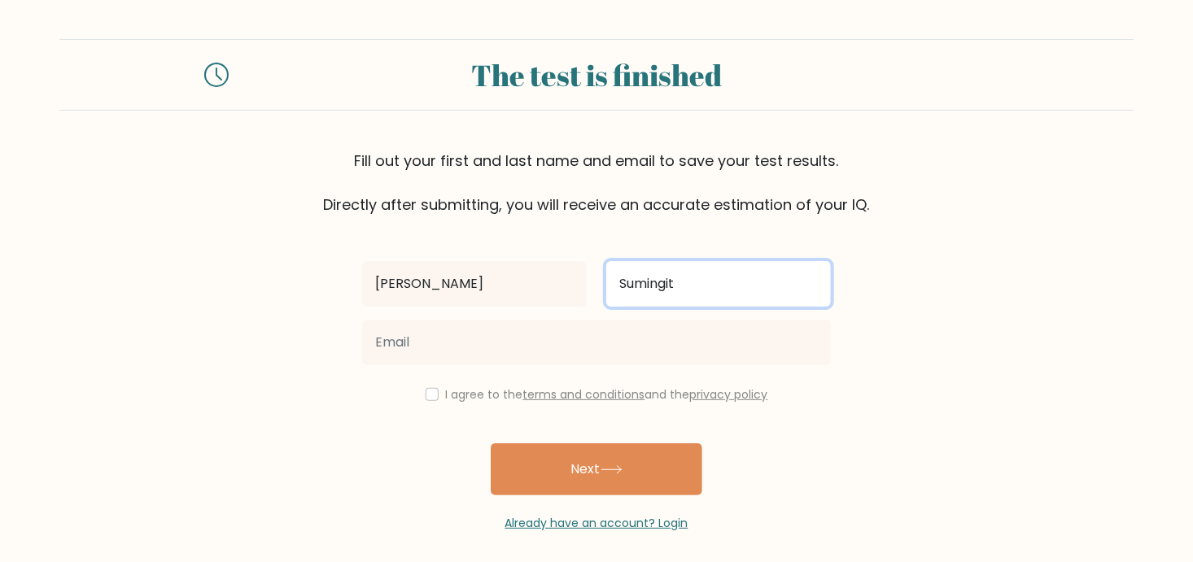
type input "Sumingit"
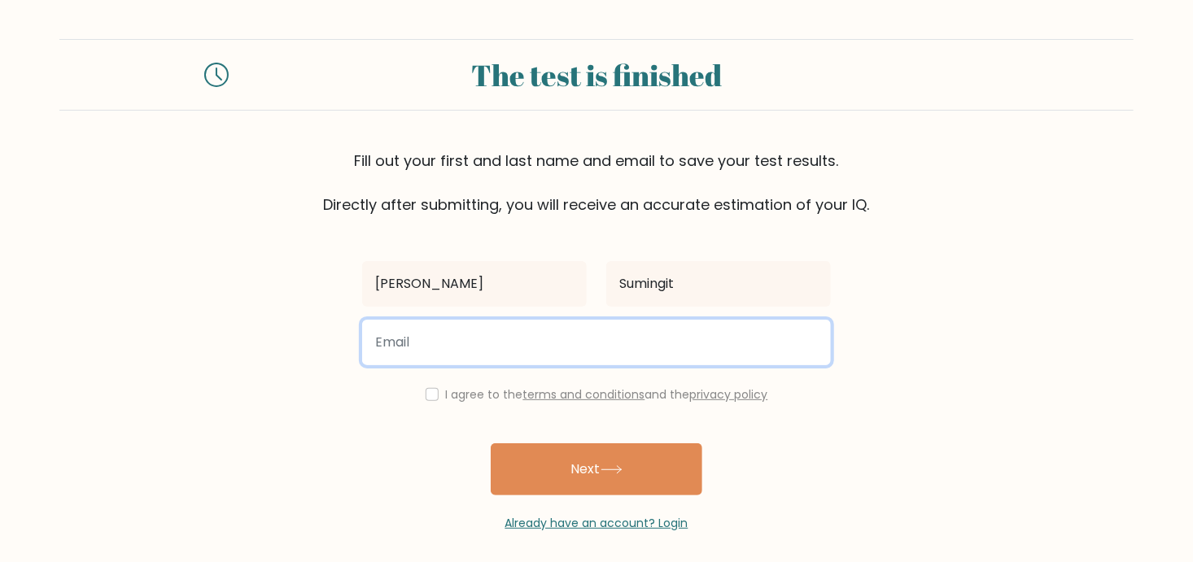
click at [450, 351] on input "email" at bounding box center [596, 343] width 469 height 46
type input "lukejadenpalangpangan@gmail.com"
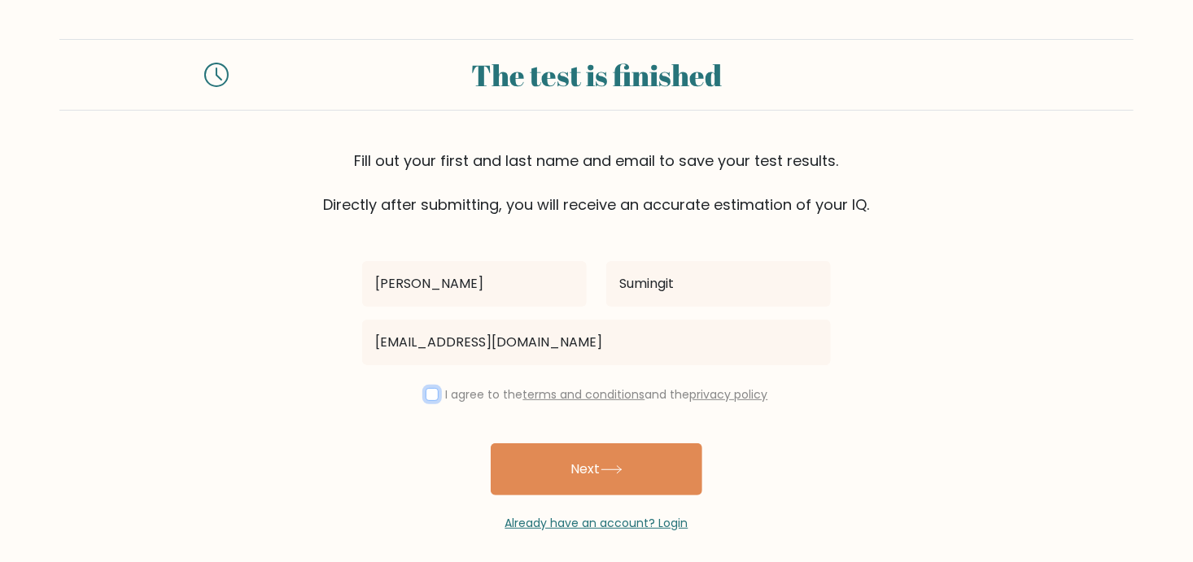
click at [430, 393] on input "checkbox" at bounding box center [432, 394] width 13 height 13
checkbox input "true"
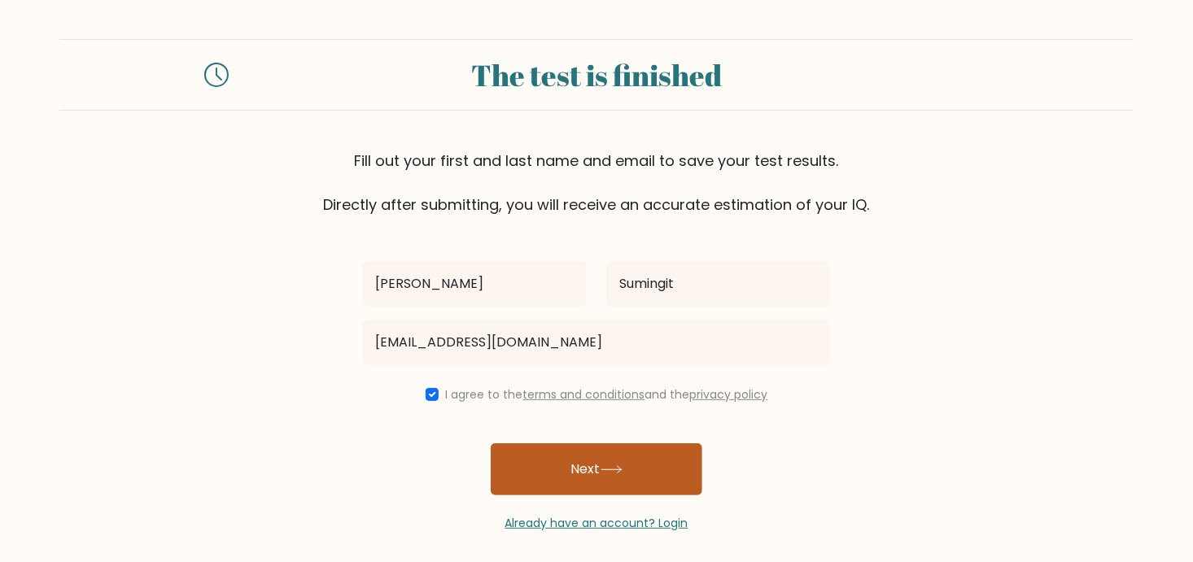
click at [565, 465] on button "Next" at bounding box center [597, 469] width 212 height 52
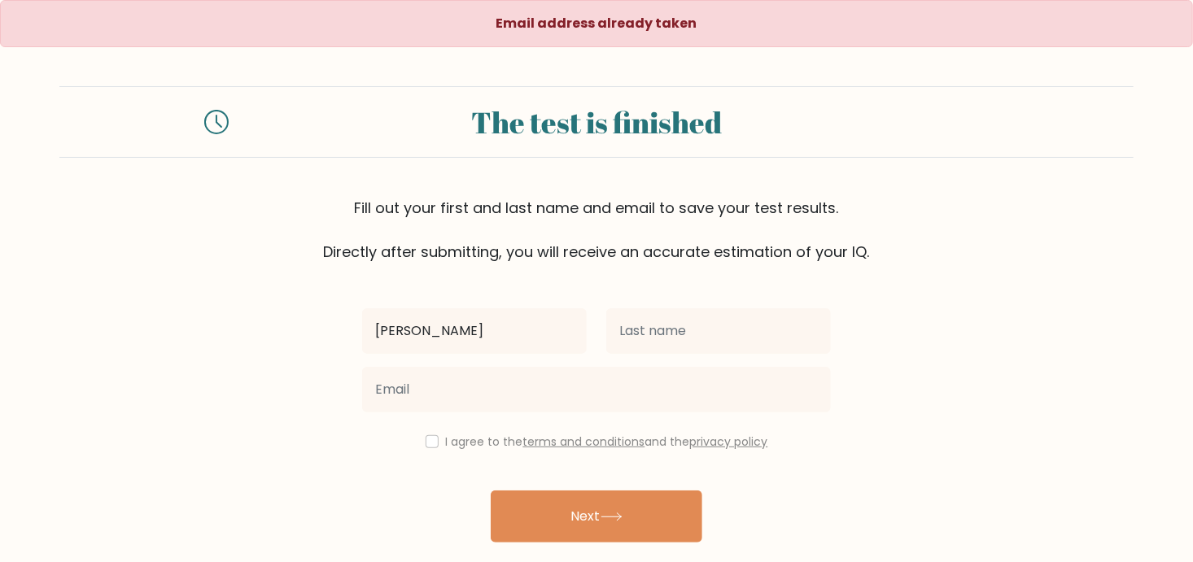
type input "[PERSON_NAME]"
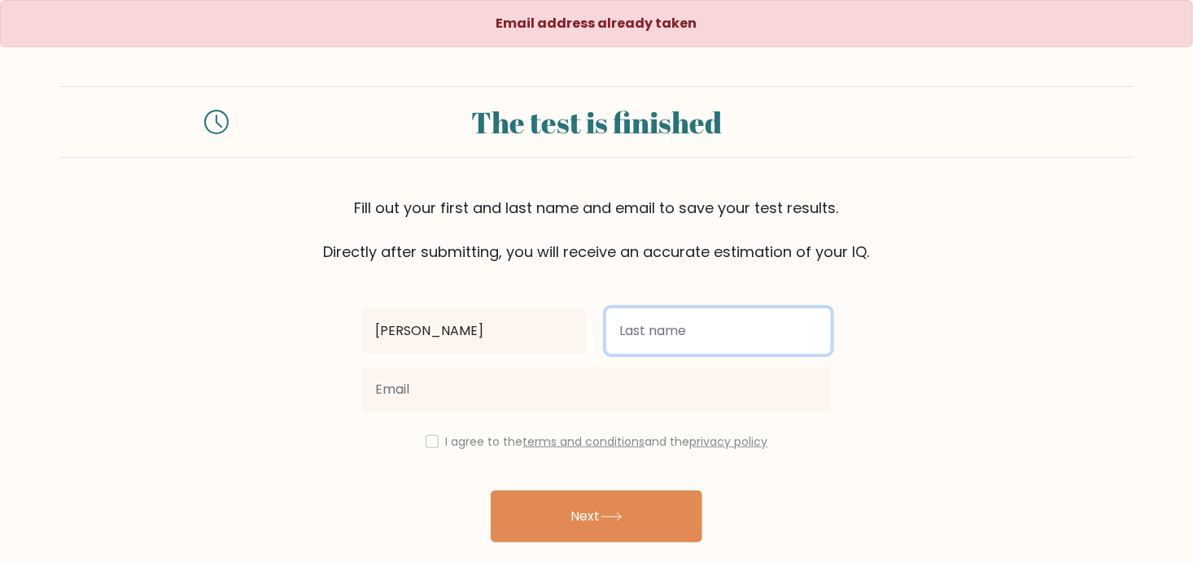
type input "Sumingit"
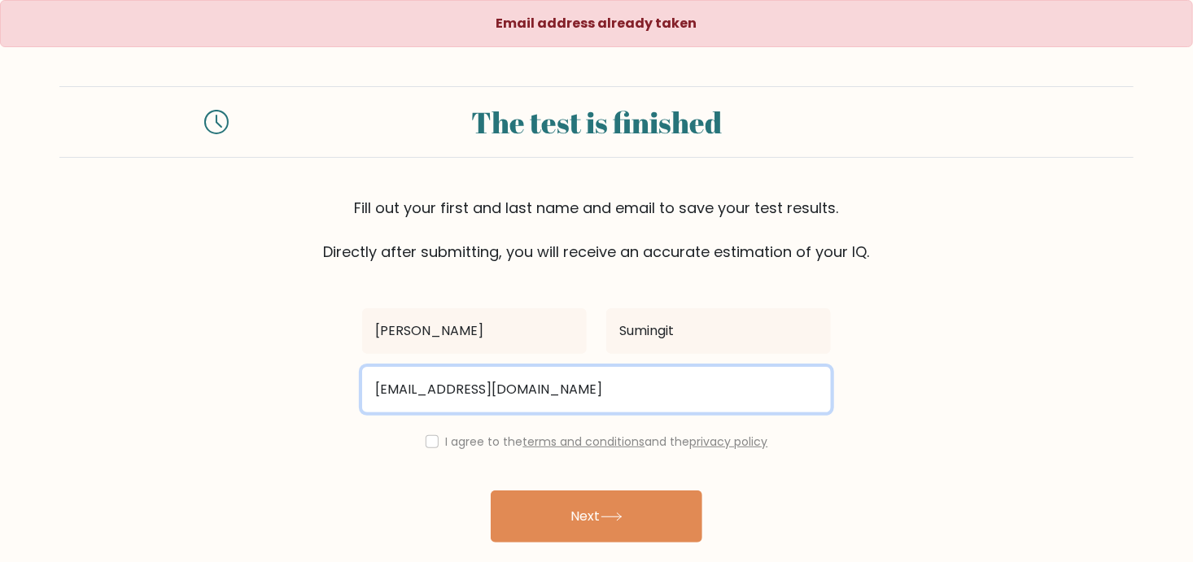
drag, startPoint x: 648, startPoint y: 386, endPoint x: 280, endPoint y: 393, distance: 368.6
click at [280, 393] on form "The test is finished Fill out your first and last name and email to save your t…" at bounding box center [596, 332] width 1193 height 493
type input "J"
type input "jaradenne121011@gmail.com"
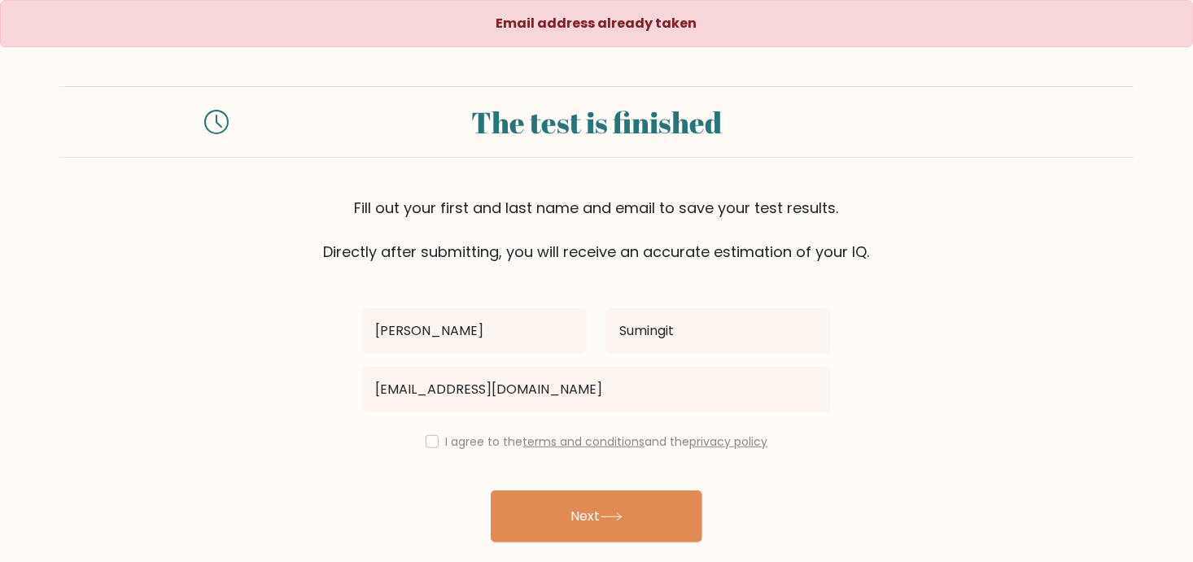
click at [421, 434] on div "I agree to the terms and conditions and the privacy policy" at bounding box center [596, 442] width 488 height 20
click at [430, 440] on input "checkbox" at bounding box center [432, 441] width 13 height 13
checkbox input "true"
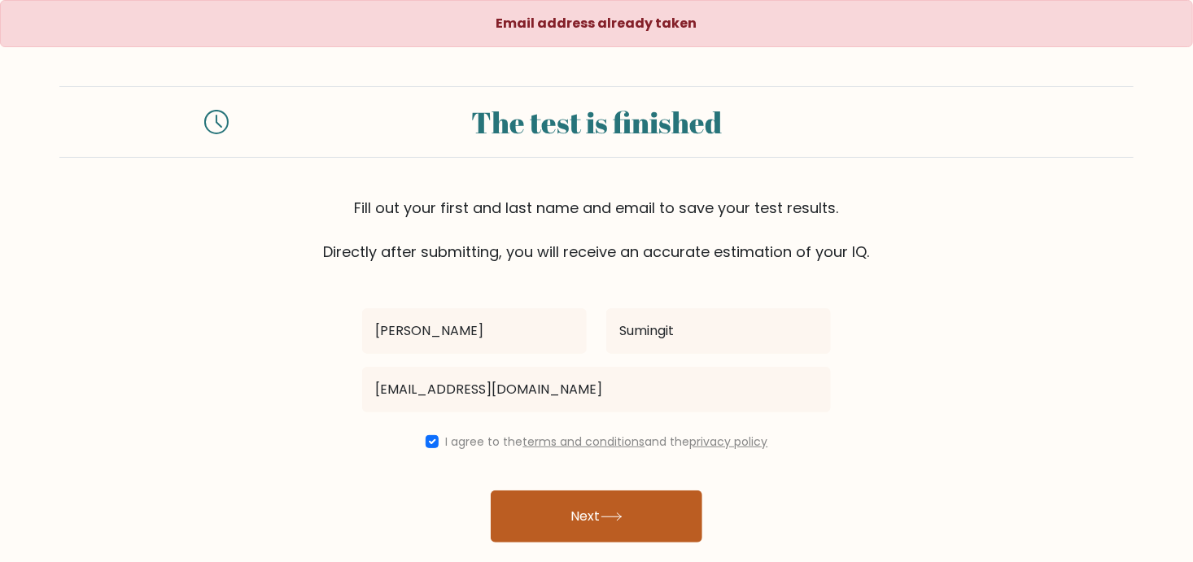
click at [568, 531] on button "Next" at bounding box center [597, 517] width 212 height 52
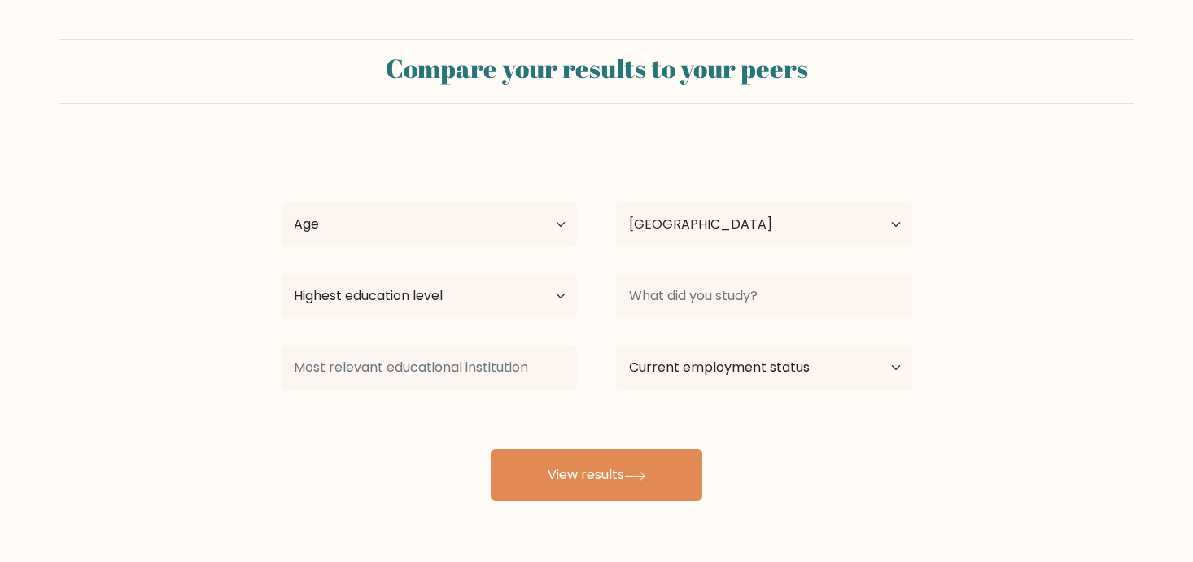
select select "PH"
click at [326, 227] on select "Age Under [DEMOGRAPHIC_DATA] [DEMOGRAPHIC_DATA] [DEMOGRAPHIC_DATA] [DEMOGRAPHIC…" at bounding box center [429, 225] width 296 height 46
select select "25_34"
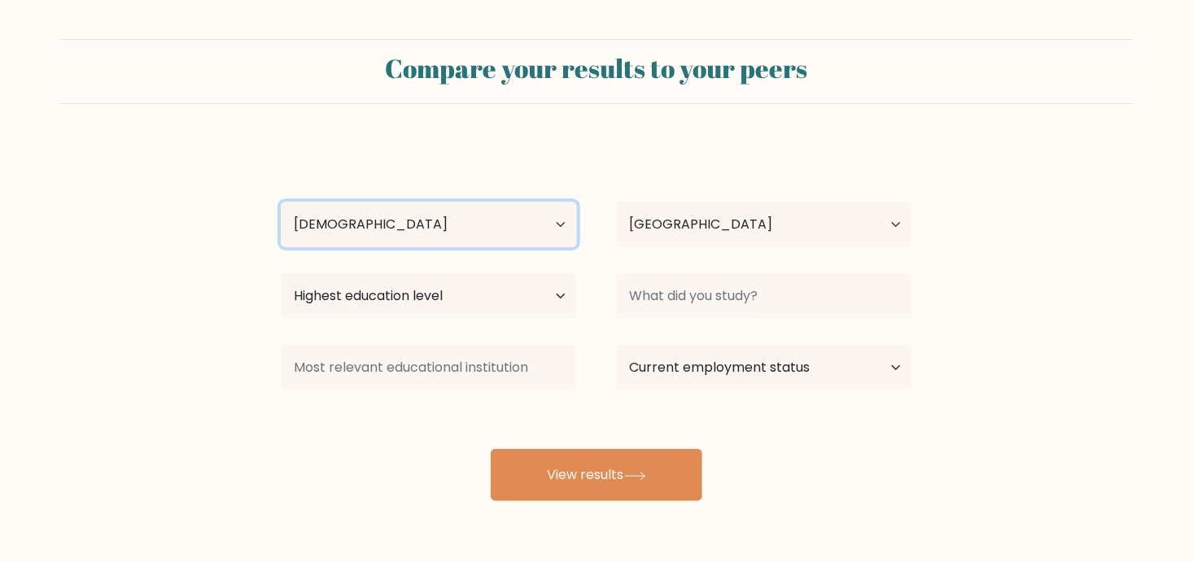
click at [281, 202] on select "Age Under [DEMOGRAPHIC_DATA] [DEMOGRAPHIC_DATA] [DEMOGRAPHIC_DATA] [DEMOGRAPHIC…" at bounding box center [429, 225] width 296 height 46
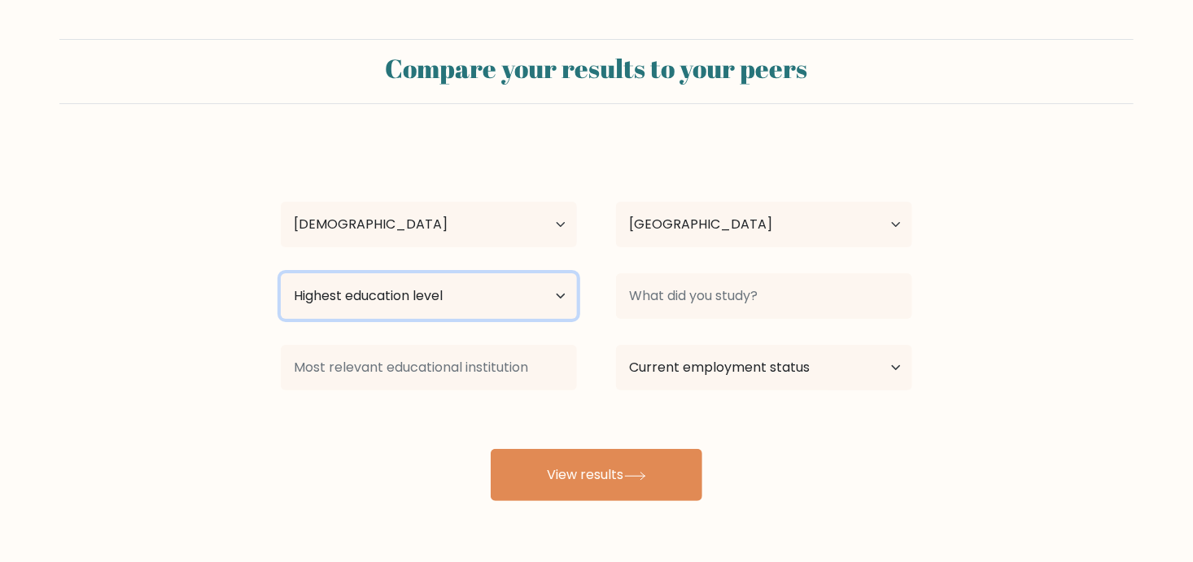
click at [552, 289] on select "Highest education level No schooling Primary Lower Secondary Upper Secondary Oc…" at bounding box center [429, 296] width 296 height 46
select select "bachelors_degree"
click at [281, 273] on select "Highest education level No schooling Primary Lower Secondary Upper Secondary Oc…" at bounding box center [429, 296] width 296 height 46
click at [400, 461] on div "Jara Denne Sumingit Age Under 18 years old 18-24 years old 25-34 years old 35-4…" at bounding box center [596, 322] width 651 height 358
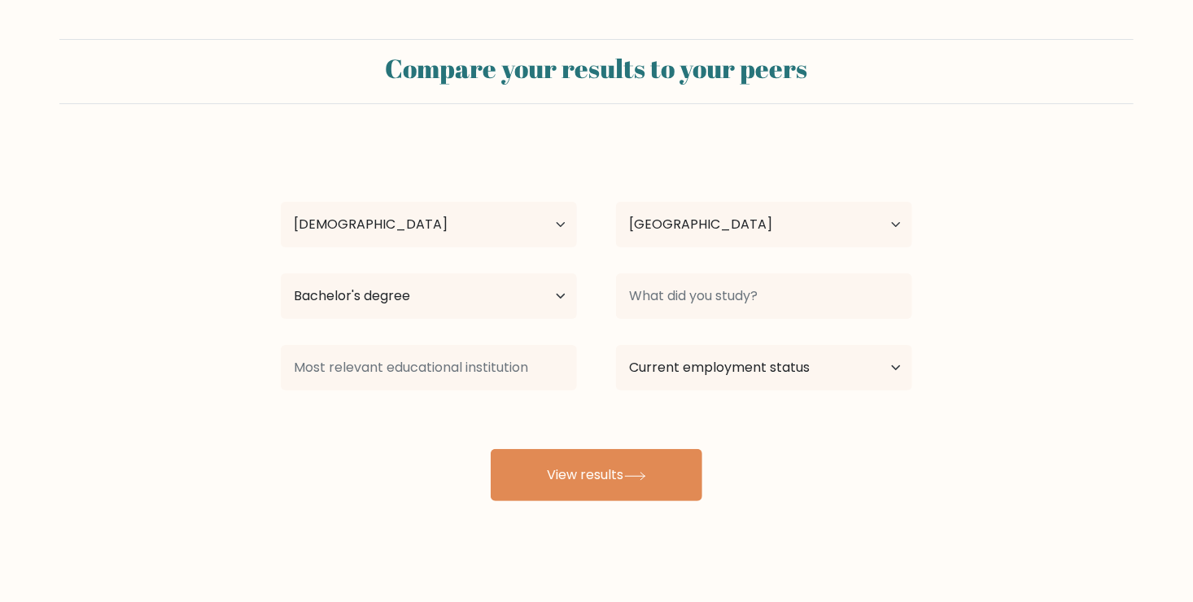
click at [782, 337] on div "Jara Denne Sumingit Age Under 18 years old 18-24 years old 25-34 years old 35-4…" at bounding box center [596, 322] width 651 height 358
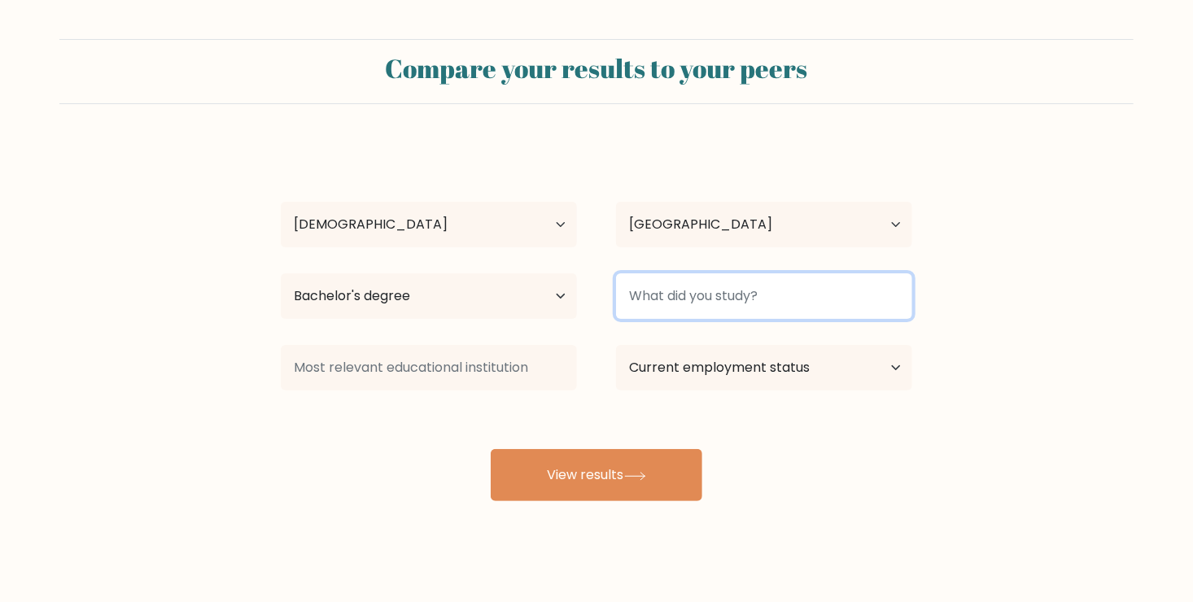
click at [779, 303] on input at bounding box center [764, 296] width 296 height 46
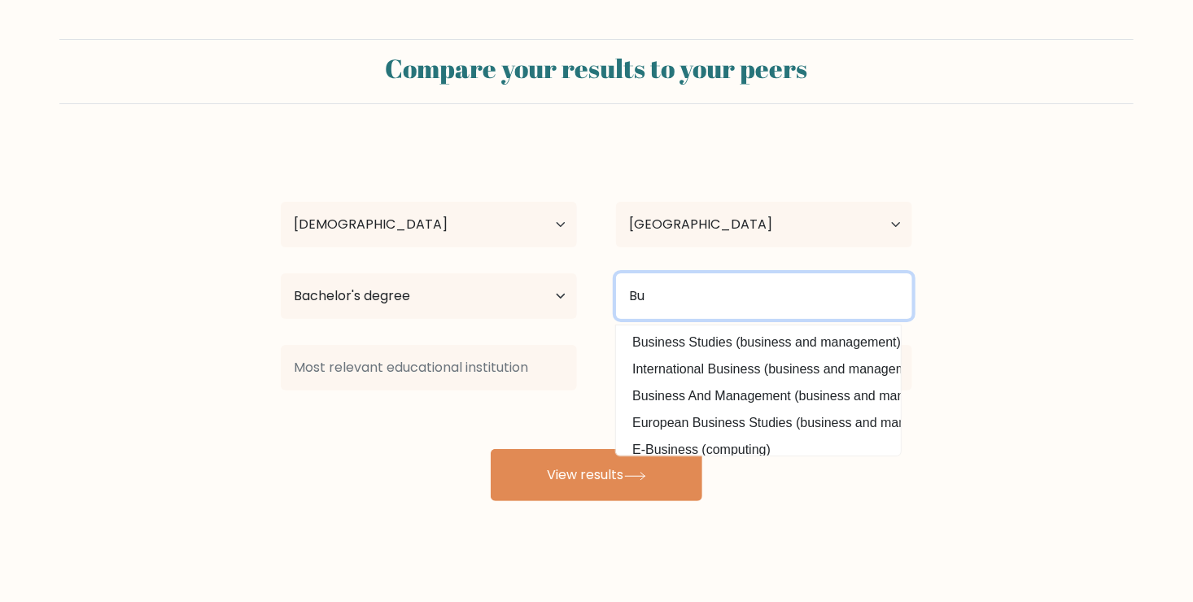
type input "B"
type input "A"
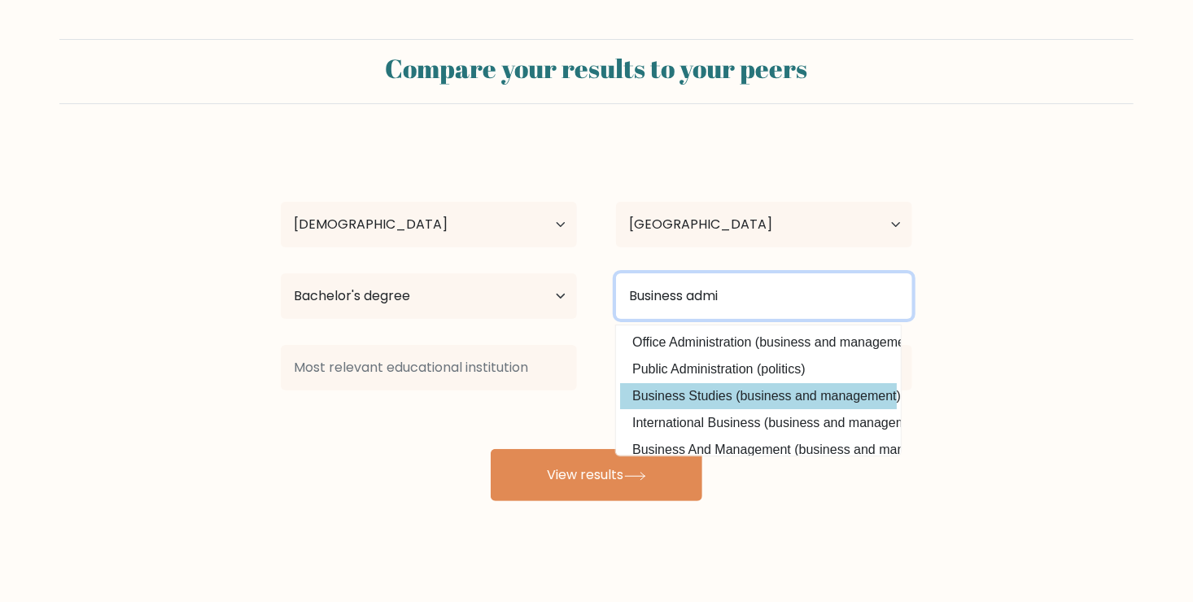
type input "Business admi"
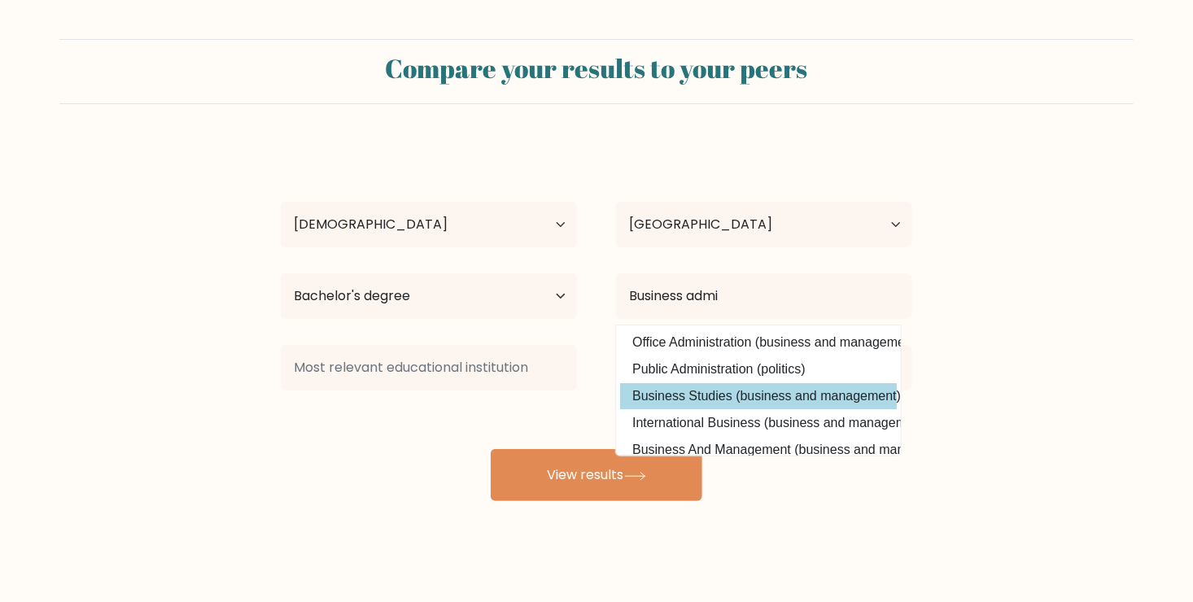
click at [772, 408] on div "Jara Denne Sumingit Age Under 18 years old 18-24 years old 25-34 years old 35-4…" at bounding box center [596, 322] width 651 height 358
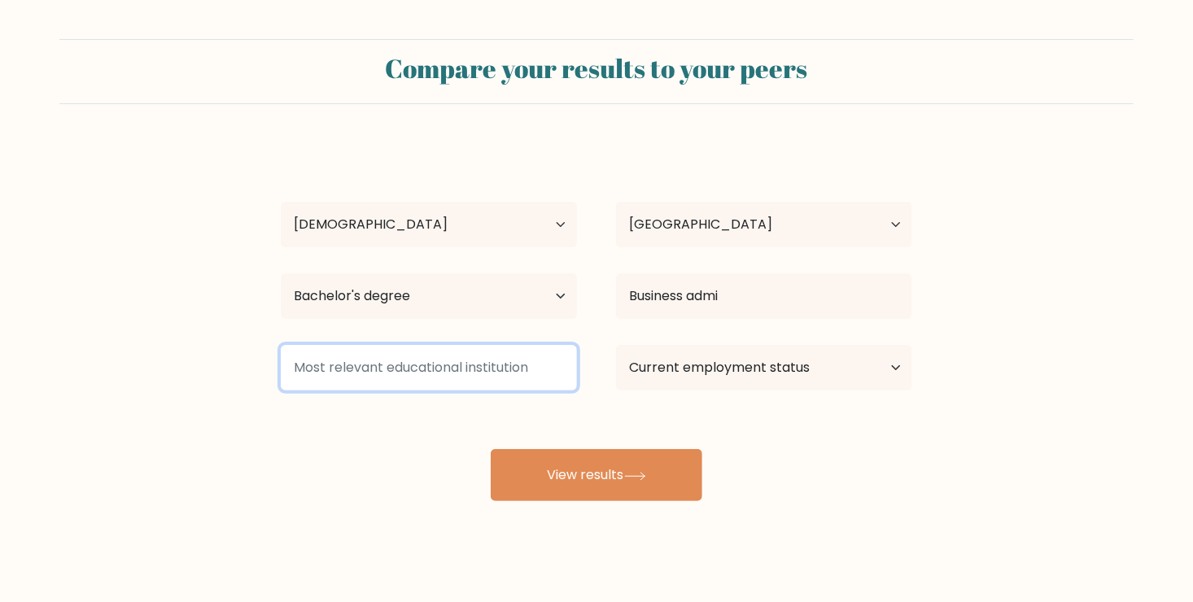
click at [398, 379] on input at bounding box center [429, 368] width 296 height 46
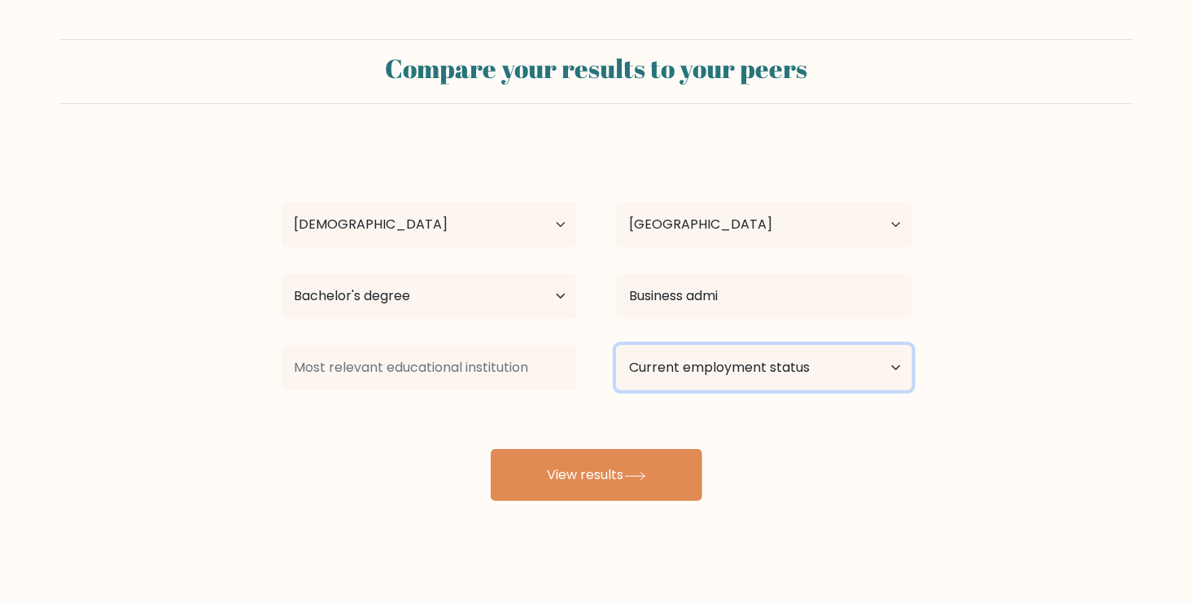
click at [641, 362] on select "Current employment status Employed Student Retired Other / prefer not to answer" at bounding box center [764, 368] width 296 height 46
select select "other"
click at [616, 345] on select "Current employment status Employed Student Retired Other / prefer not to answer" at bounding box center [764, 368] width 296 height 46
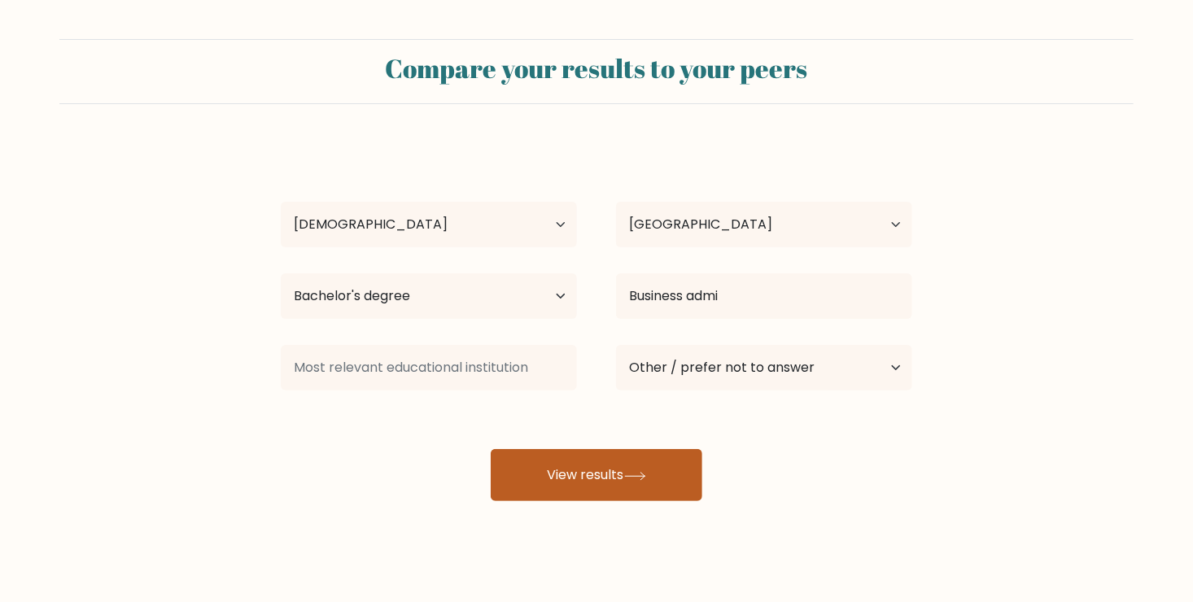
click at [611, 487] on button "View results" at bounding box center [597, 475] width 212 height 52
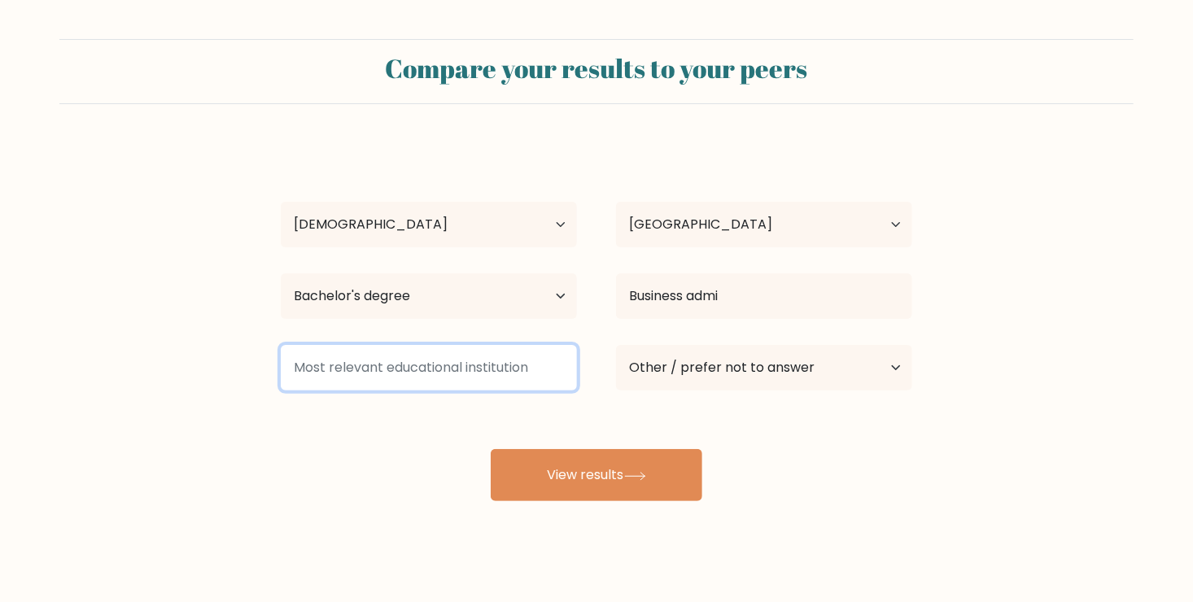
click at [487, 356] on input at bounding box center [429, 368] width 296 height 46
type input "D"
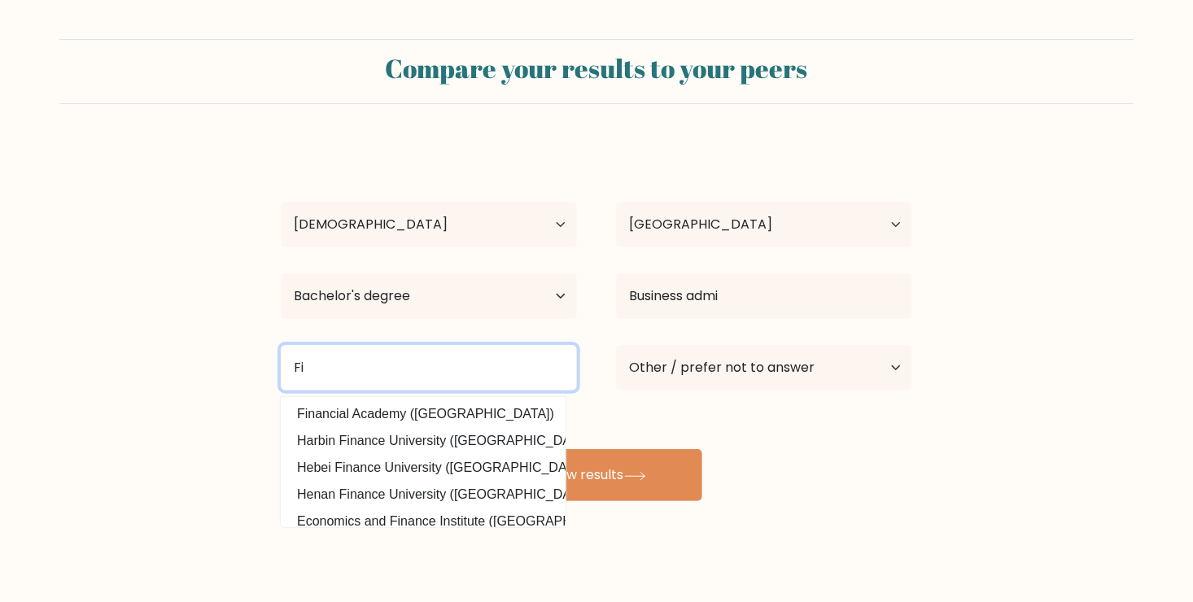
type input "F"
type input "S"
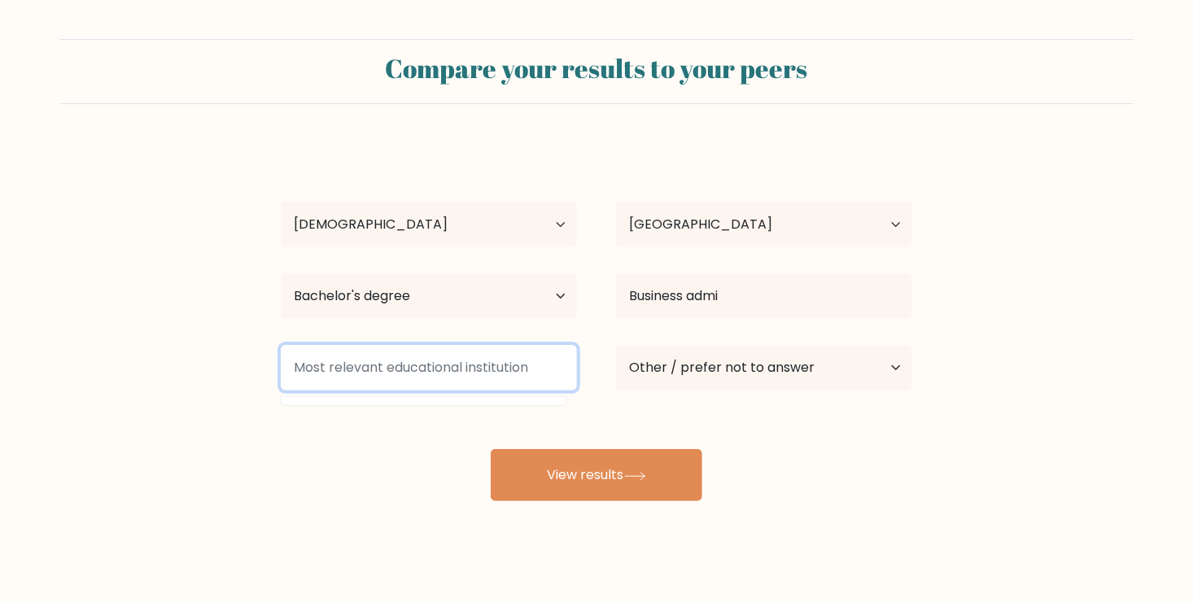
type input "X"
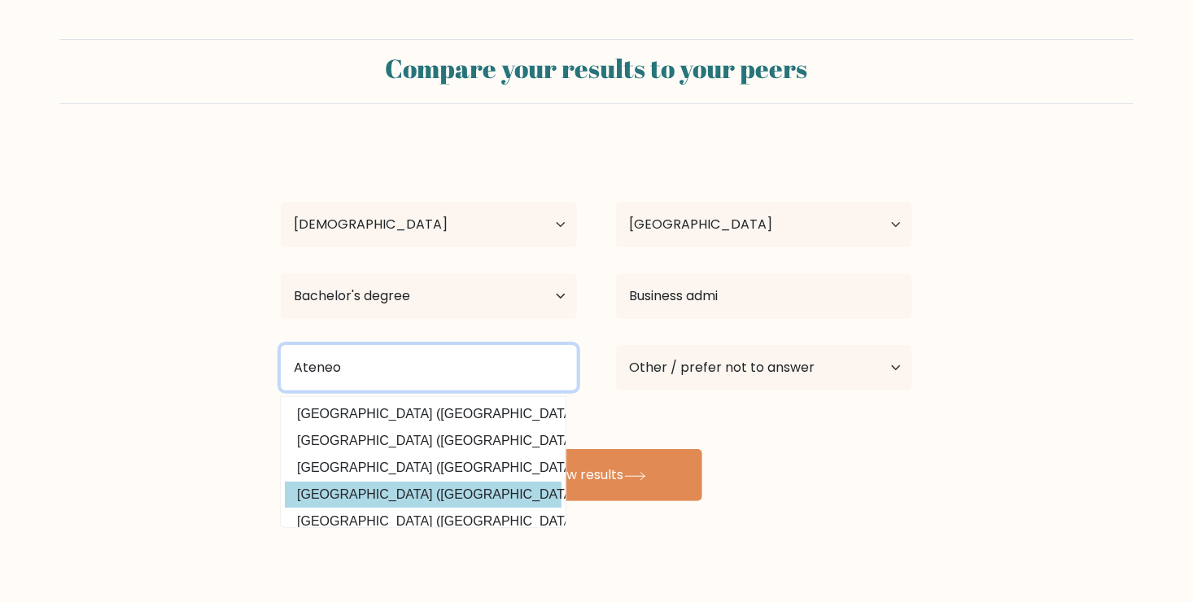
scroll to position [51, 0]
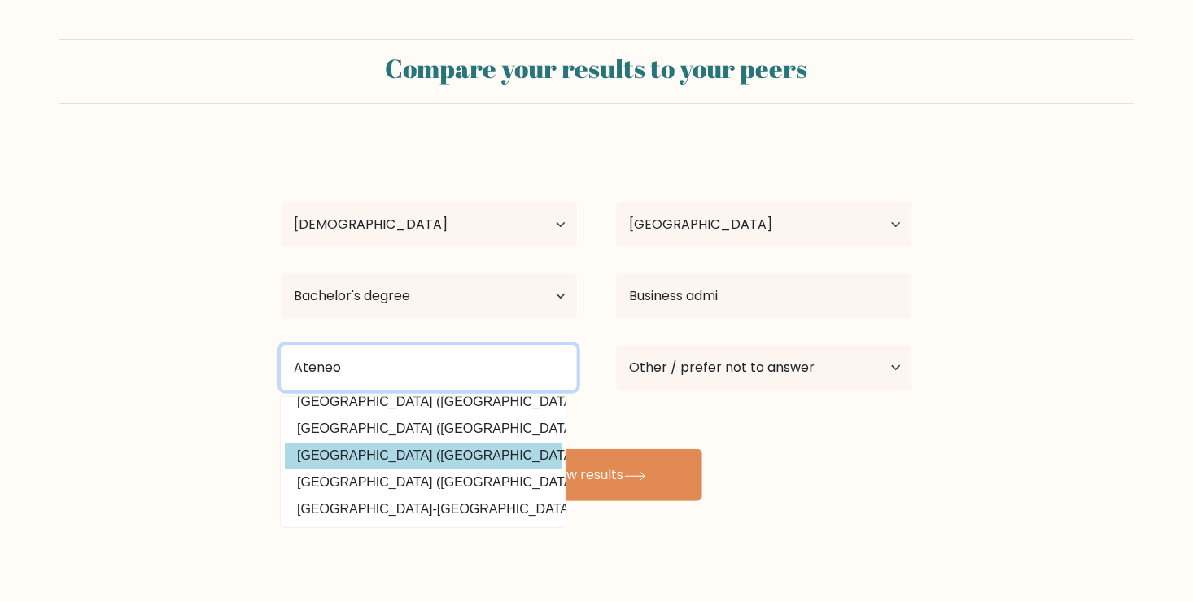
type input "Ateneo"
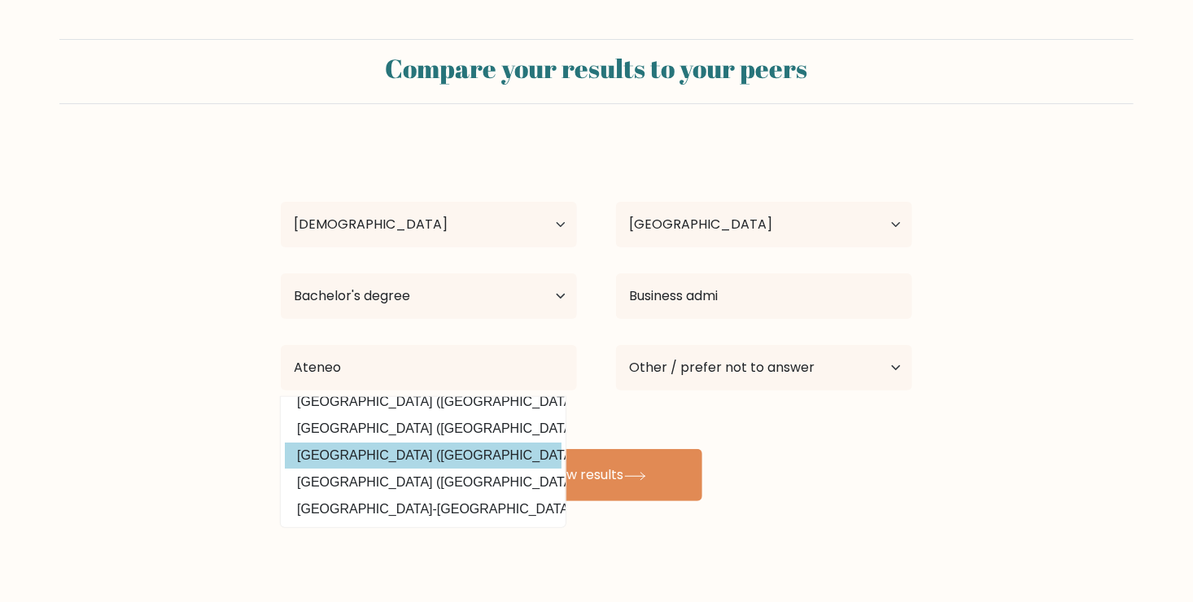
click at [427, 487] on div "Jara Denne Sumingit Age Under 18 years old 18-24 years old 25-34 years old 35-4…" at bounding box center [596, 322] width 651 height 358
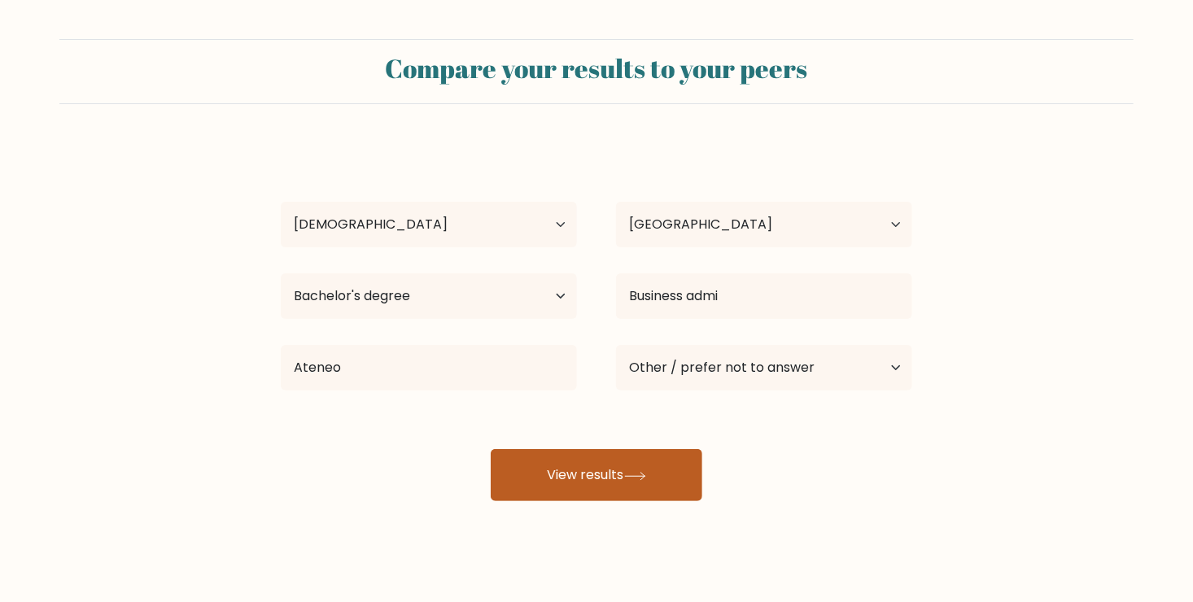
drag, startPoint x: 578, startPoint y: 506, endPoint x: 582, endPoint y: 471, distance: 35.2
click at [582, 471] on div "Compare your results to your peers Jara Denne Sumingit Age Under 18 years old 1…" at bounding box center [596, 308] width 1193 height 617
click at [582, 471] on button "View results" at bounding box center [597, 475] width 212 height 52
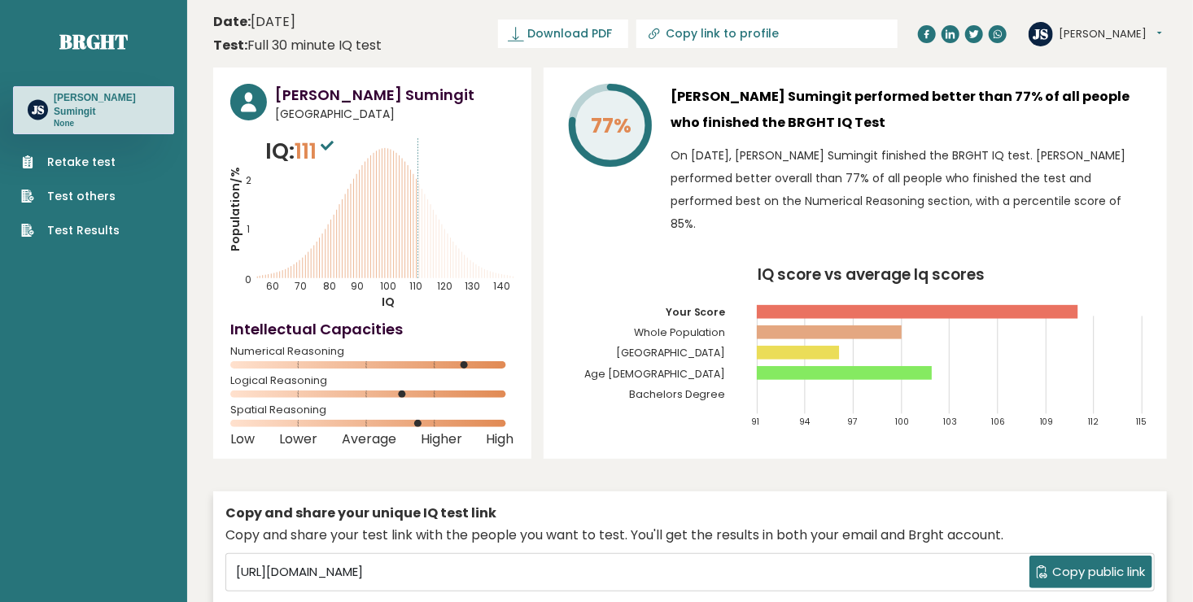
click at [1072, 575] on span "Copy public link" at bounding box center [1098, 572] width 93 height 19
click at [66, 234] on link "Test Results" at bounding box center [70, 230] width 98 height 17
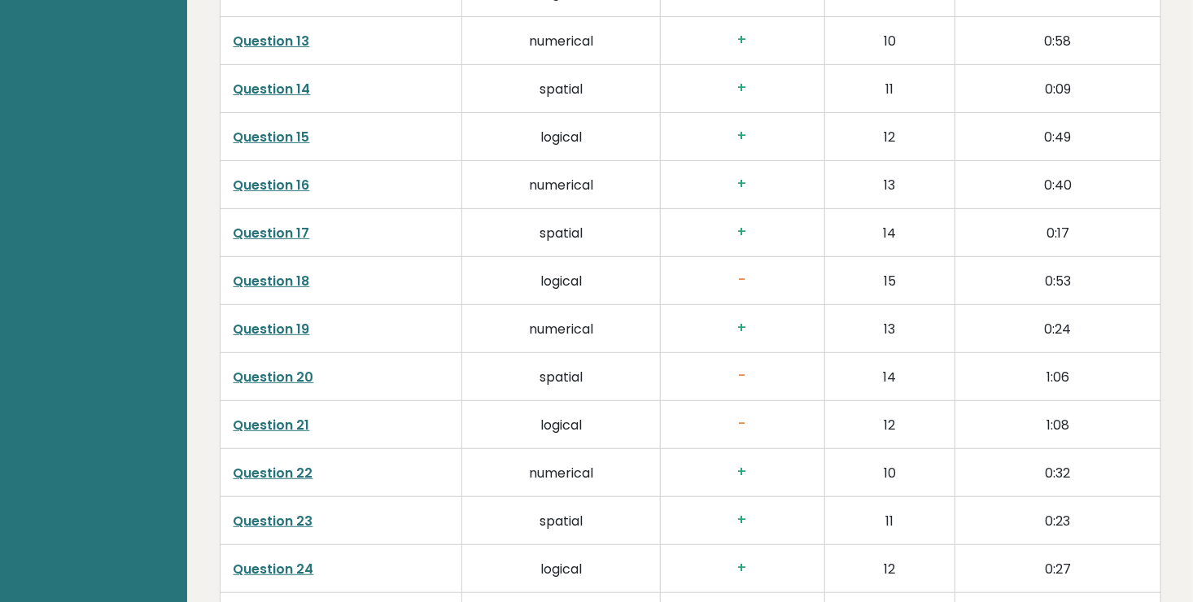
scroll to position [4134, 0]
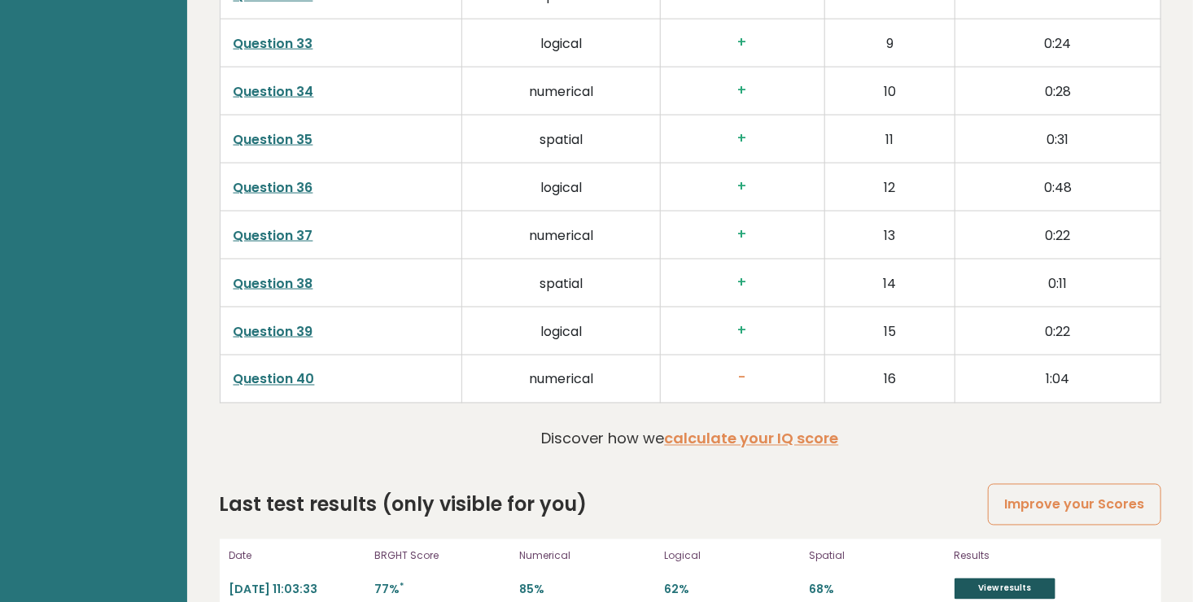
click at [993, 579] on link "View results" at bounding box center [1004, 589] width 101 height 21
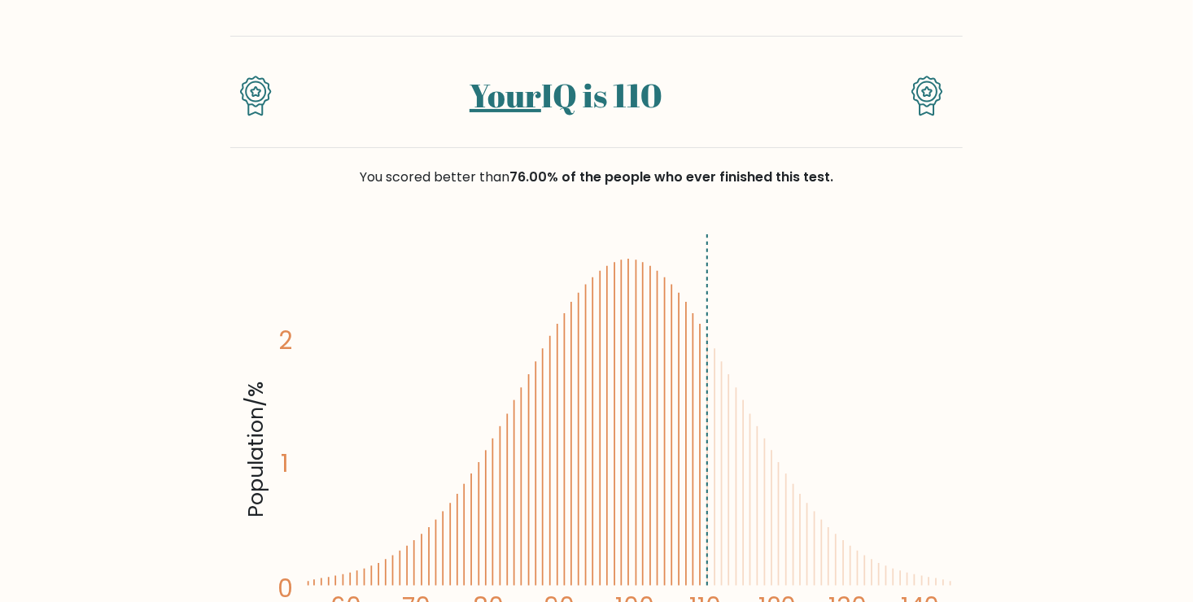
scroll to position [94, 0]
